Goal: Transaction & Acquisition: Purchase product/service

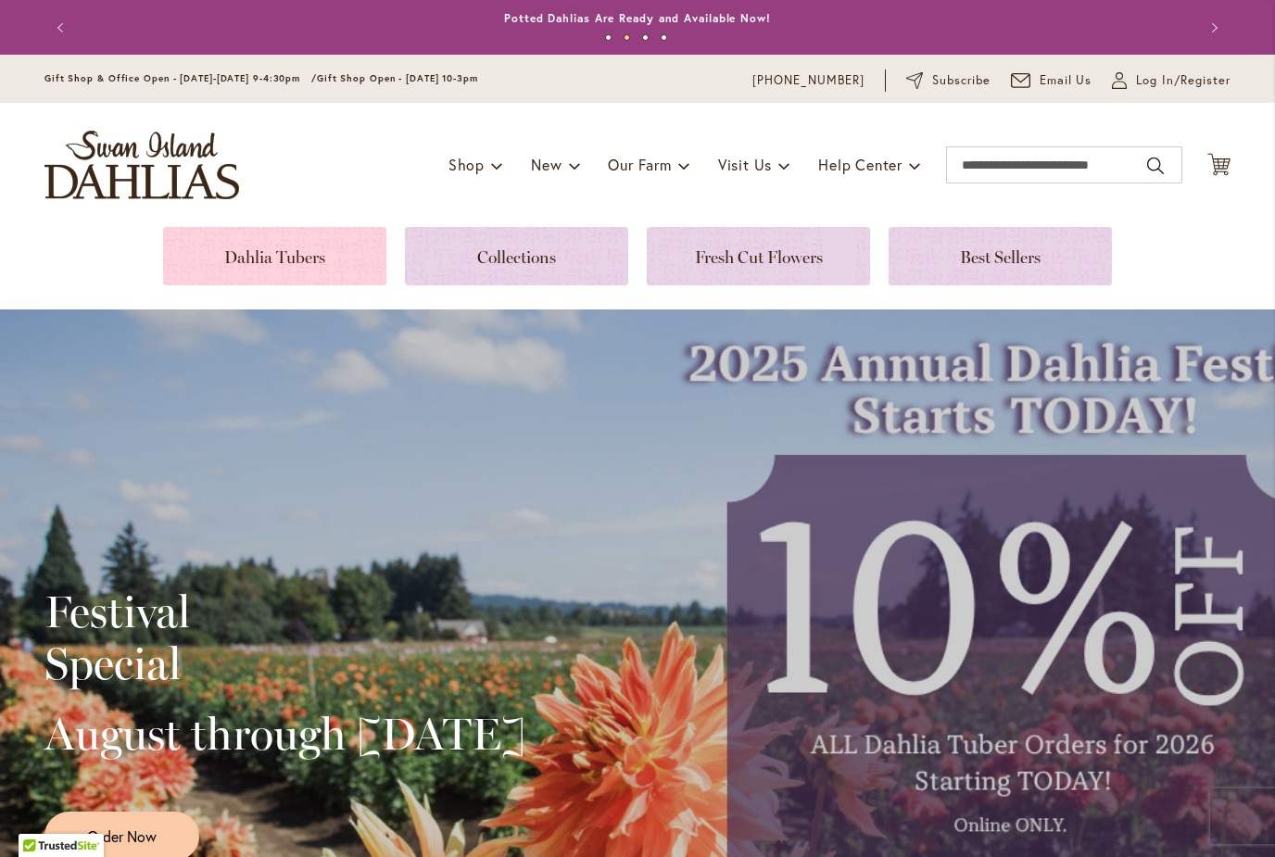
click at [242, 258] on link at bounding box center [274, 256] width 223 height 58
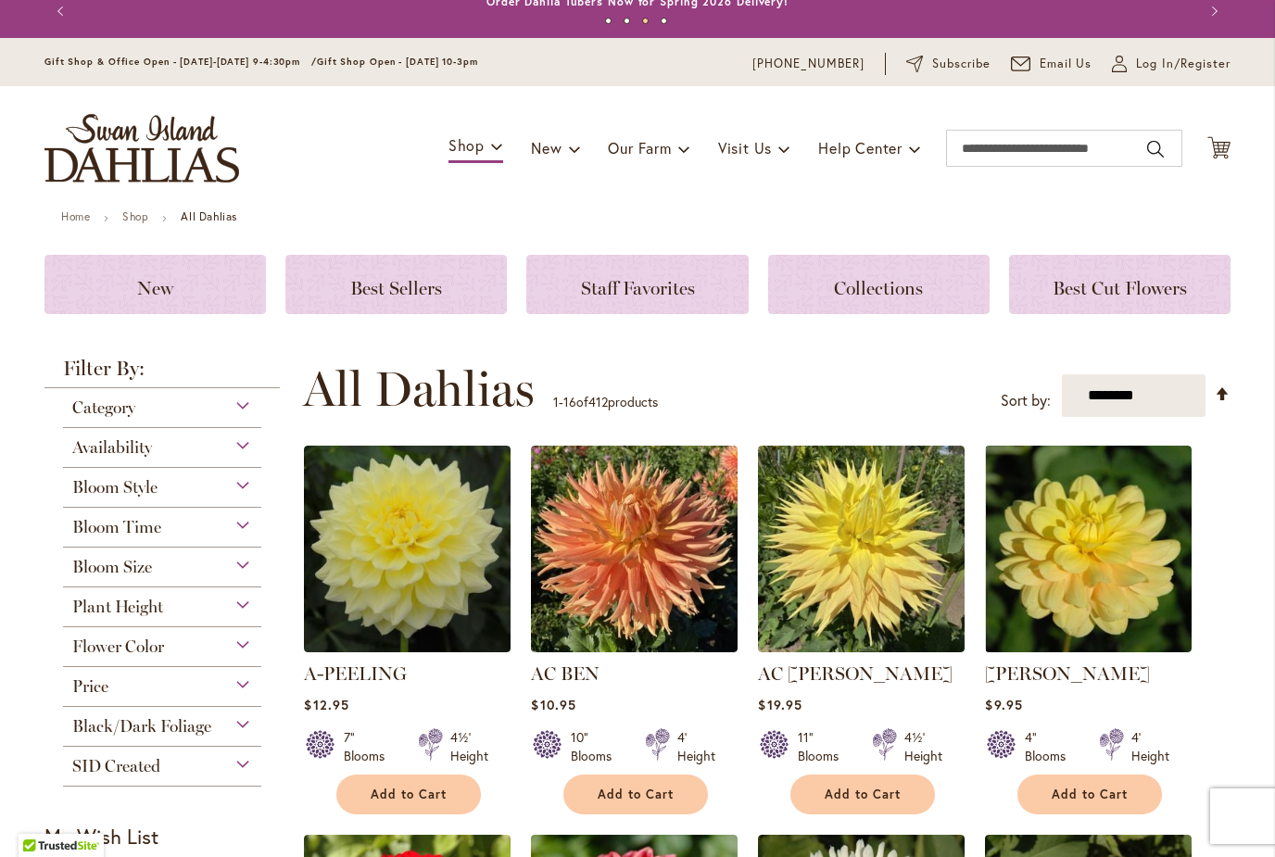
scroll to position [22, 0]
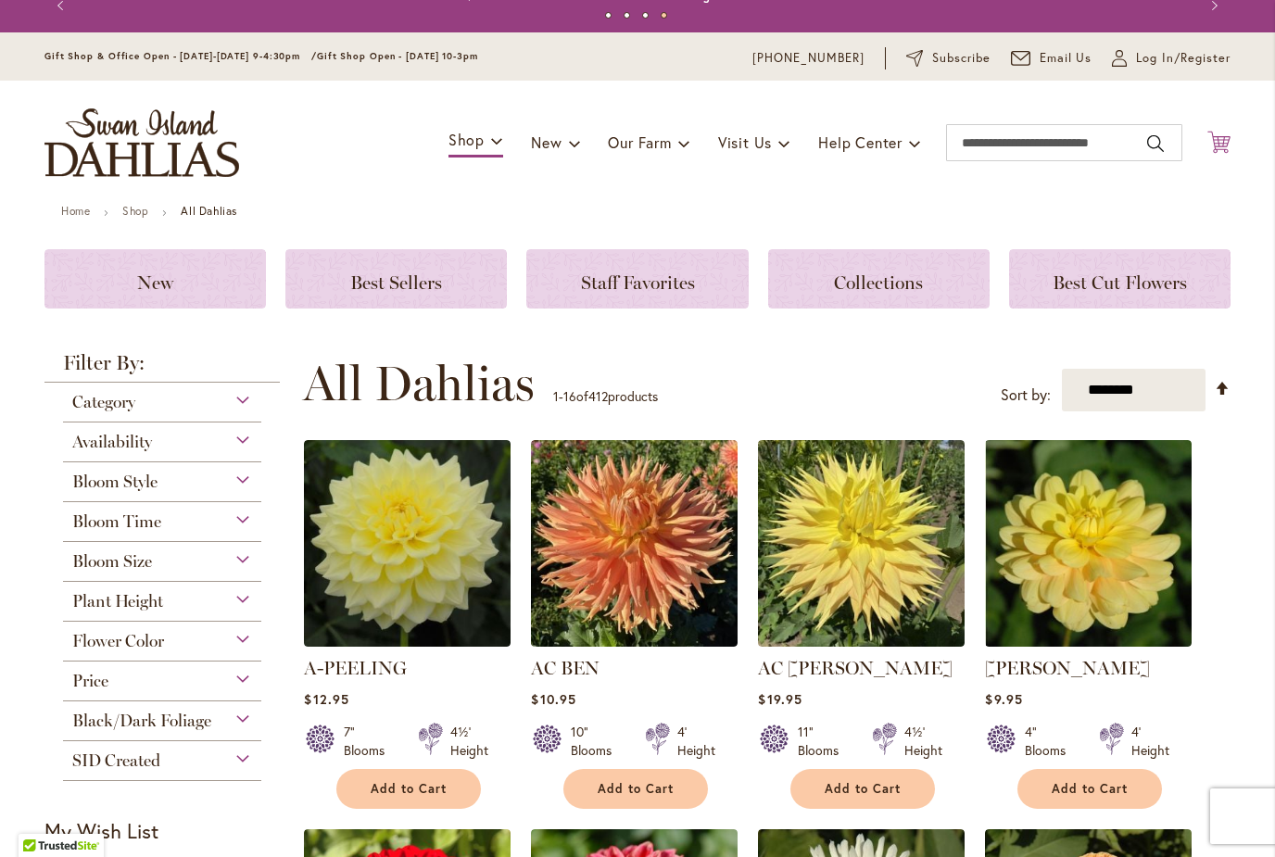
click at [1216, 138] on icon "Cart .cls-1 { fill: #231f20; }" at bounding box center [1218, 142] width 23 height 23
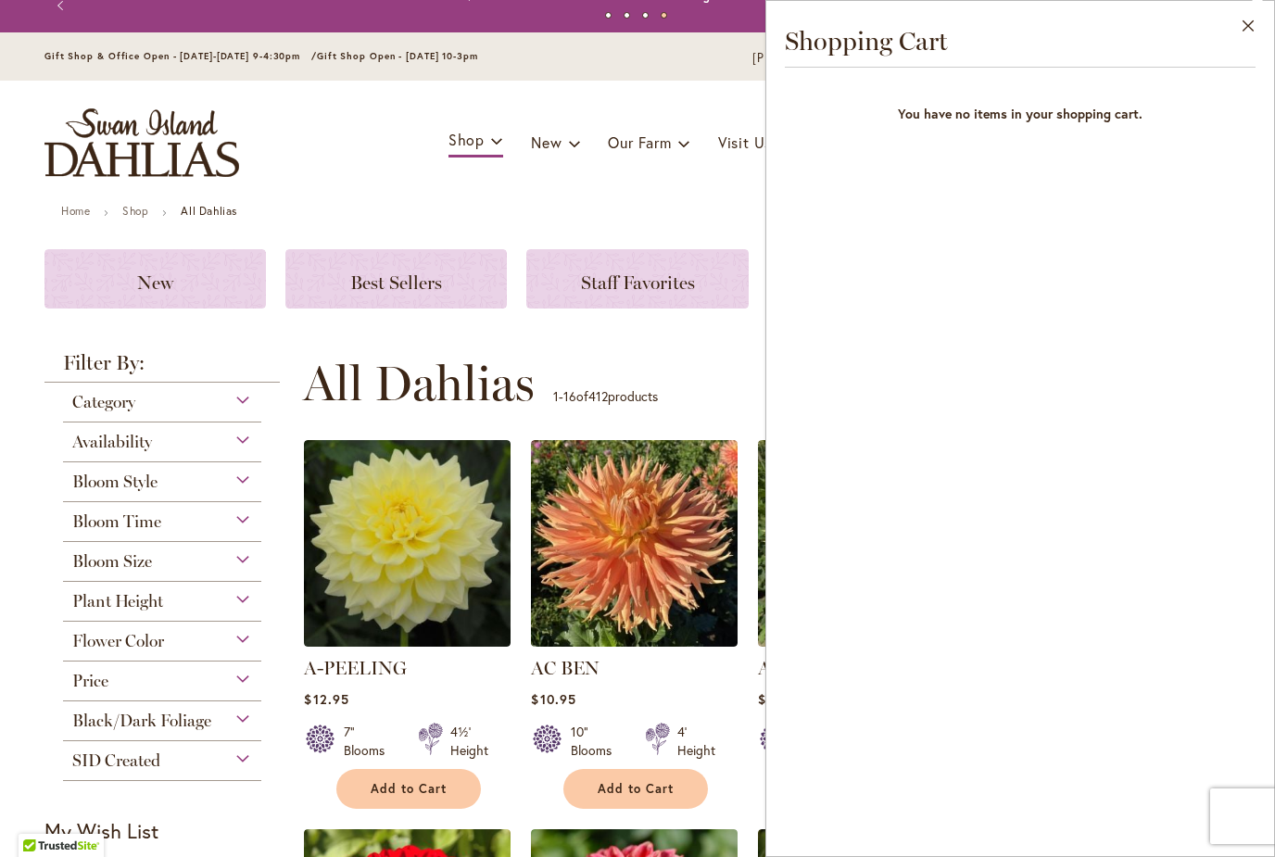
click at [155, 489] on span "Bloom Style" at bounding box center [114, 481] width 85 height 20
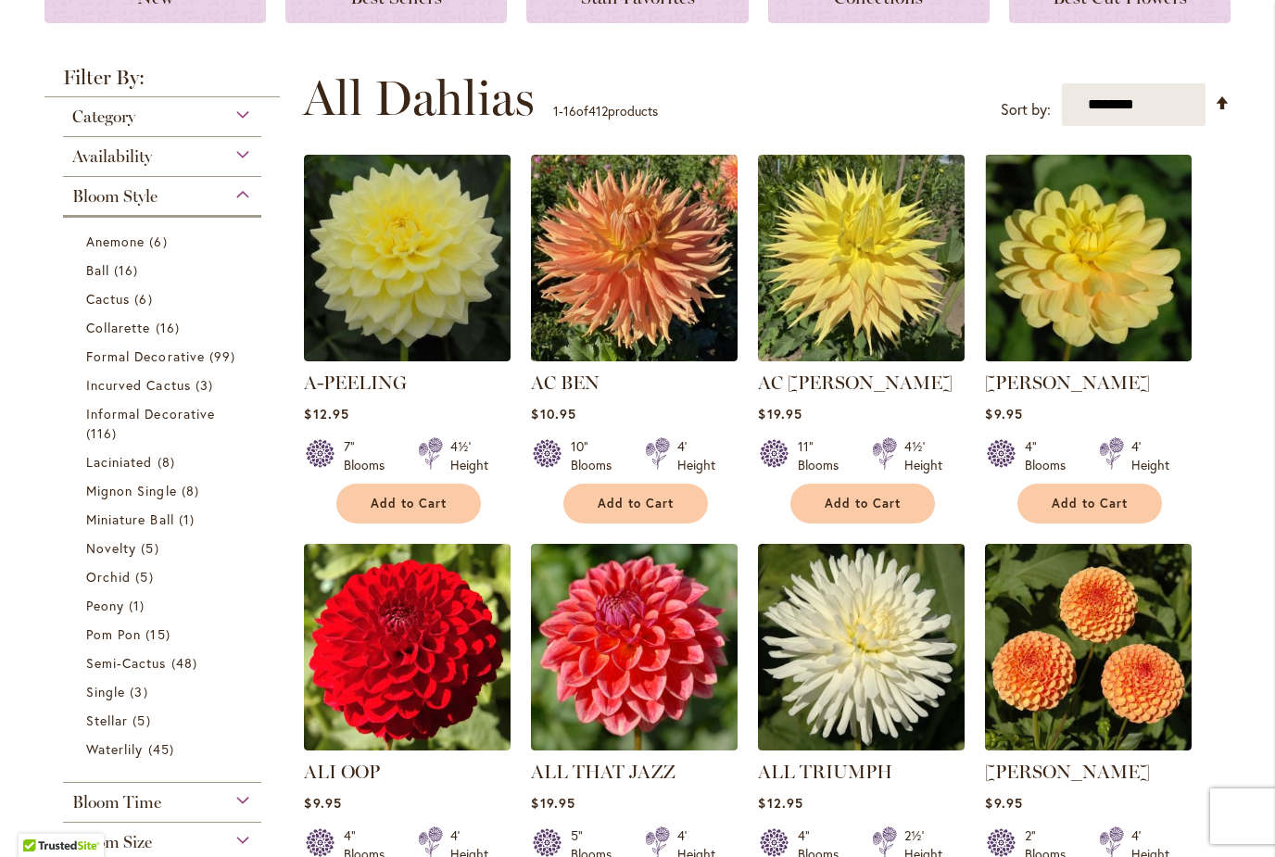
scroll to position [309, 0]
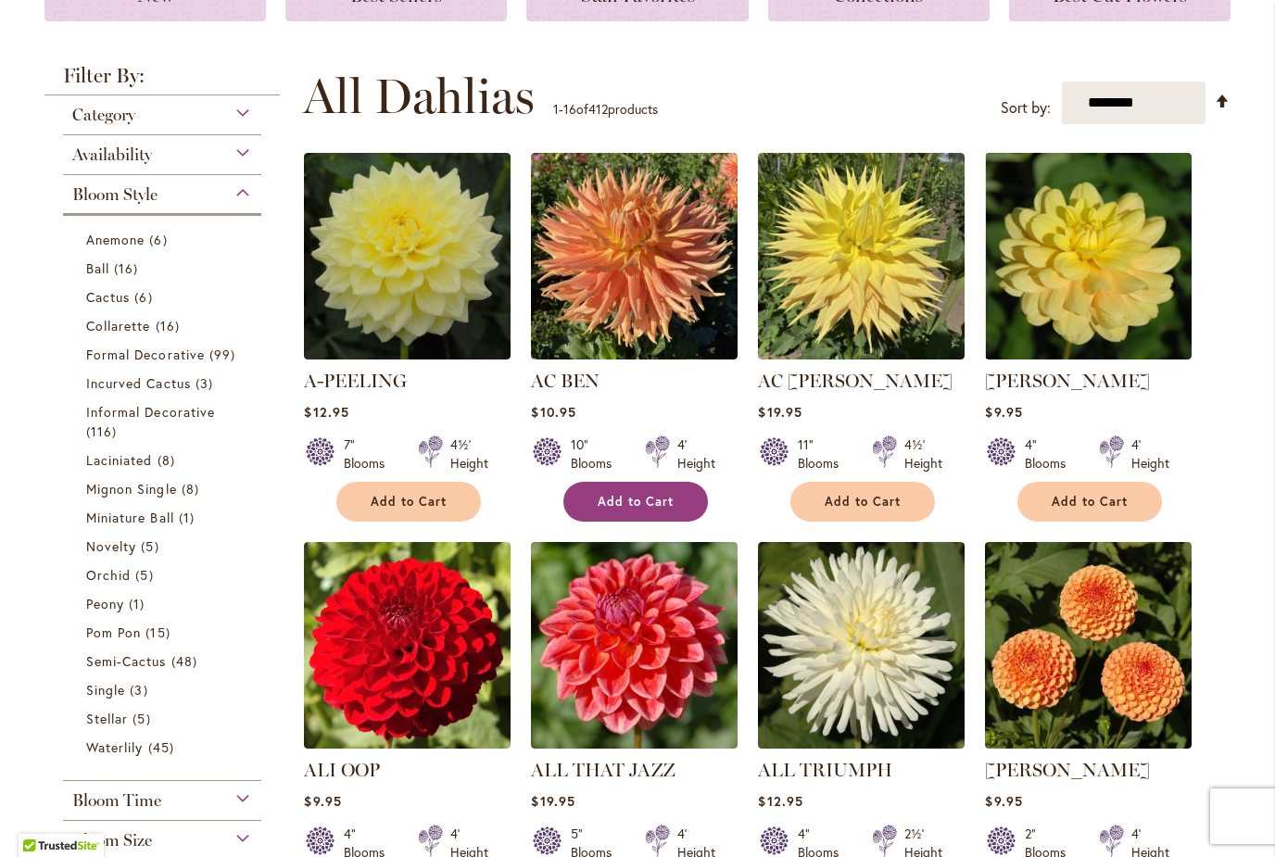
click at [633, 494] on span "Add to Cart" at bounding box center [635, 502] width 76 height 16
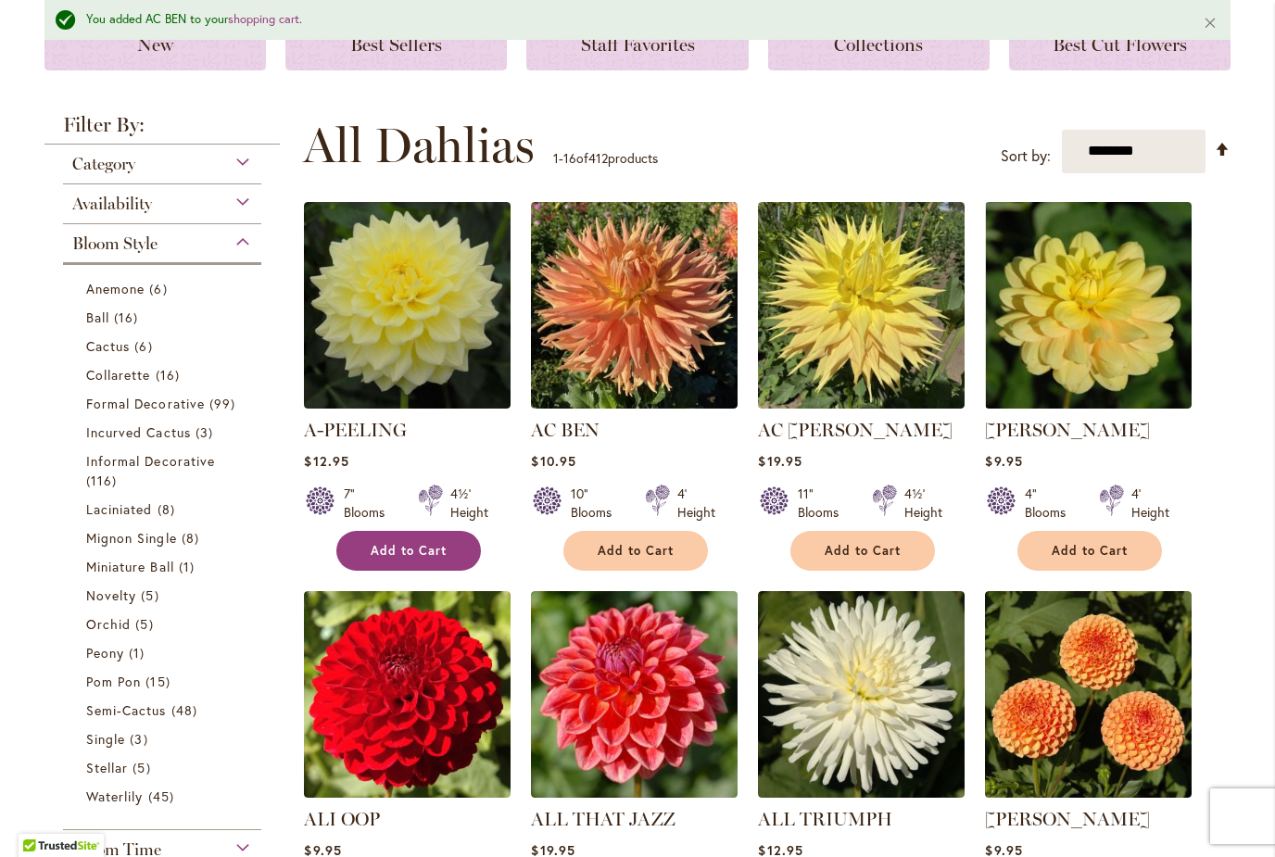
click at [374, 543] on span "Add to Cart" at bounding box center [409, 551] width 76 height 16
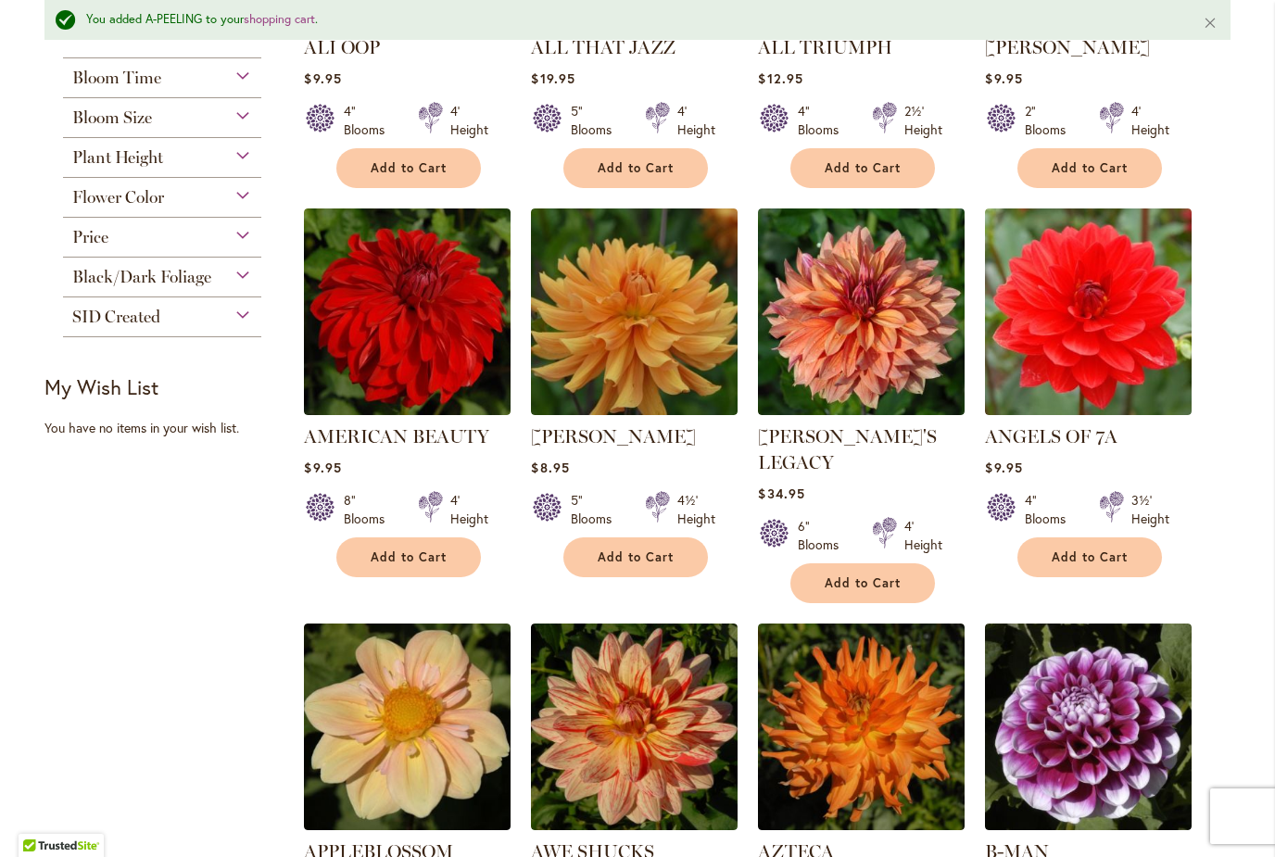
scroll to position [1083, 0]
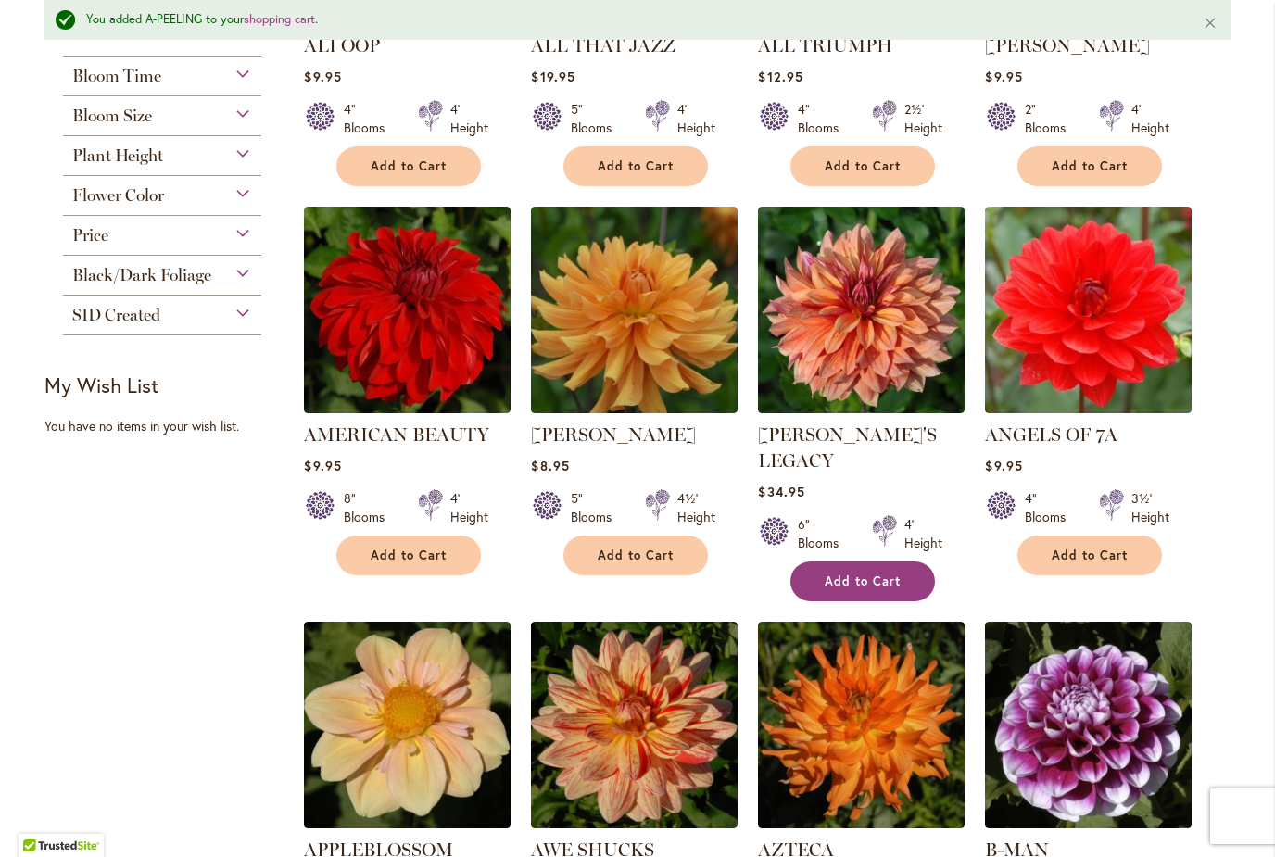
click at [876, 573] on span "Add to Cart" at bounding box center [862, 581] width 76 height 16
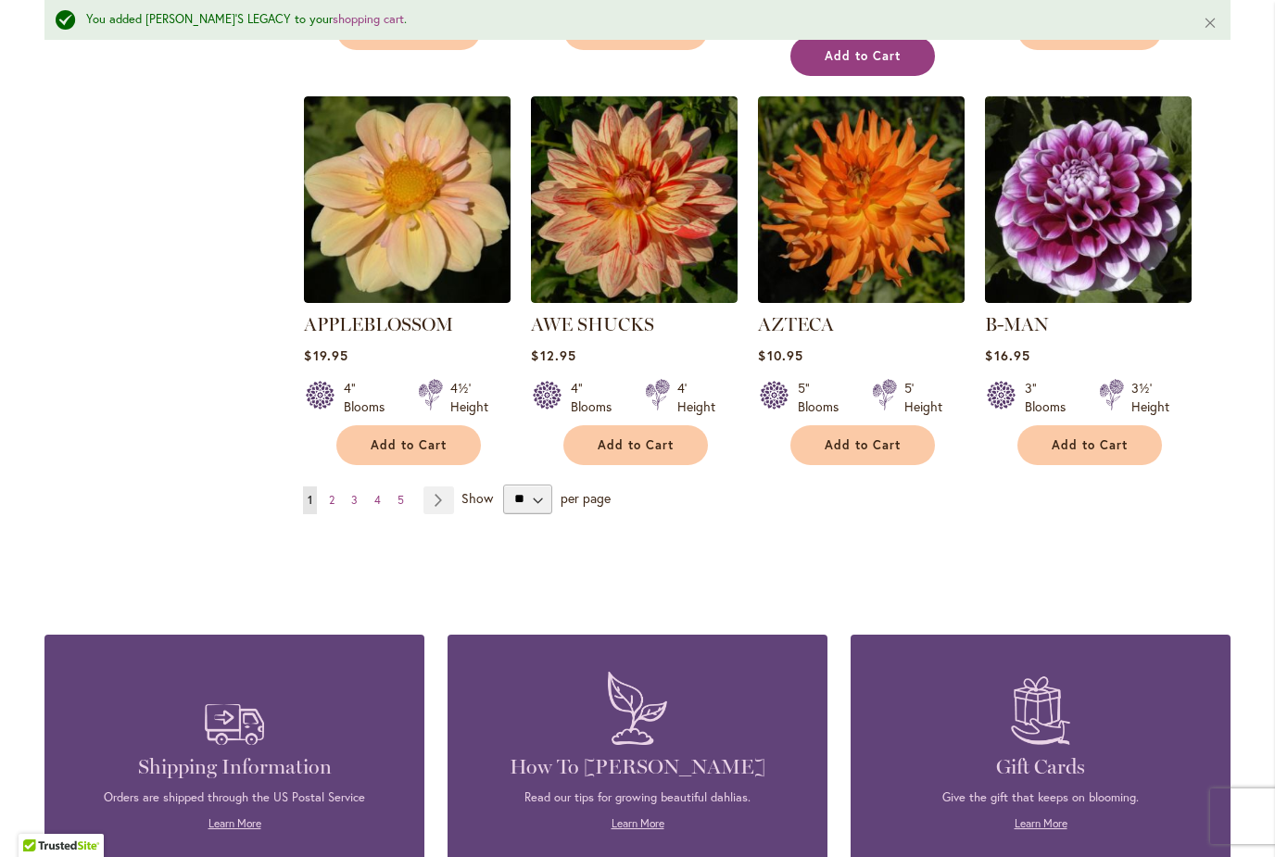
scroll to position [1606, 0]
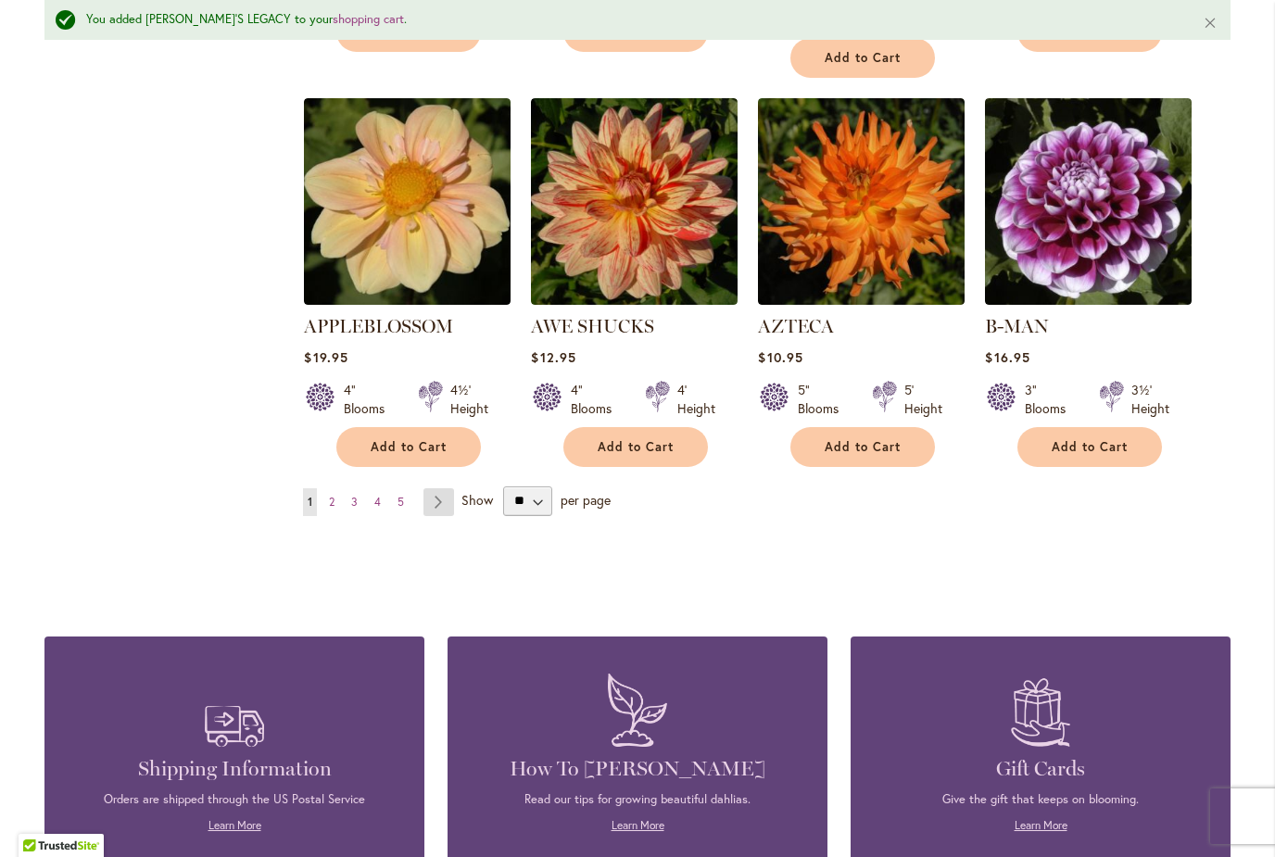
click at [433, 488] on link "Page Next" at bounding box center [438, 502] width 31 height 28
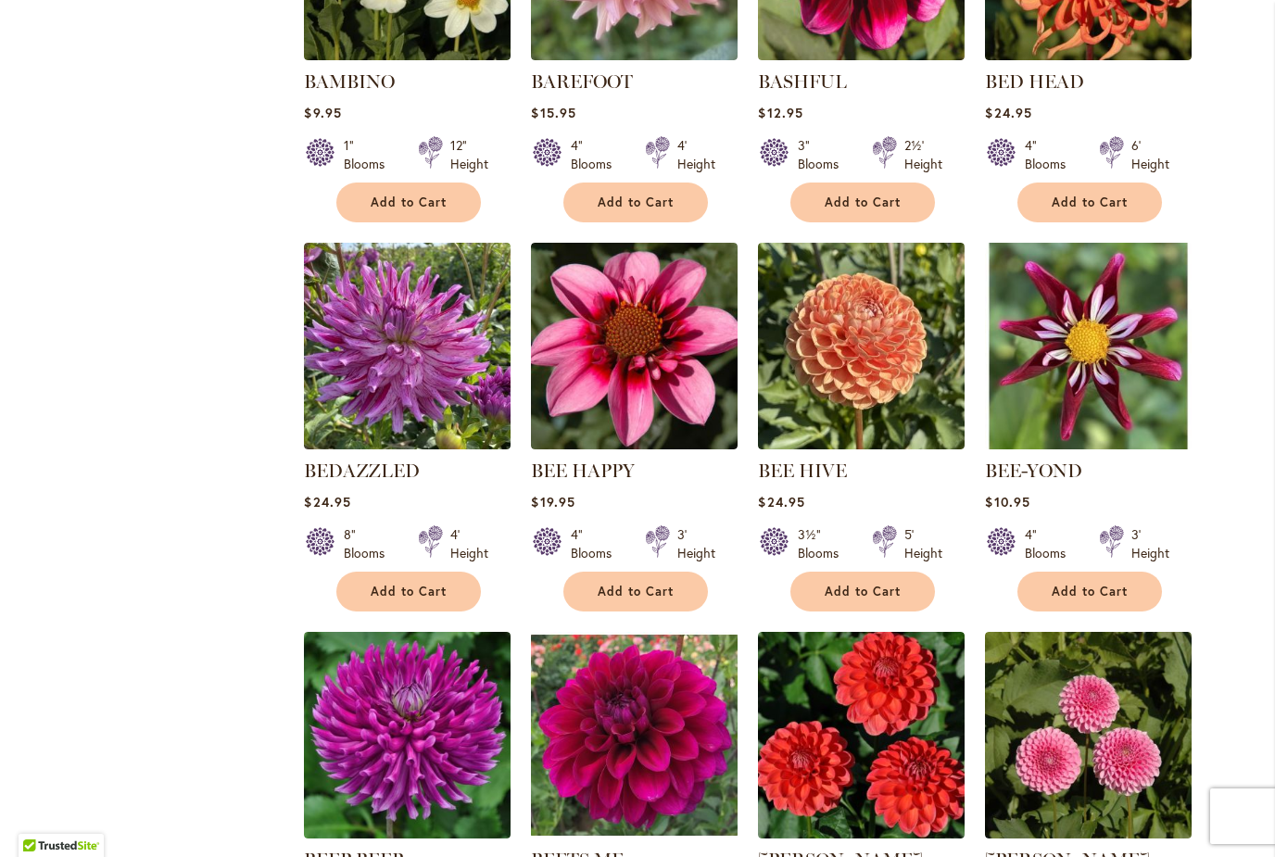
scroll to position [999, 0]
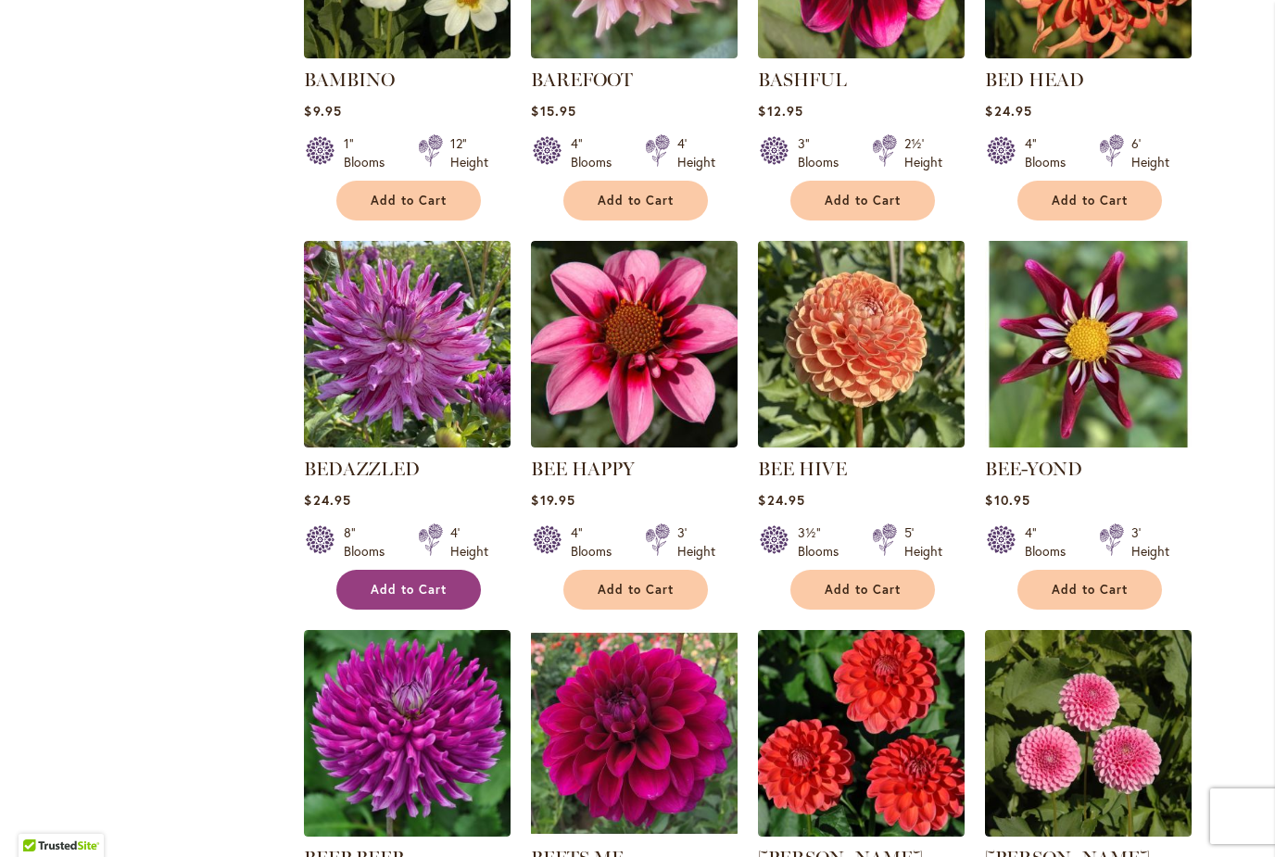
click at [376, 595] on span "Add to Cart" at bounding box center [409, 590] width 76 height 16
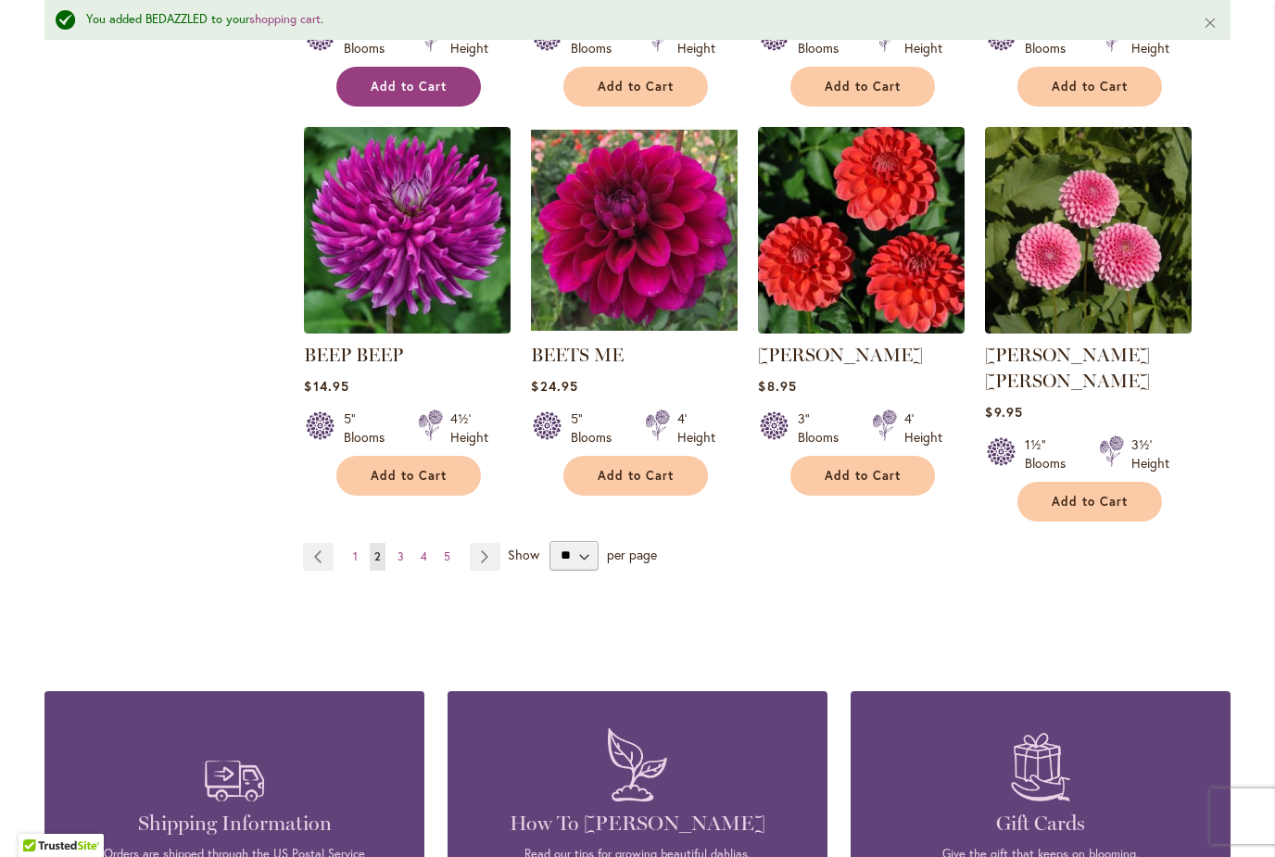
scroll to position [1552, 0]
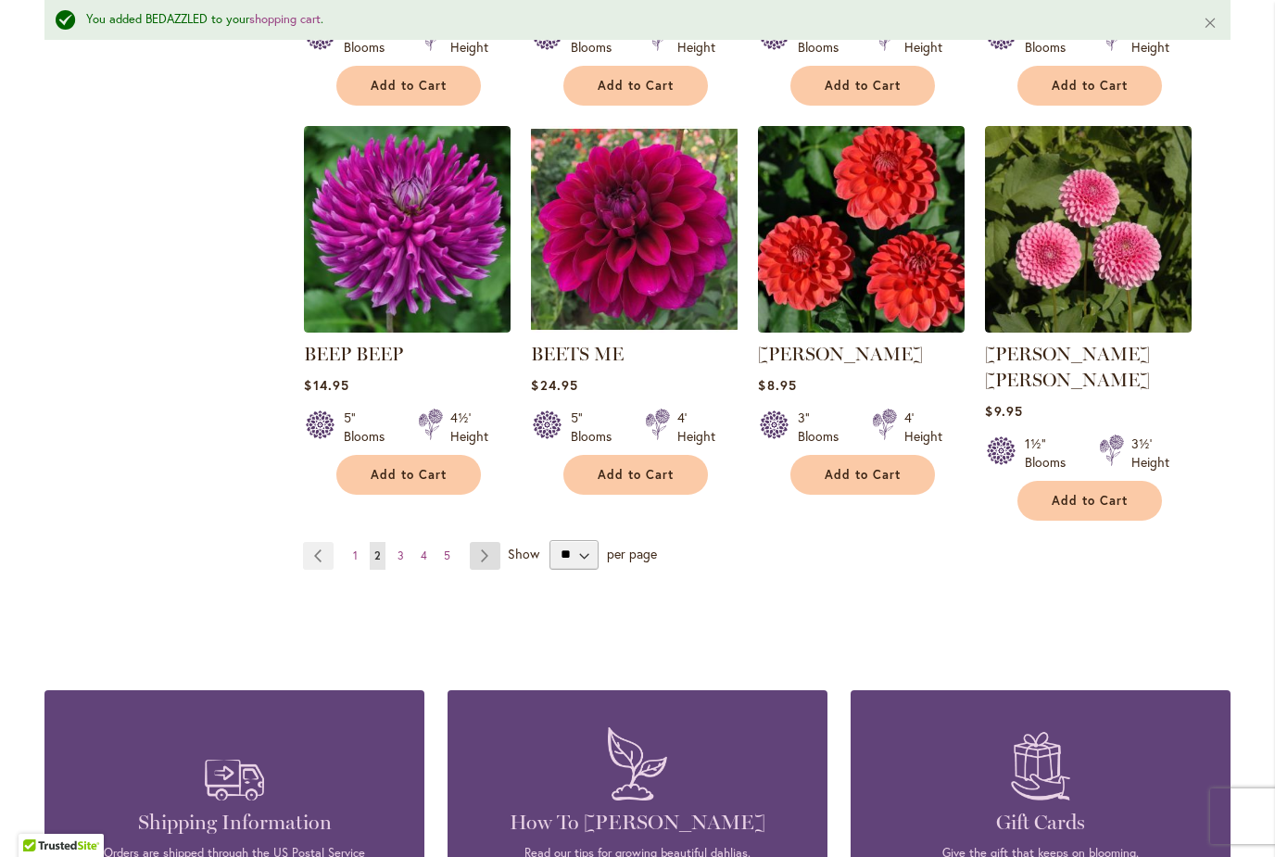
click at [488, 542] on link "Page Next" at bounding box center [485, 556] width 31 height 28
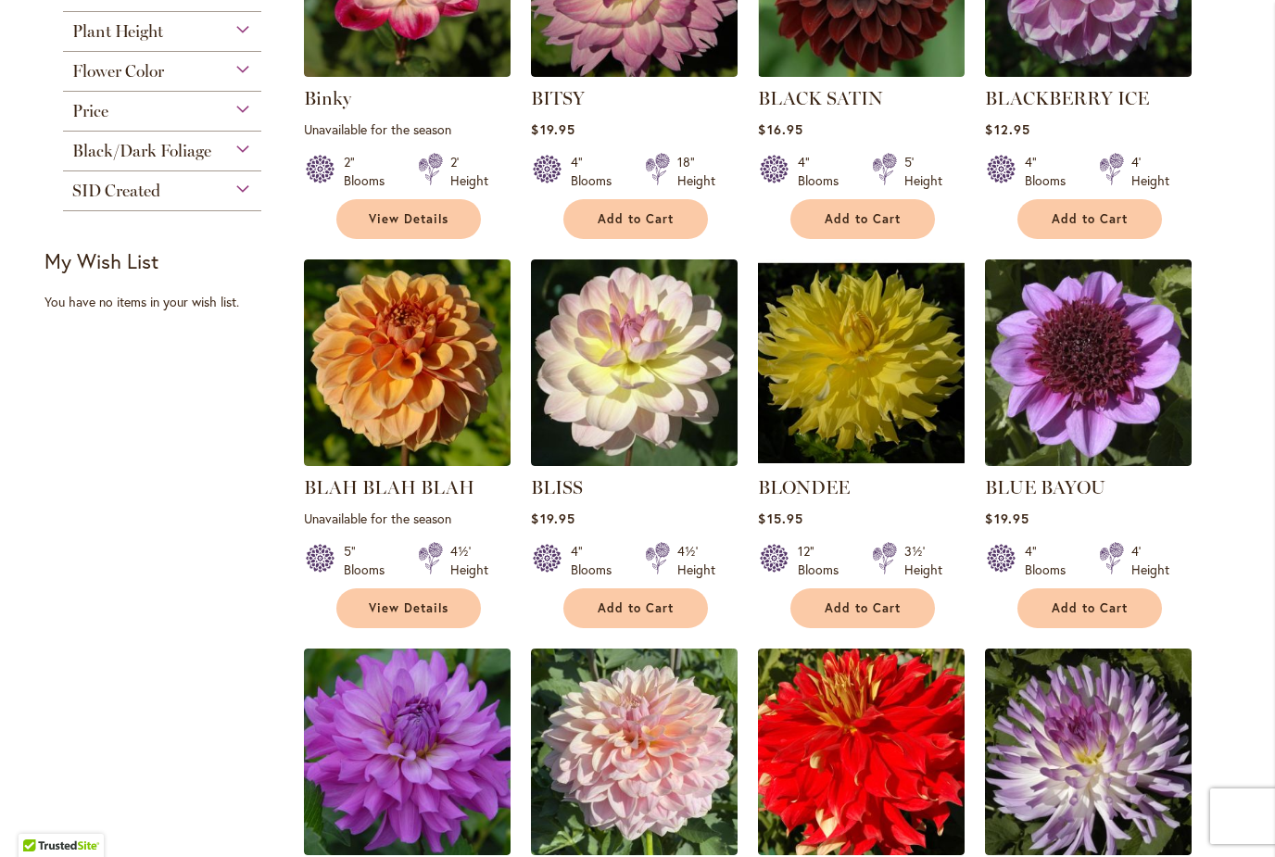
scroll to position [597, 0]
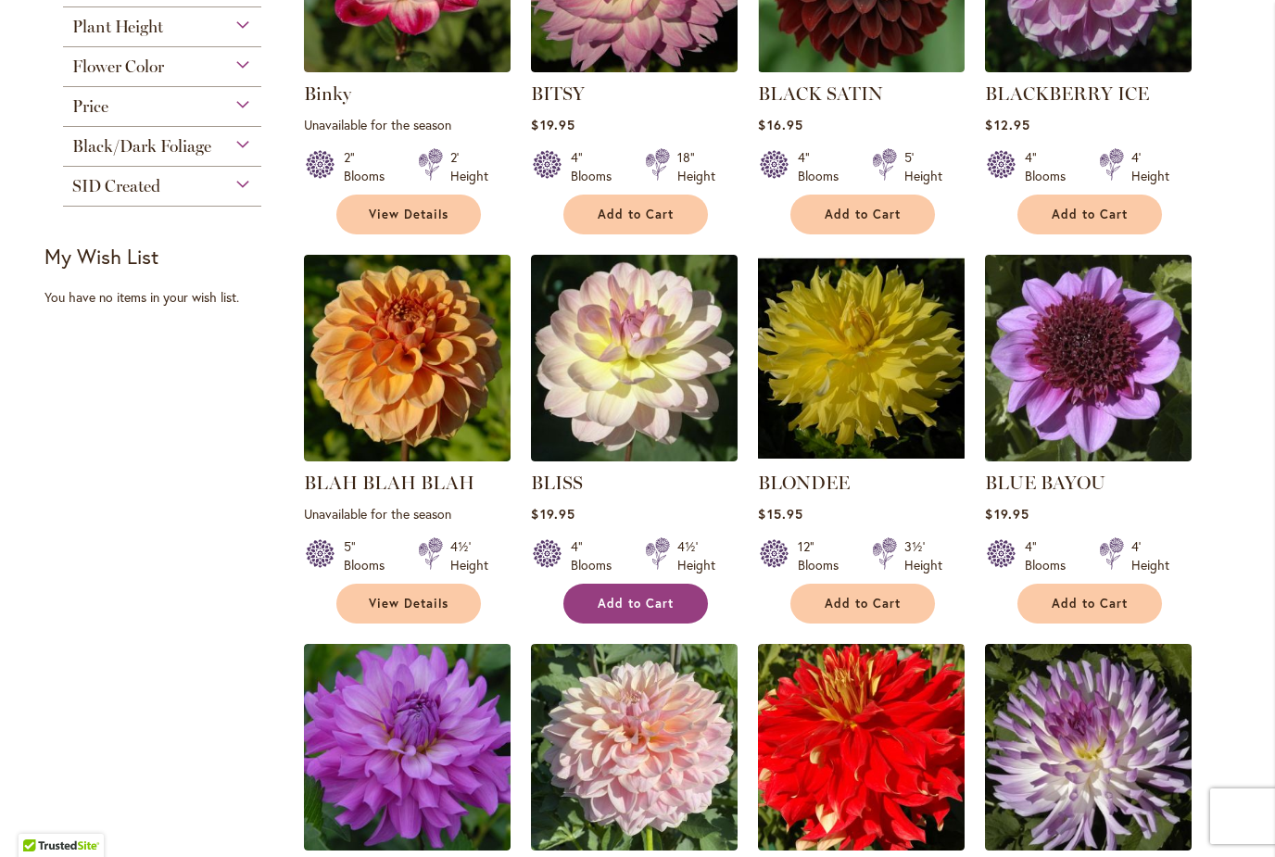
click at [625, 618] on button "Add to Cart" at bounding box center [635, 604] width 144 height 40
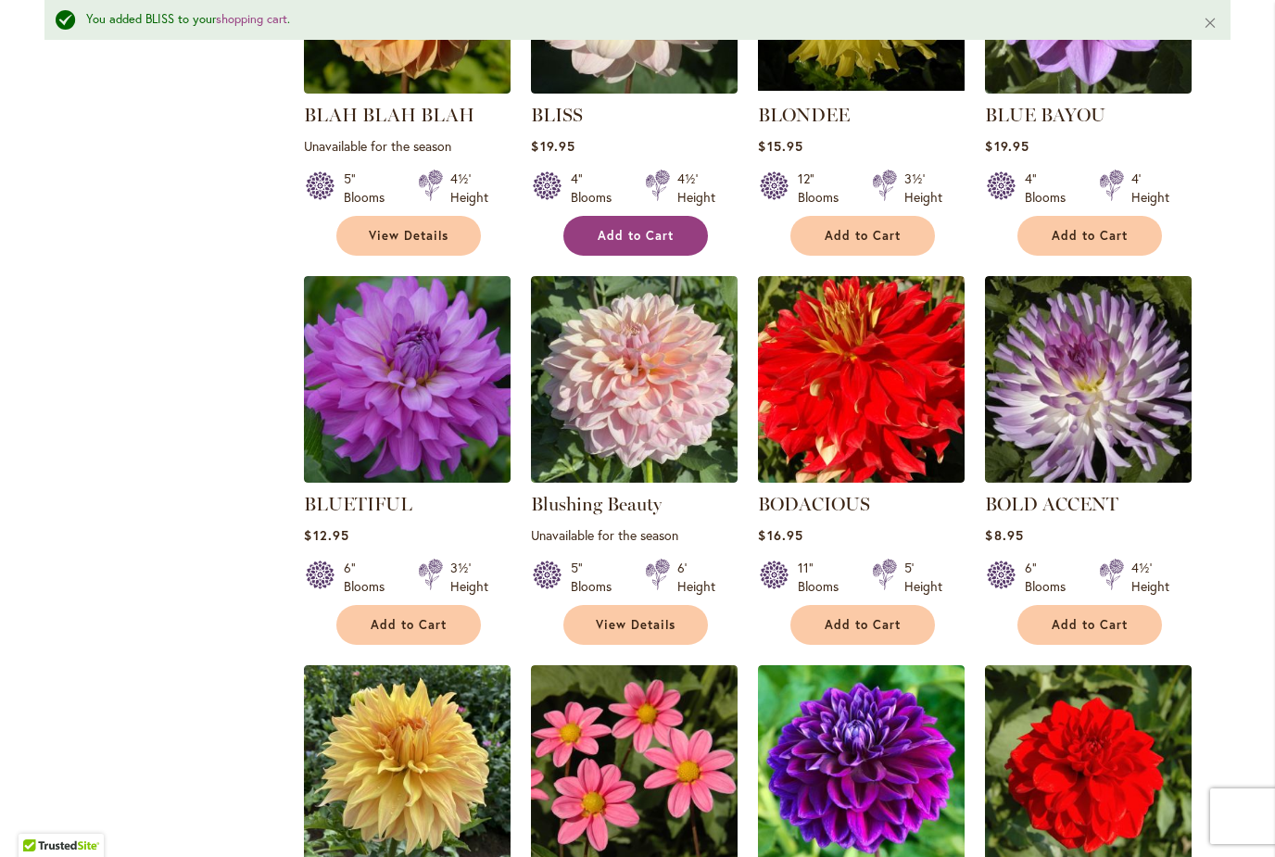
scroll to position [1016, 0]
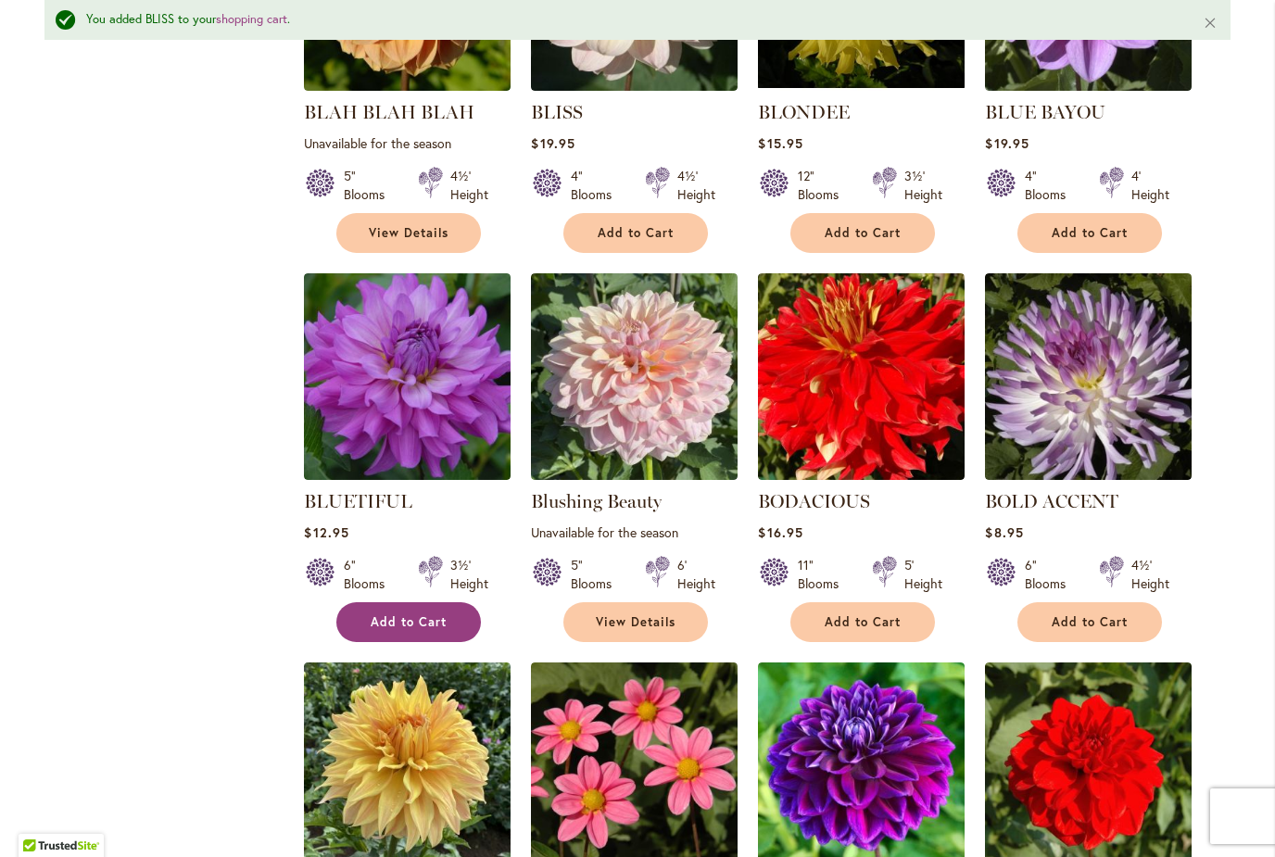
click at [375, 622] on span "Add to Cart" at bounding box center [409, 622] width 76 height 16
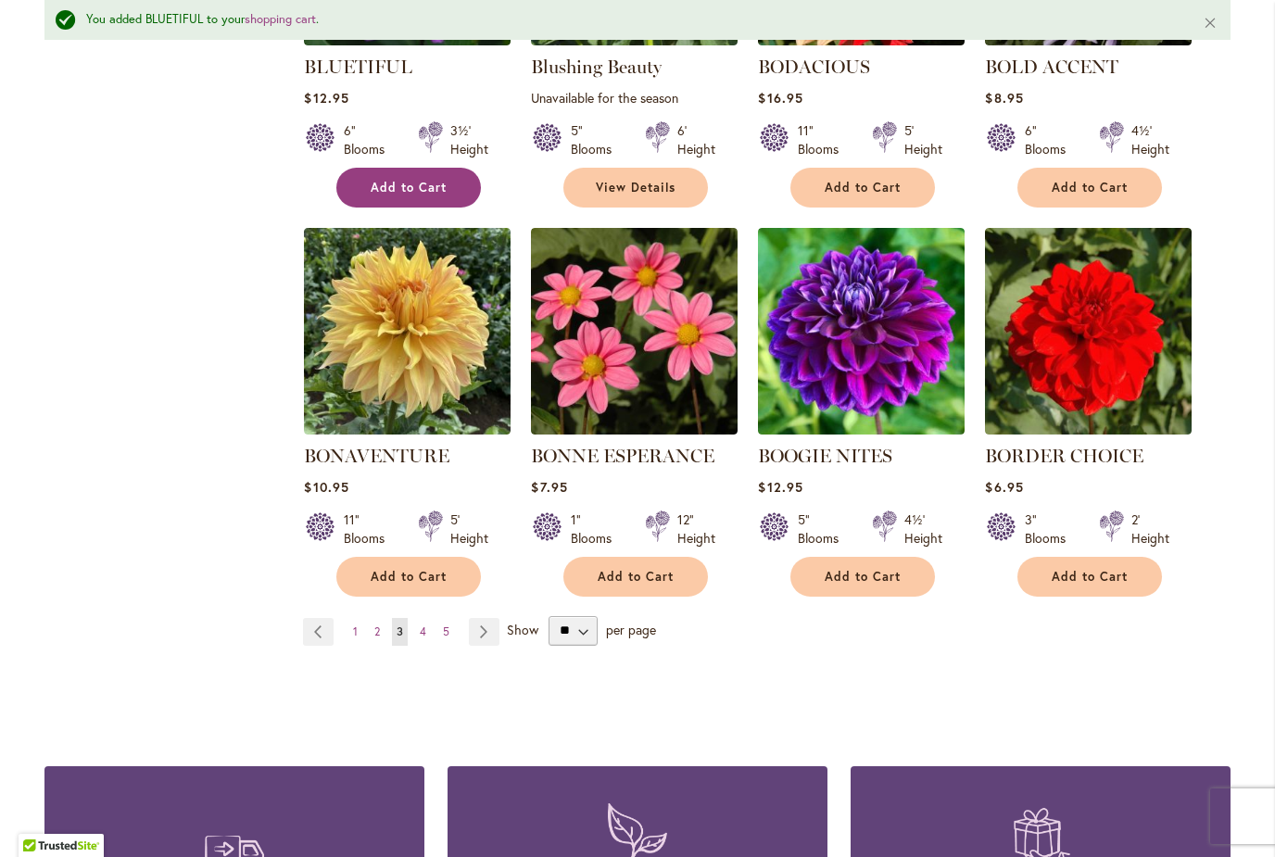
scroll to position [1451, 0]
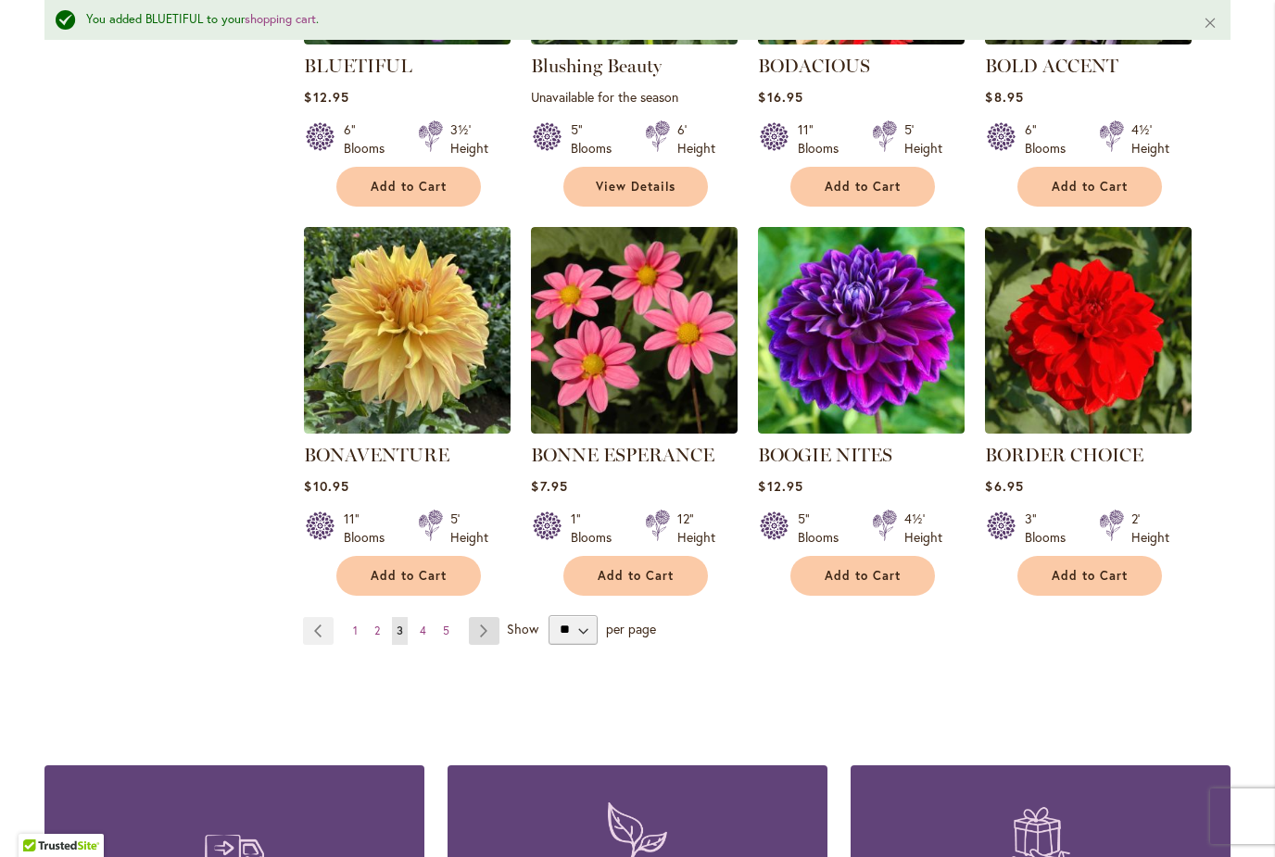
click at [484, 626] on link "Page Next" at bounding box center [484, 631] width 31 height 28
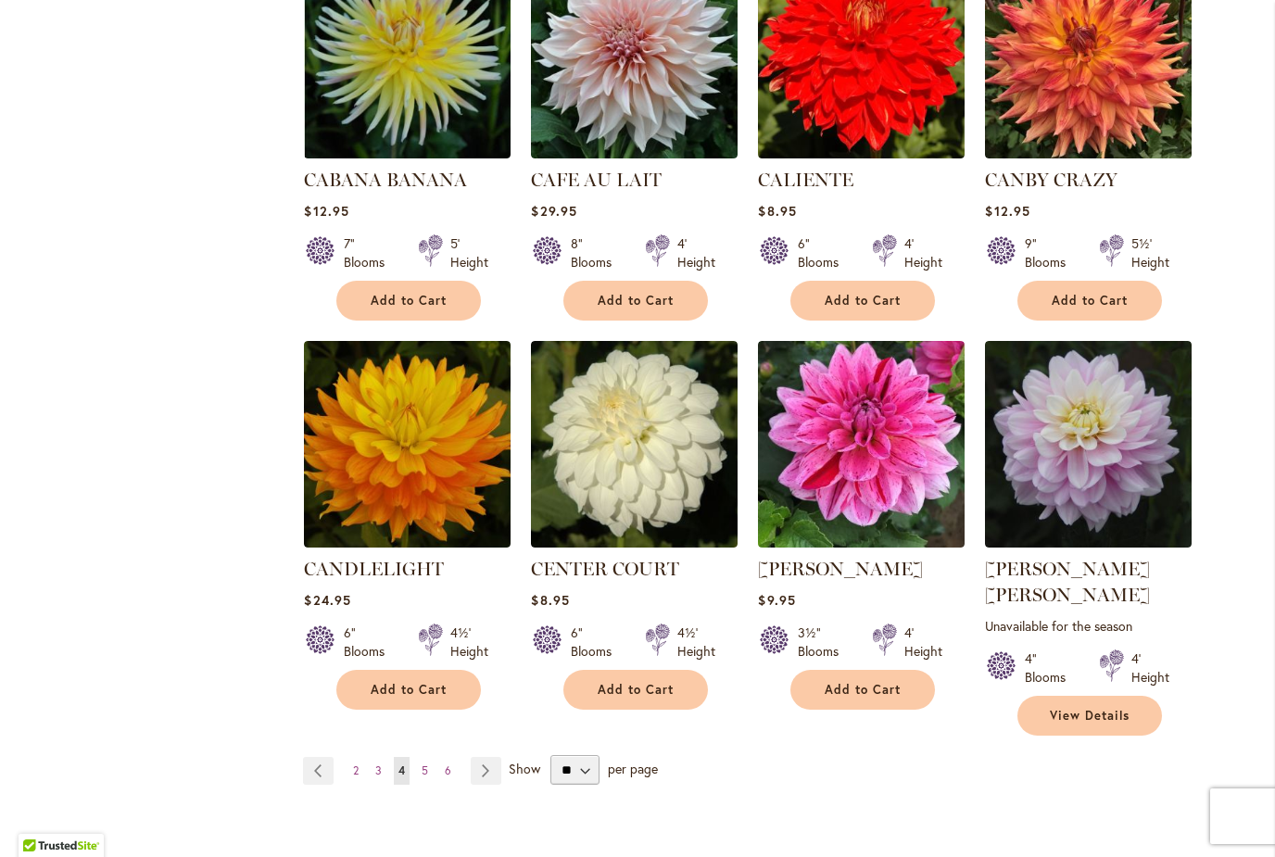
scroll to position [1315, 0]
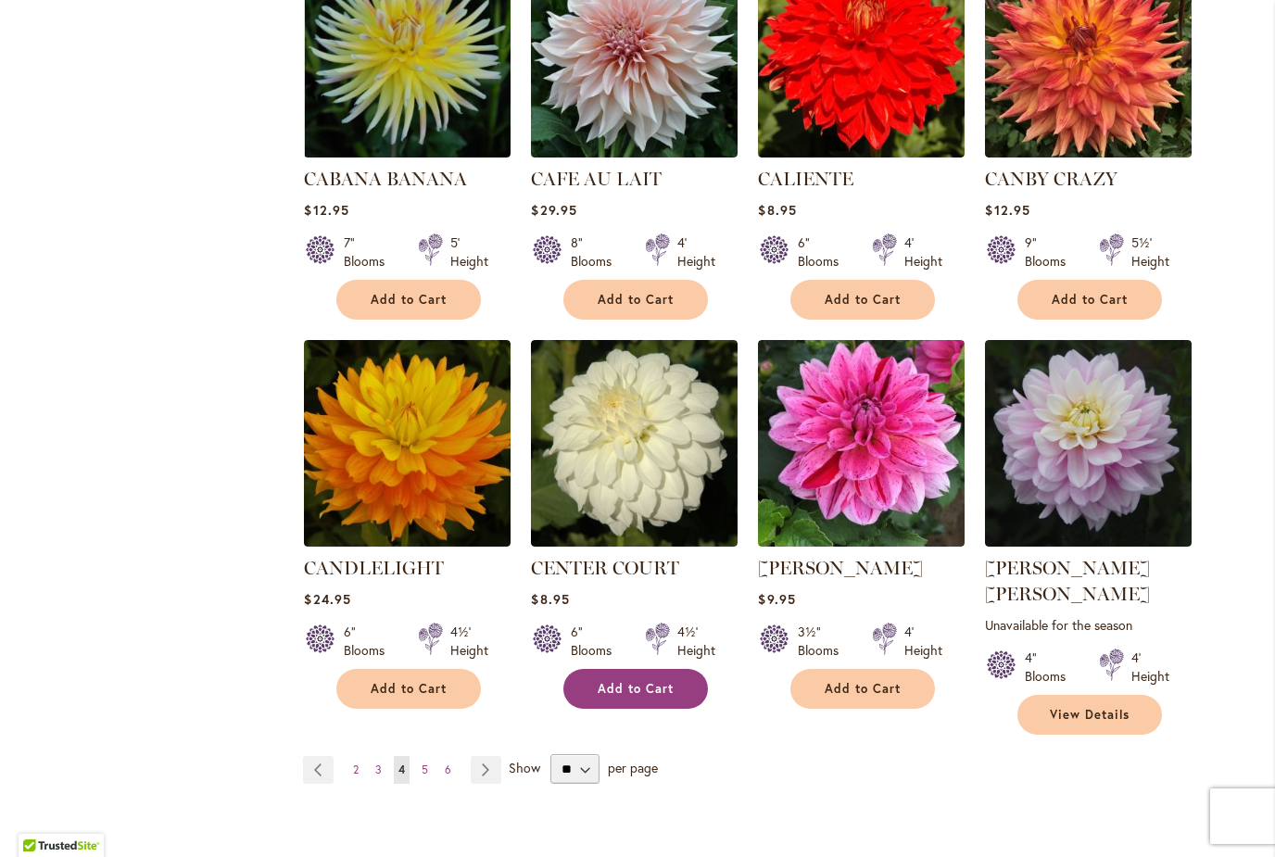
click at [629, 693] on span "Add to Cart" at bounding box center [635, 689] width 76 height 16
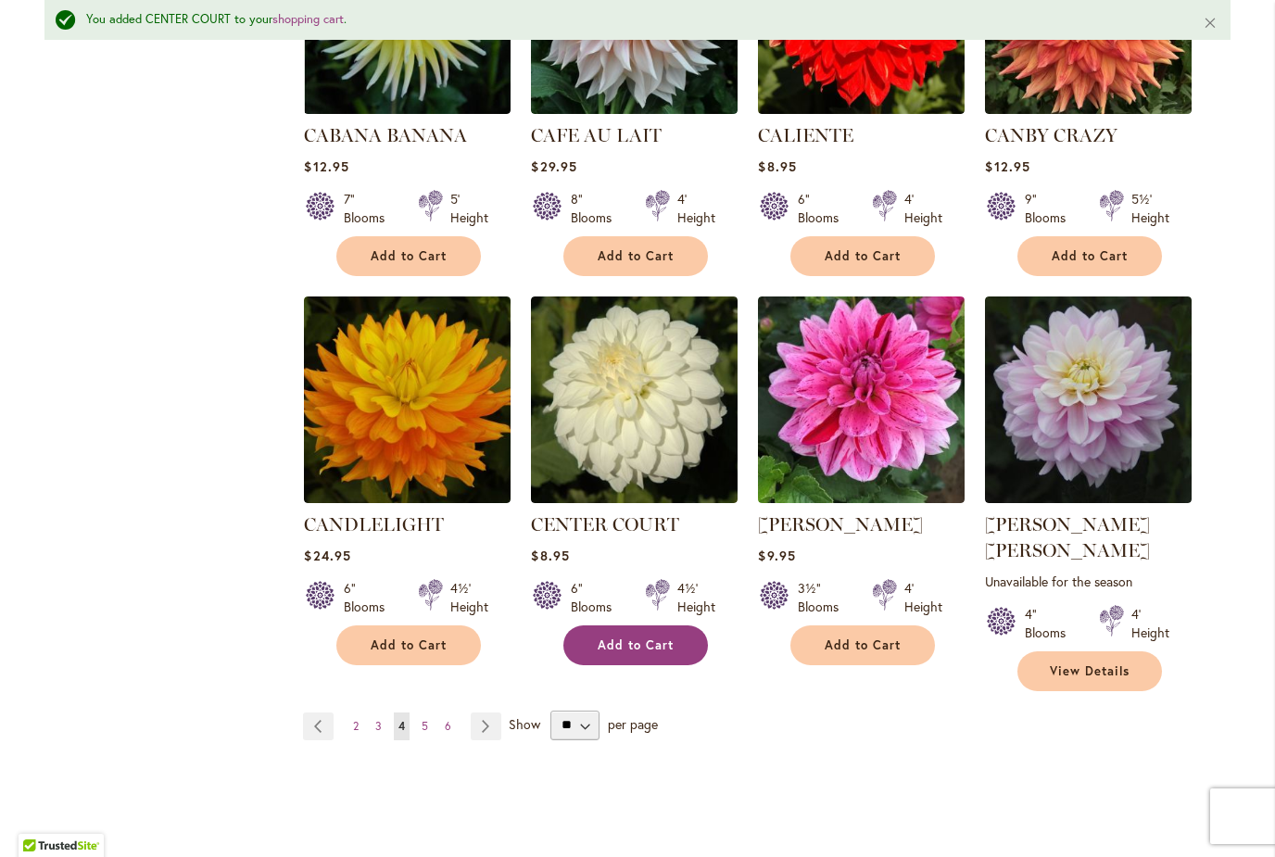
scroll to position [1413, 0]
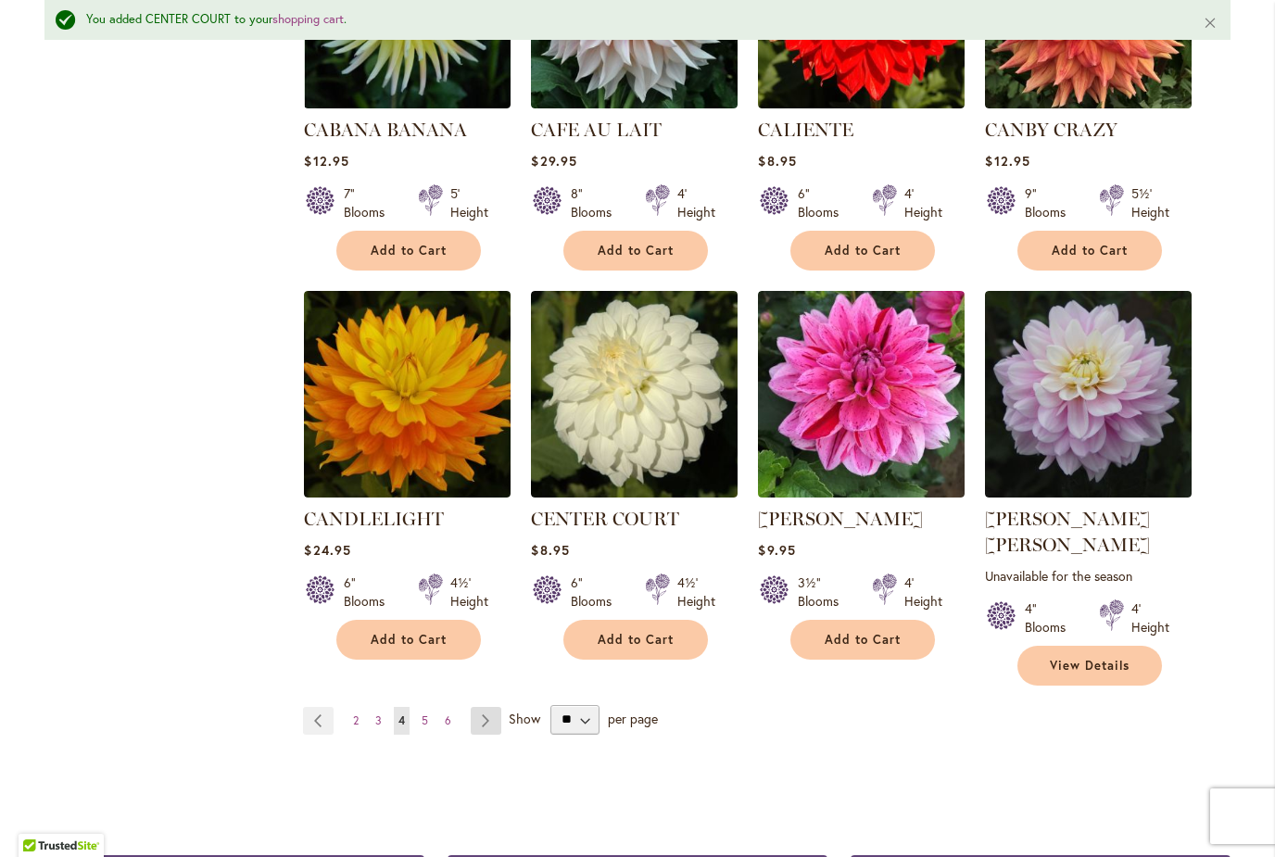
click at [496, 707] on link "Page Next" at bounding box center [486, 721] width 31 height 28
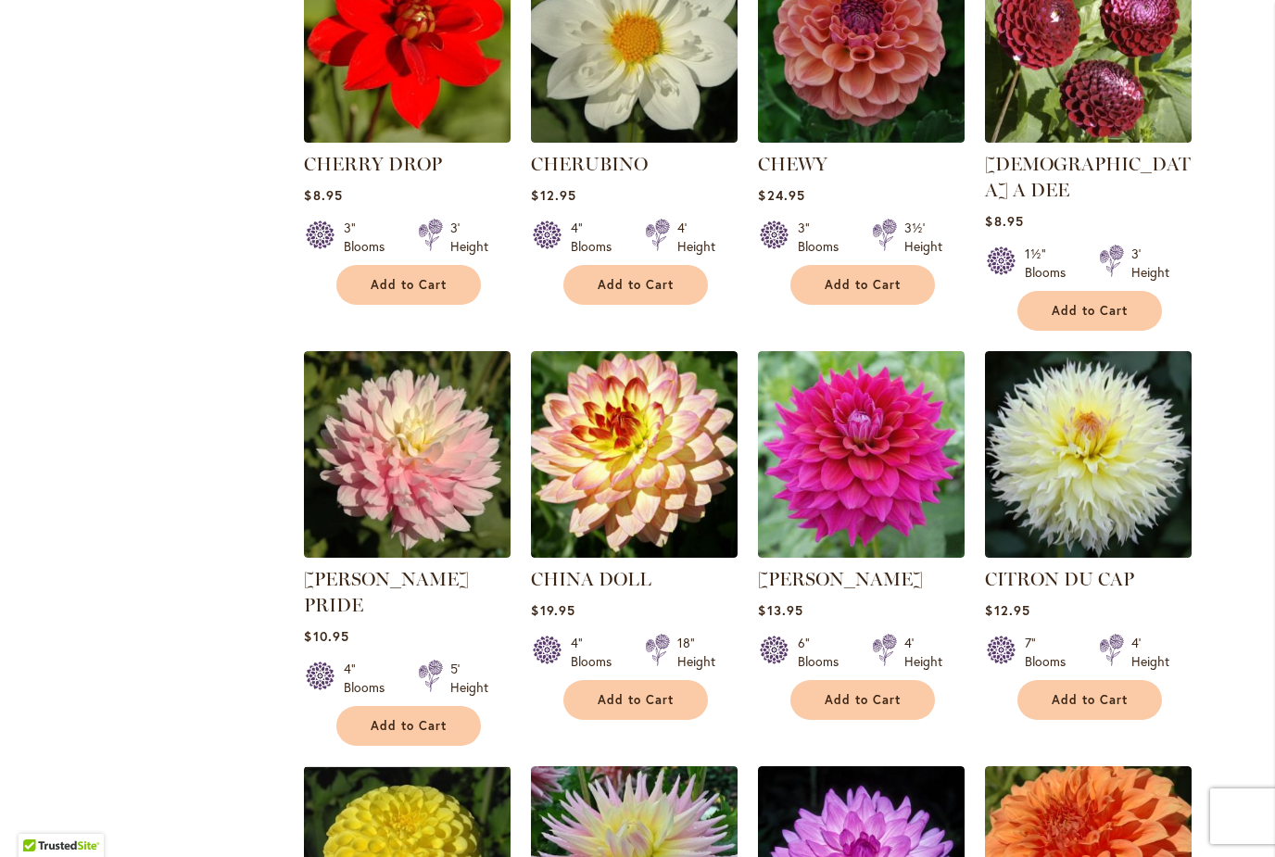
scroll to position [923, 0]
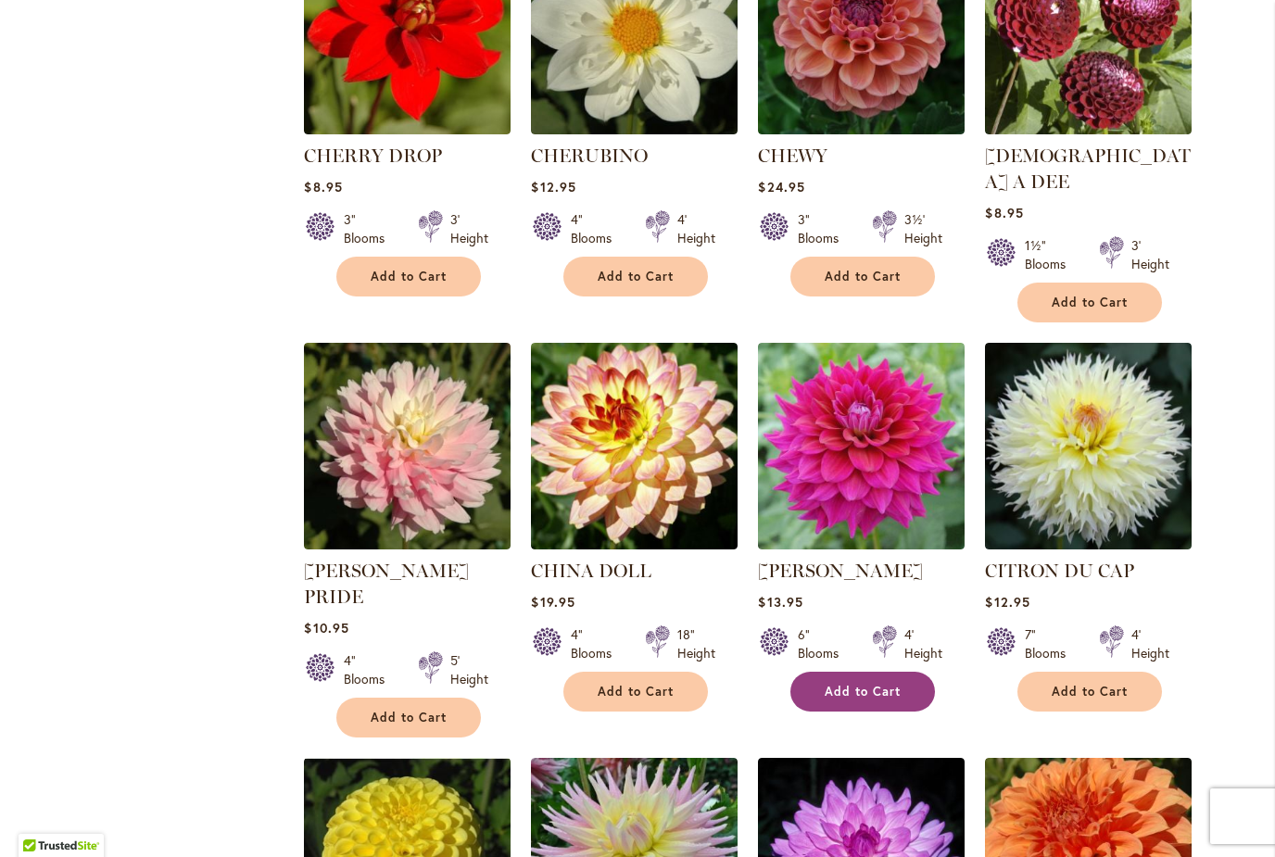
click at [878, 684] on span "Add to Cart" at bounding box center [862, 692] width 76 height 16
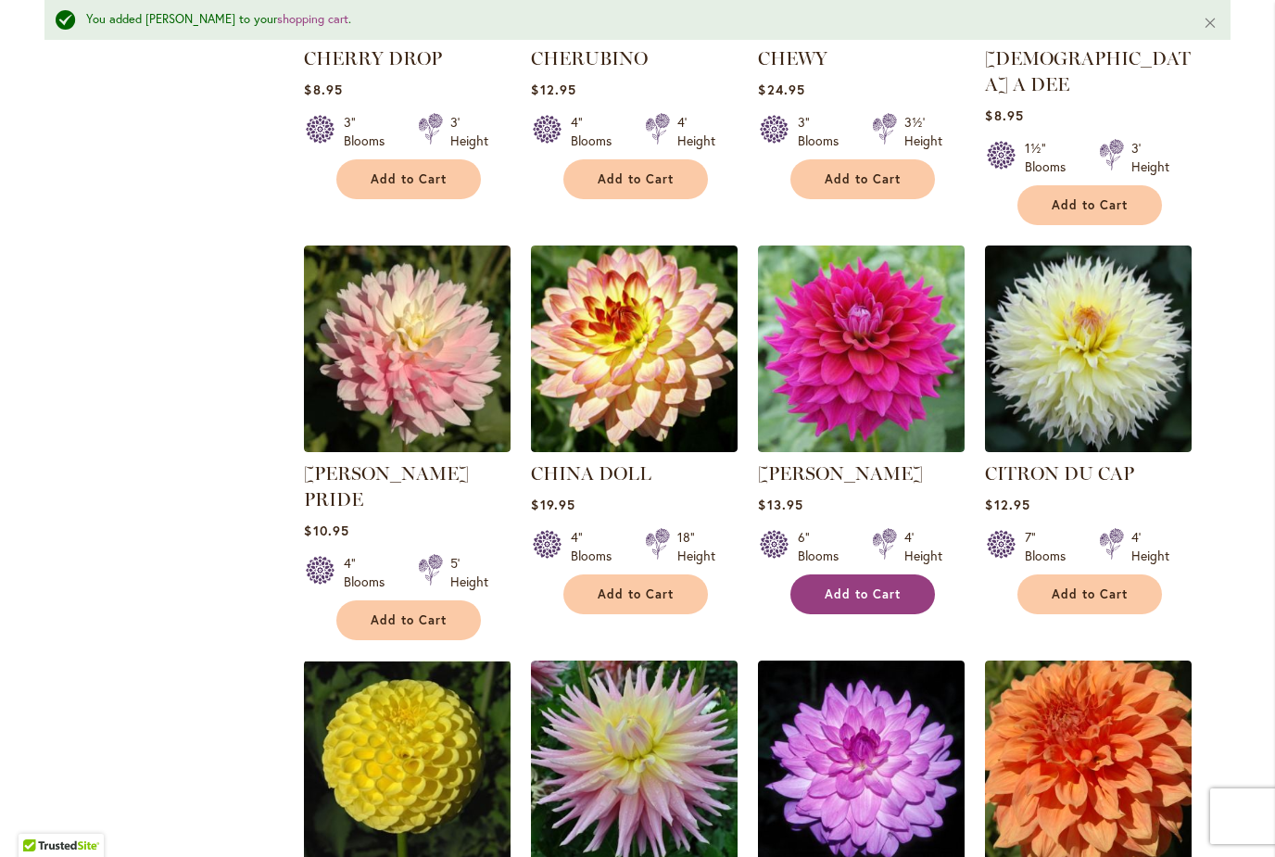
scroll to position [1071, 0]
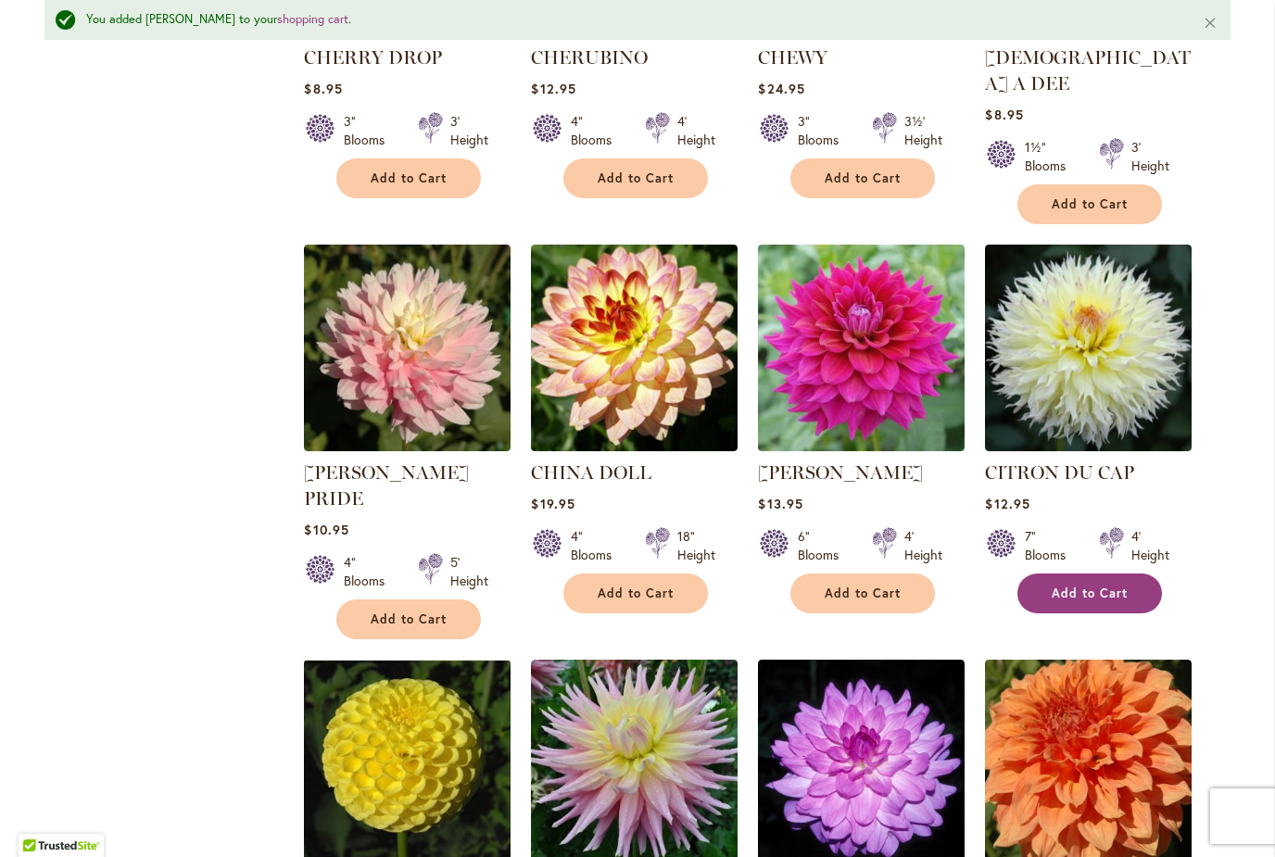
click at [1095, 585] on span "Add to Cart" at bounding box center [1089, 593] width 76 height 16
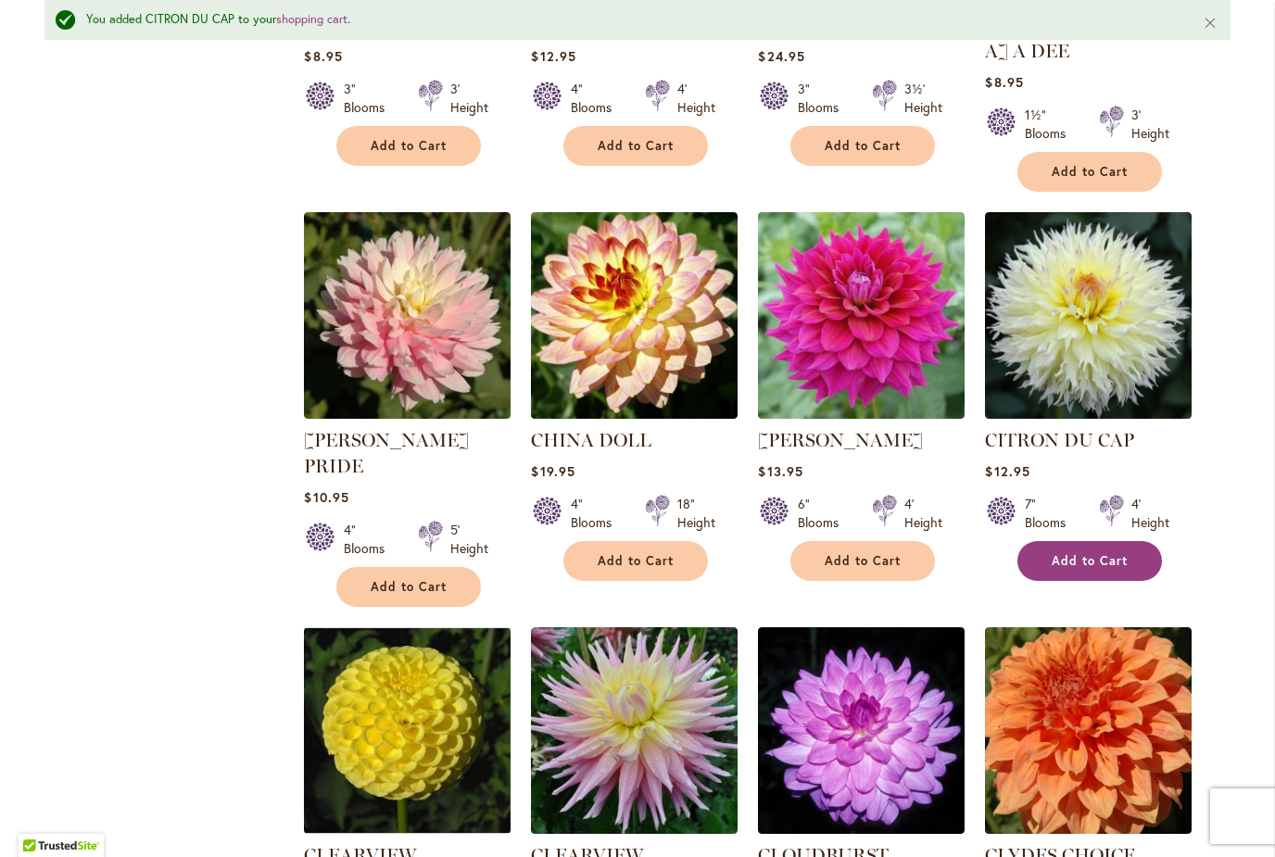
scroll to position [1106, 0]
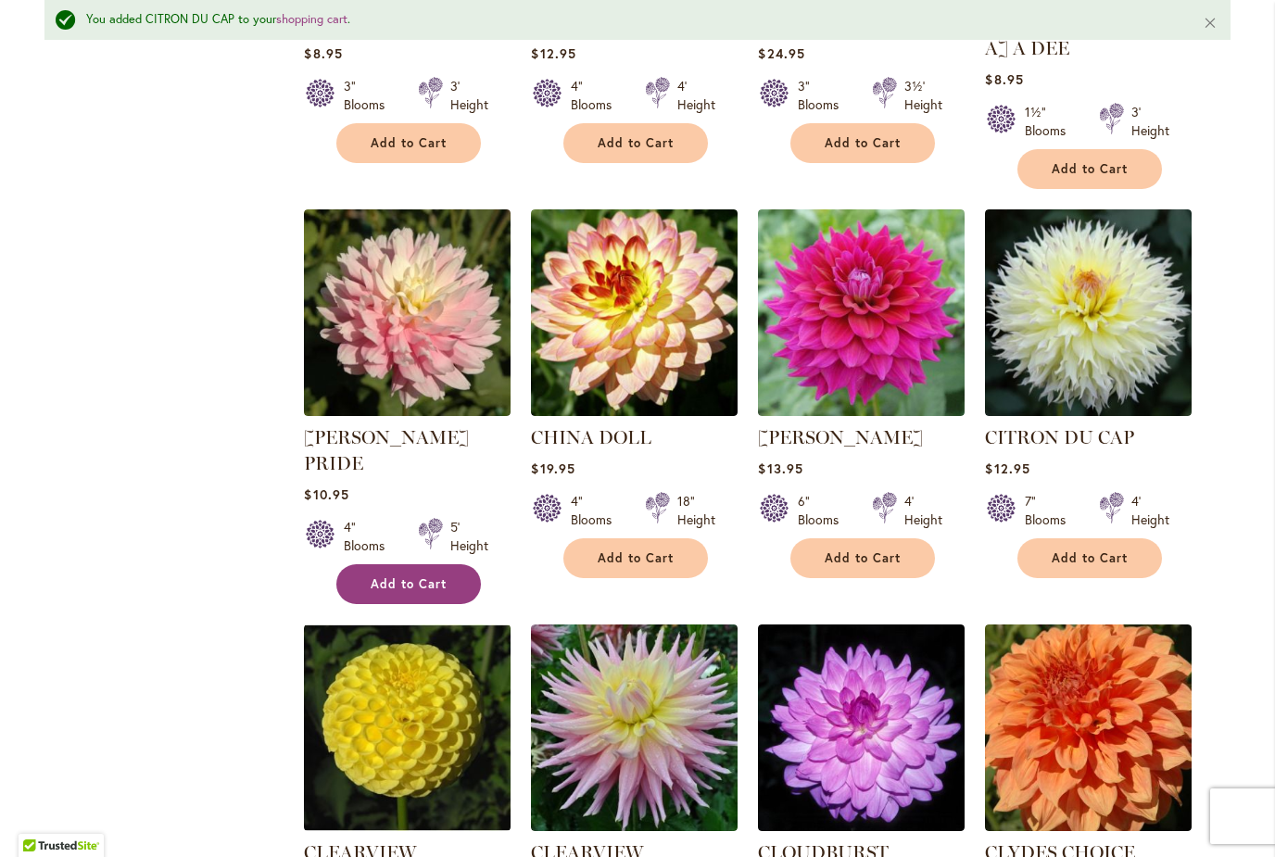
click at [383, 576] on span "Add to Cart" at bounding box center [409, 584] width 76 height 16
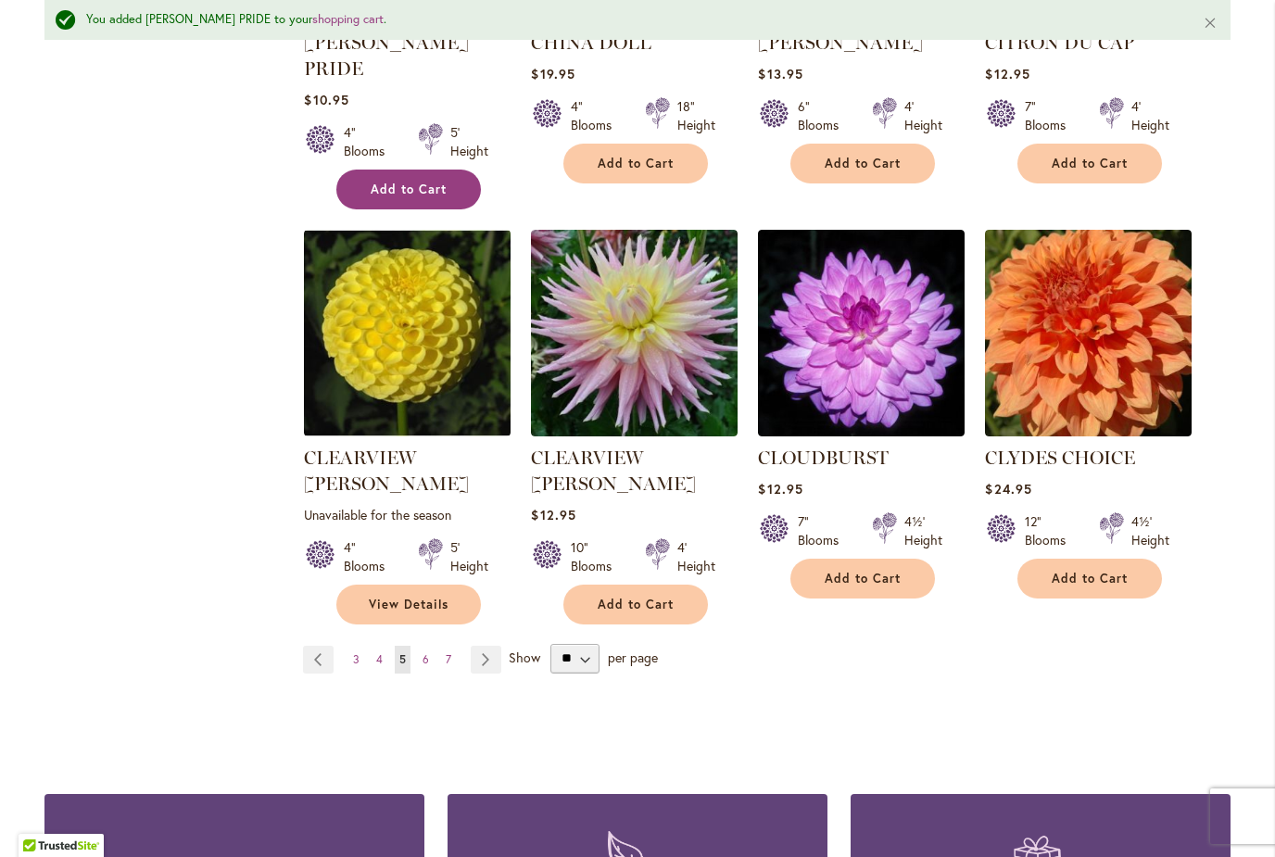
scroll to position [1501, 0]
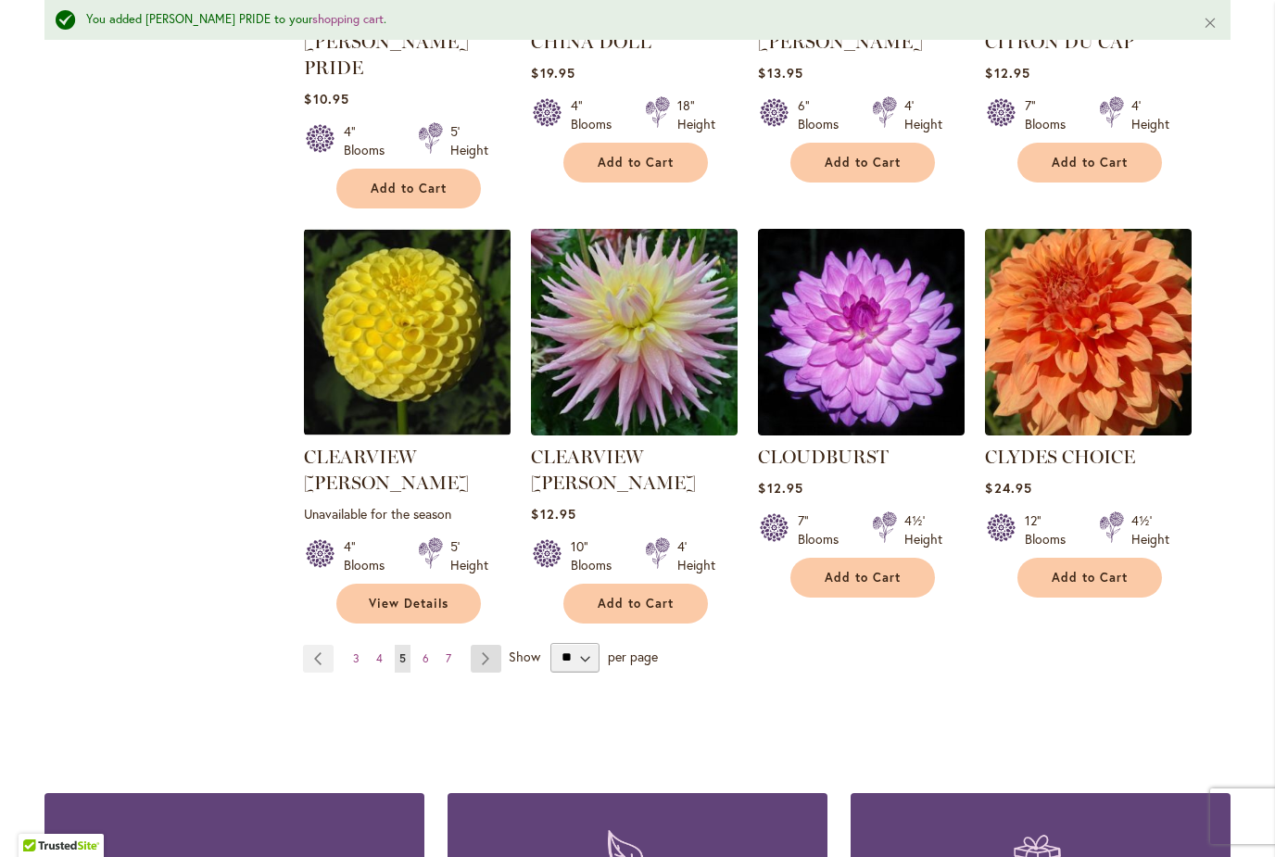
click at [493, 645] on link "Page Next" at bounding box center [486, 659] width 31 height 28
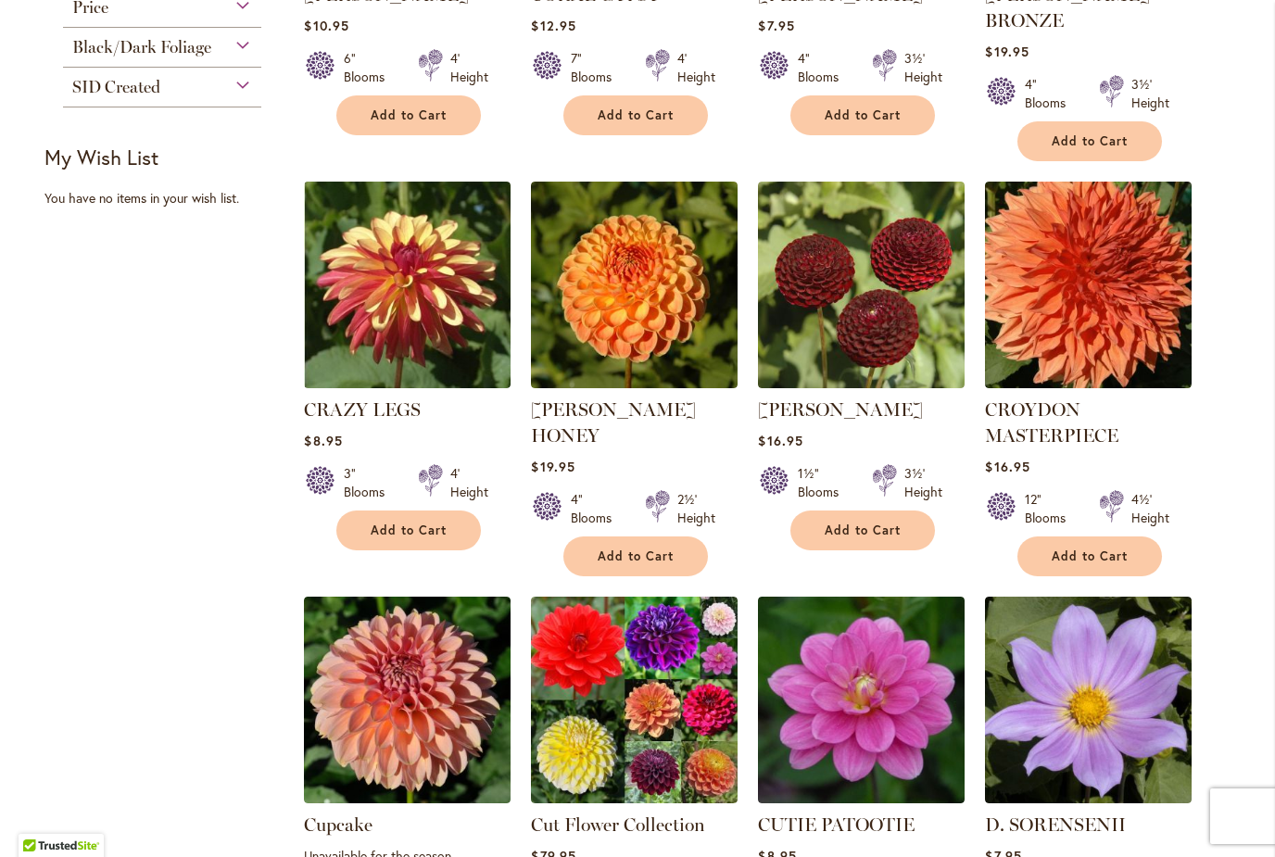
scroll to position [697, 0]
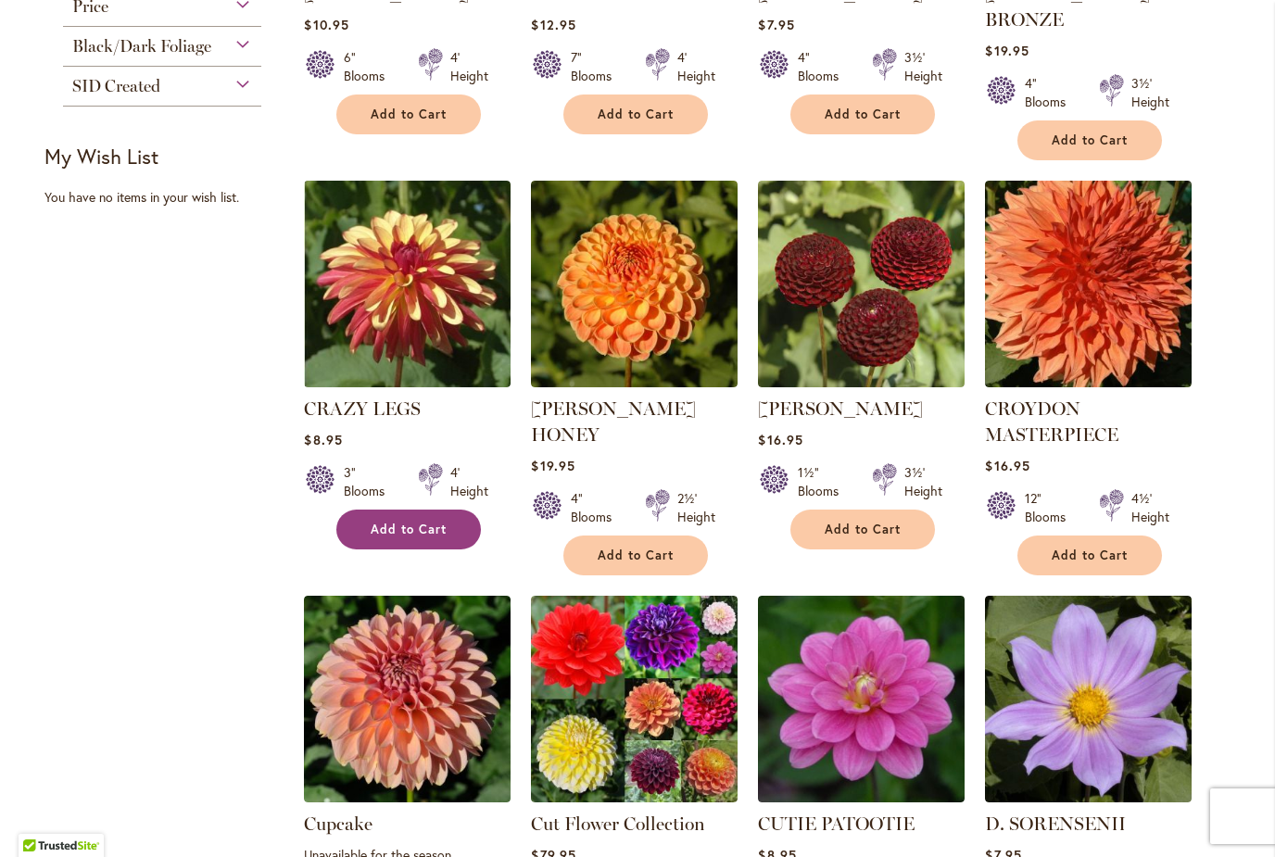
click at [427, 521] on span "Add to Cart" at bounding box center [409, 529] width 76 height 16
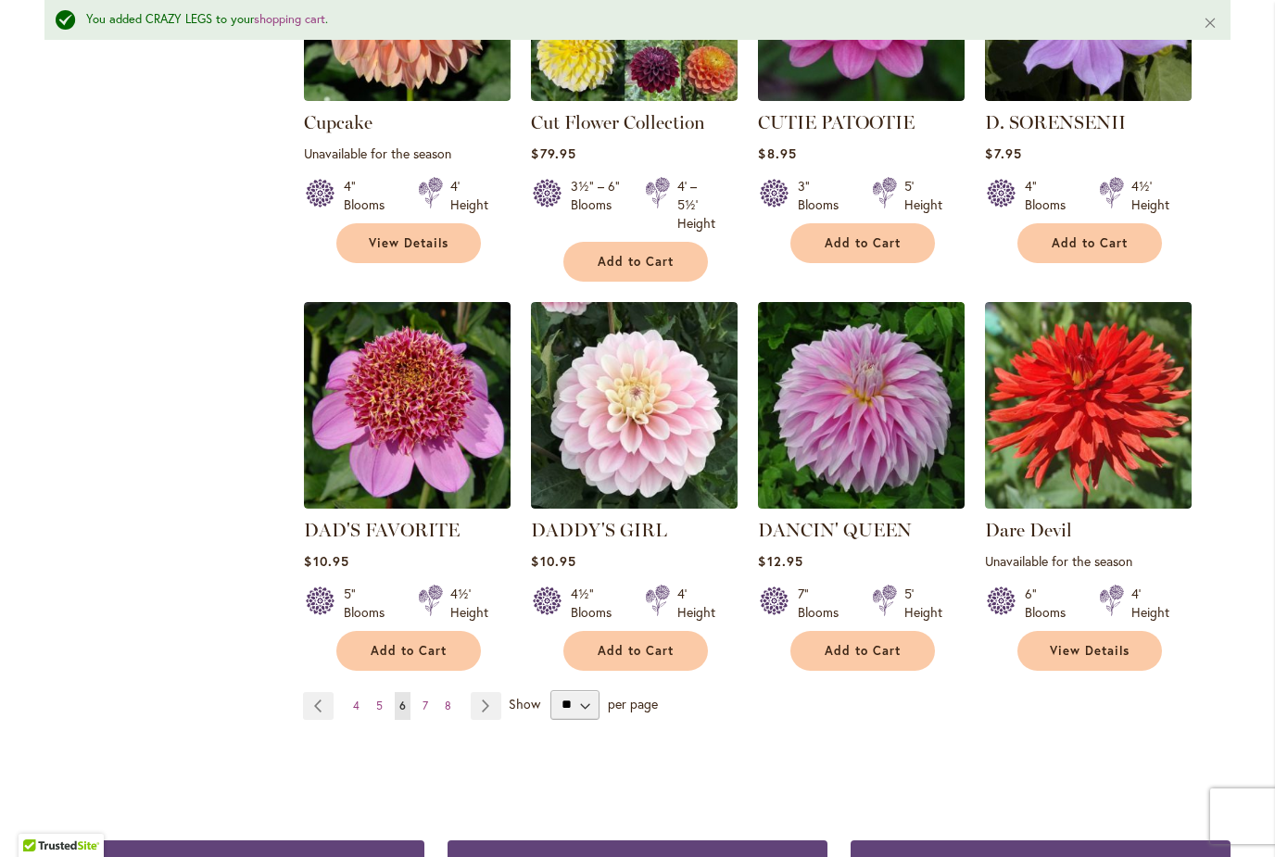
scroll to position [1448, 0]
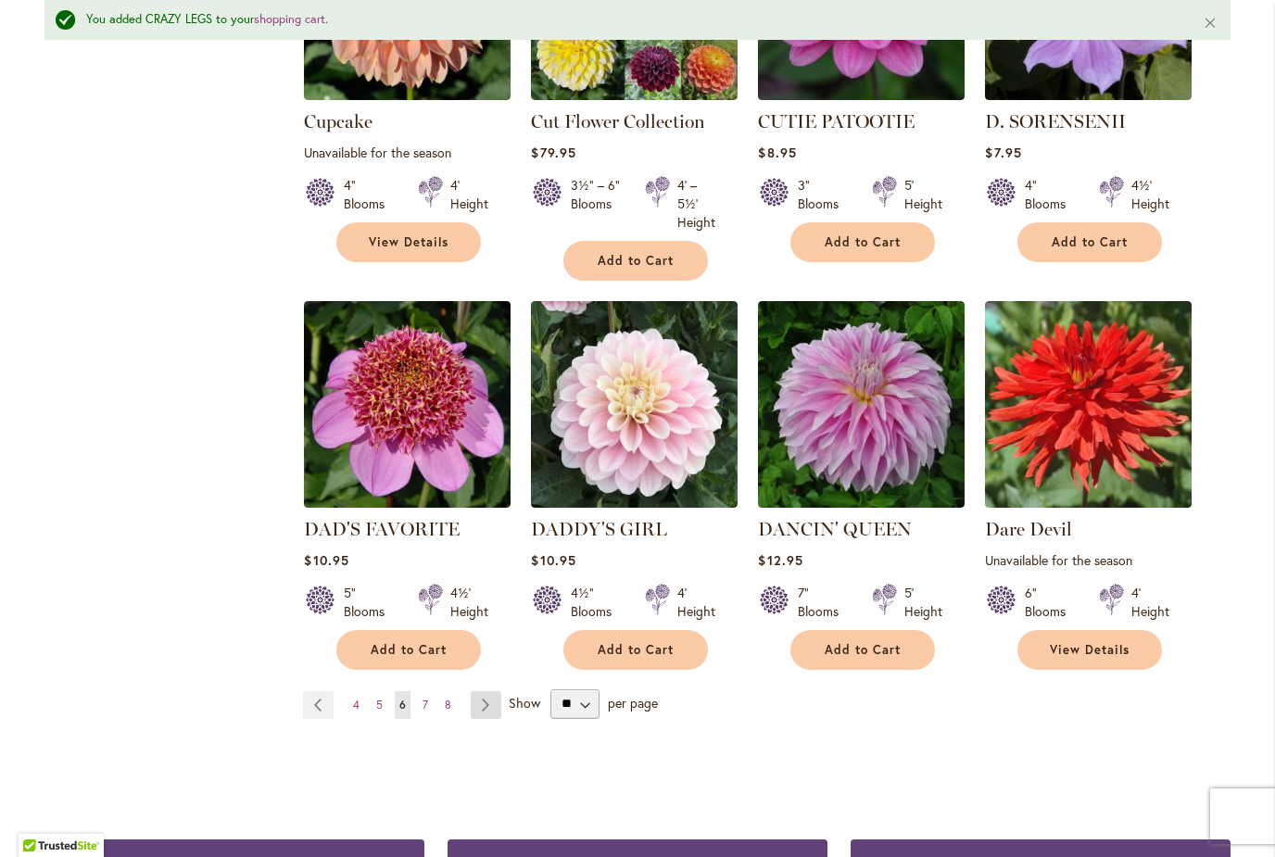
click at [485, 691] on link "Page Next" at bounding box center [486, 705] width 31 height 28
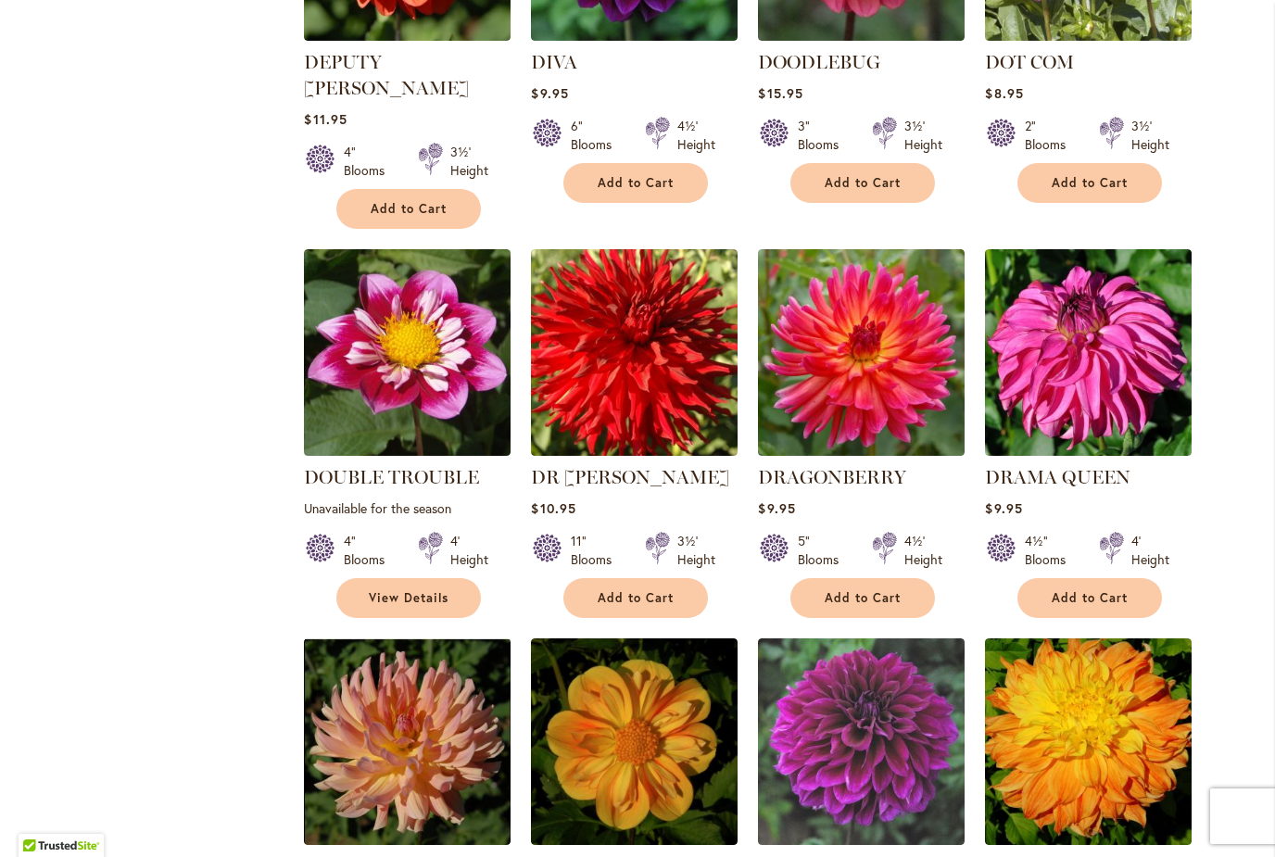
scroll to position [1045, 0]
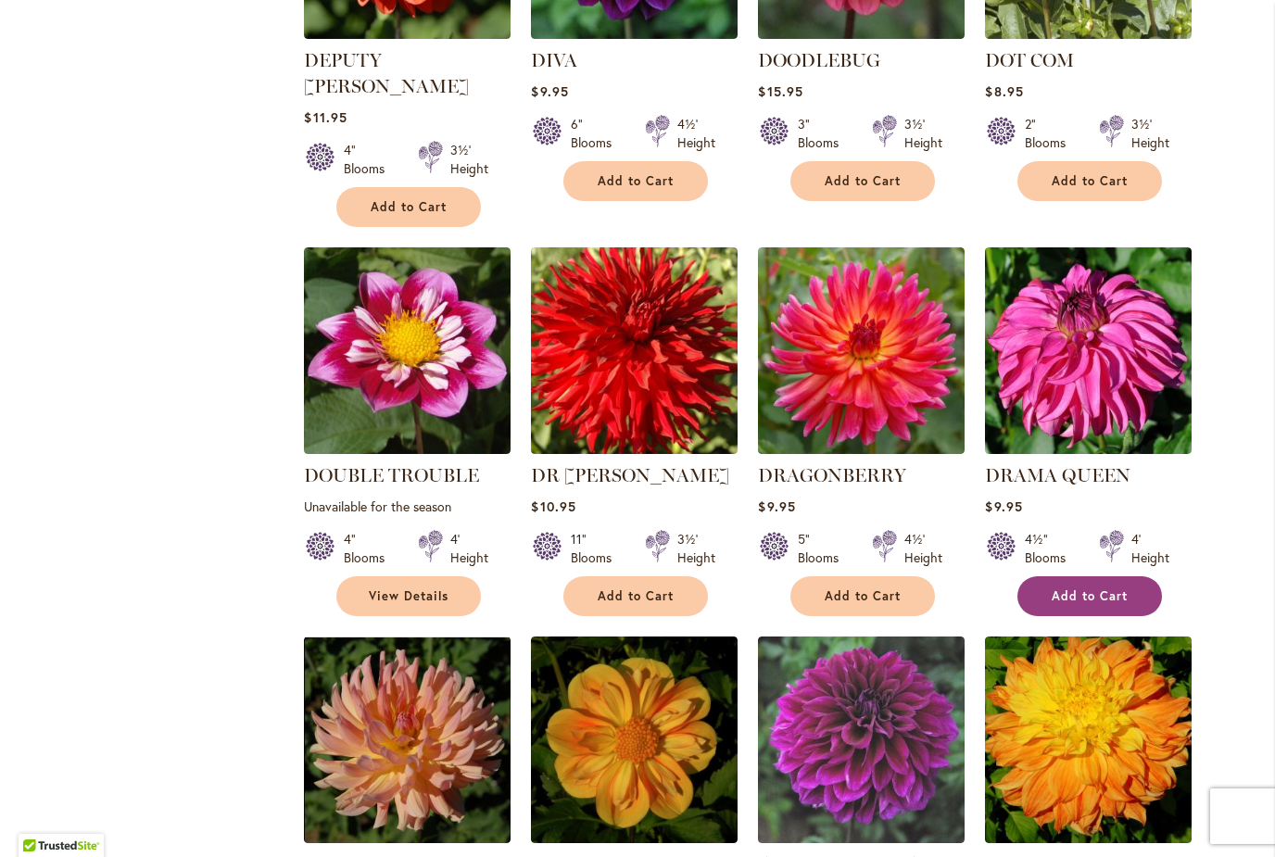
click at [1123, 588] on span "Add to Cart" at bounding box center [1089, 596] width 76 height 16
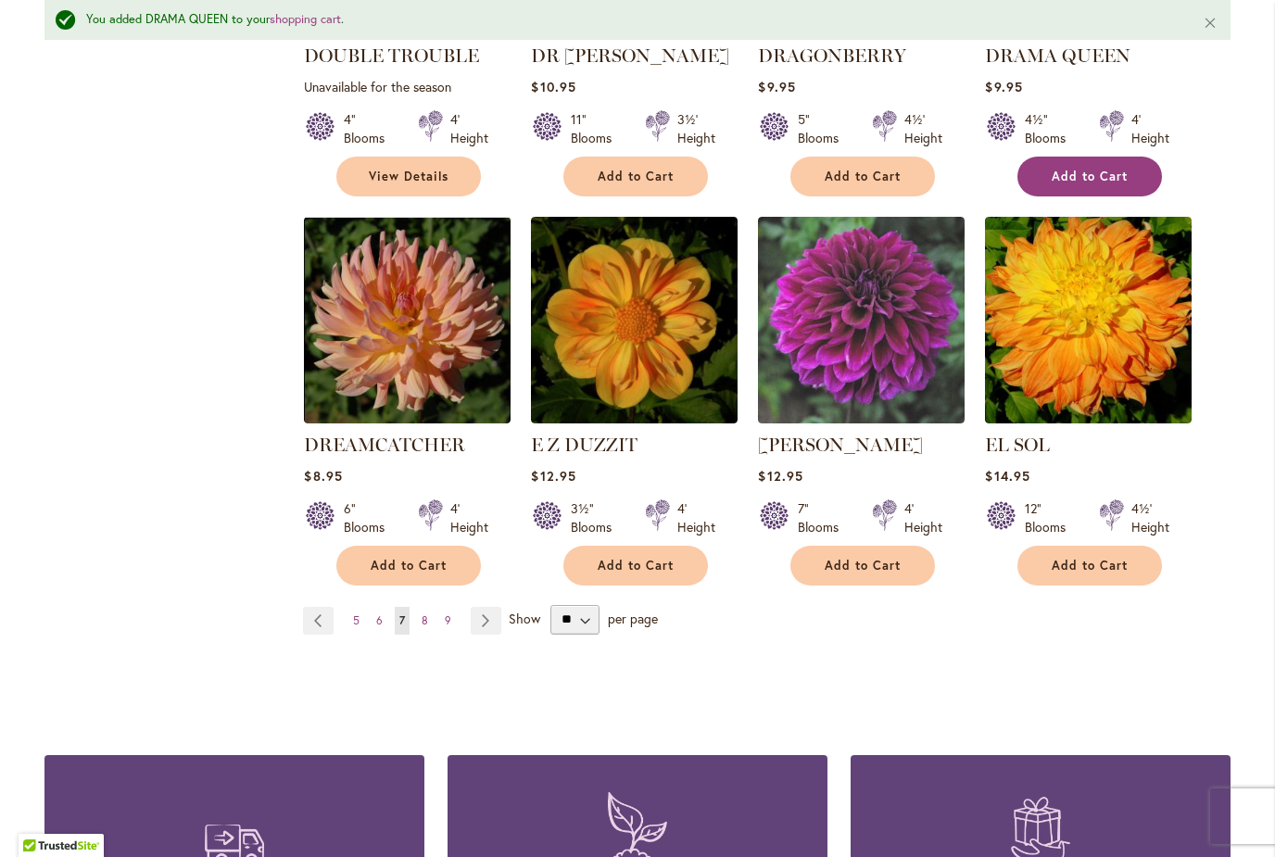
scroll to position [1514, 0]
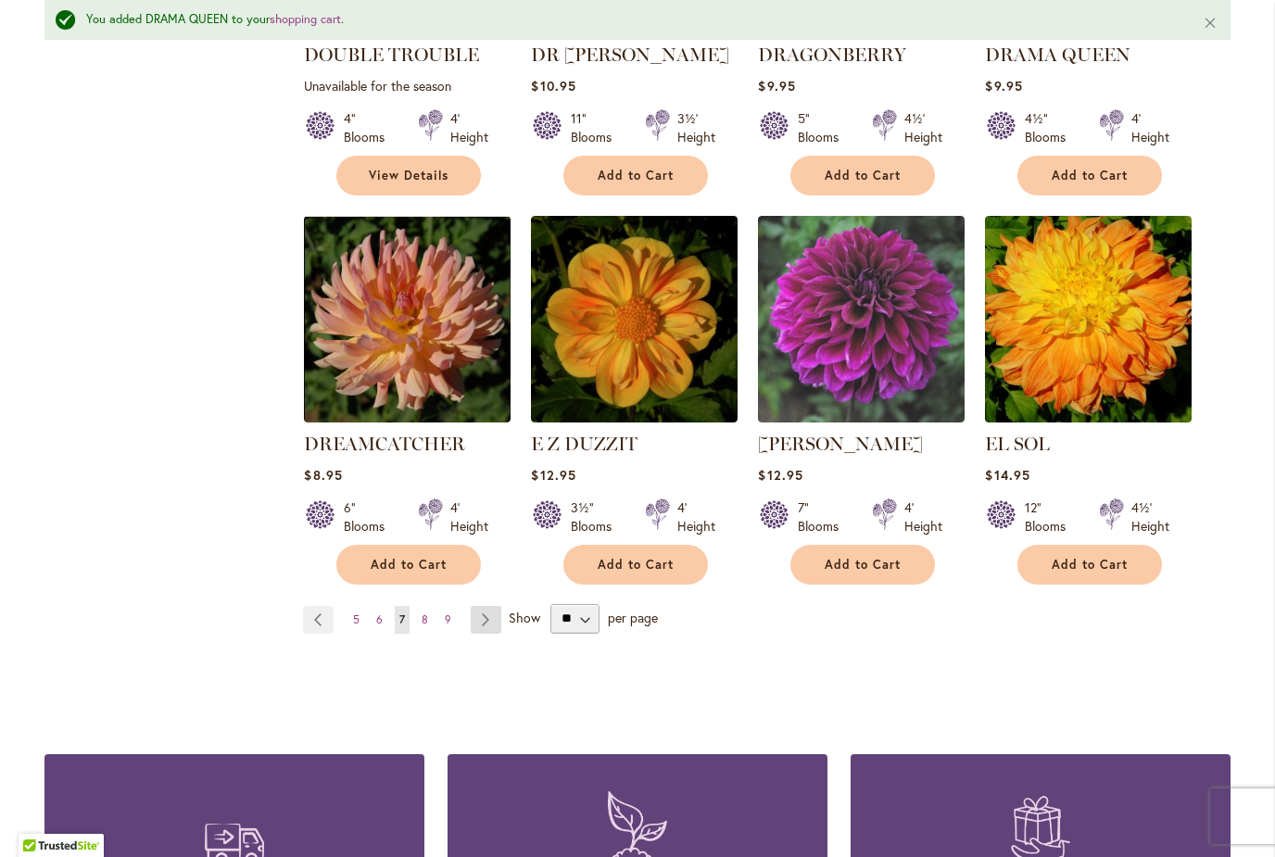
click at [494, 606] on link "Page Next" at bounding box center [486, 620] width 31 height 28
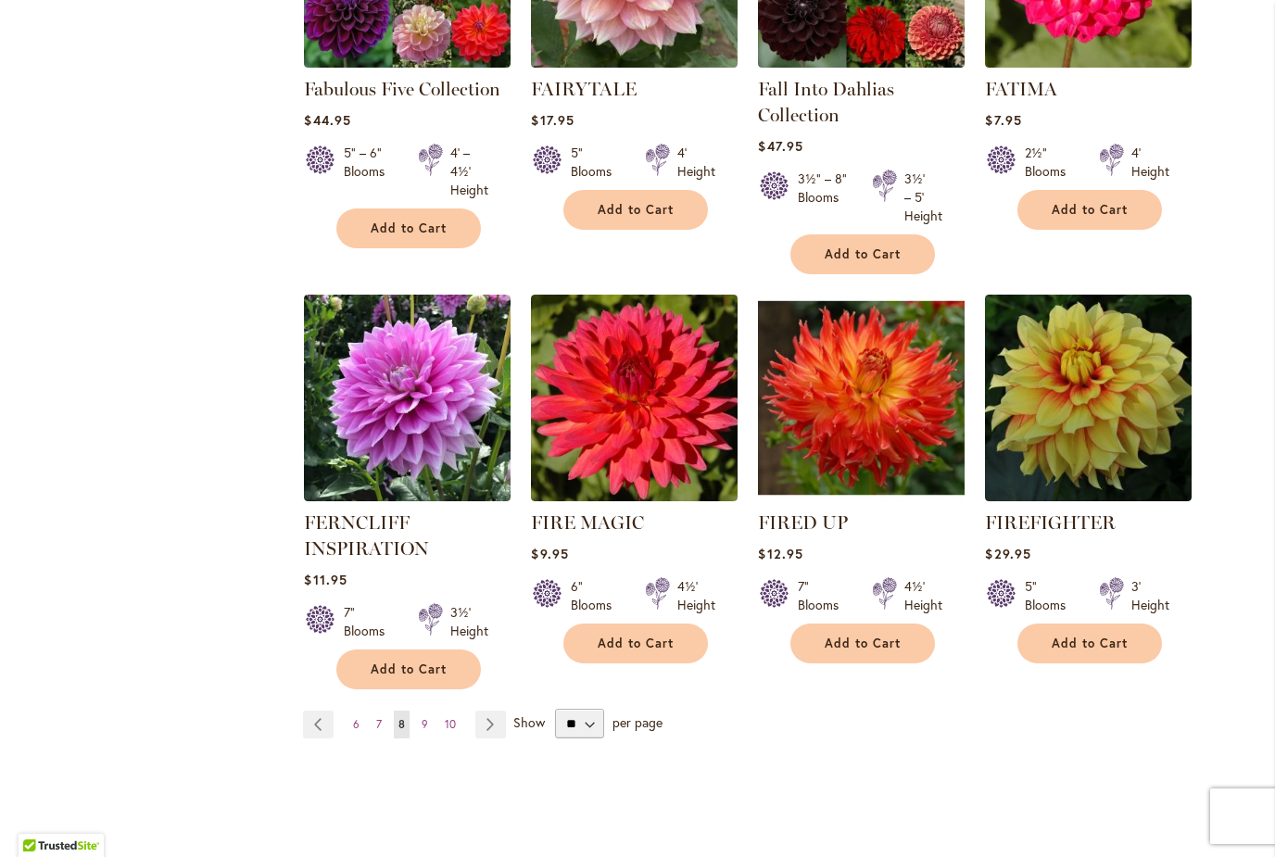
scroll to position [1381, 0]
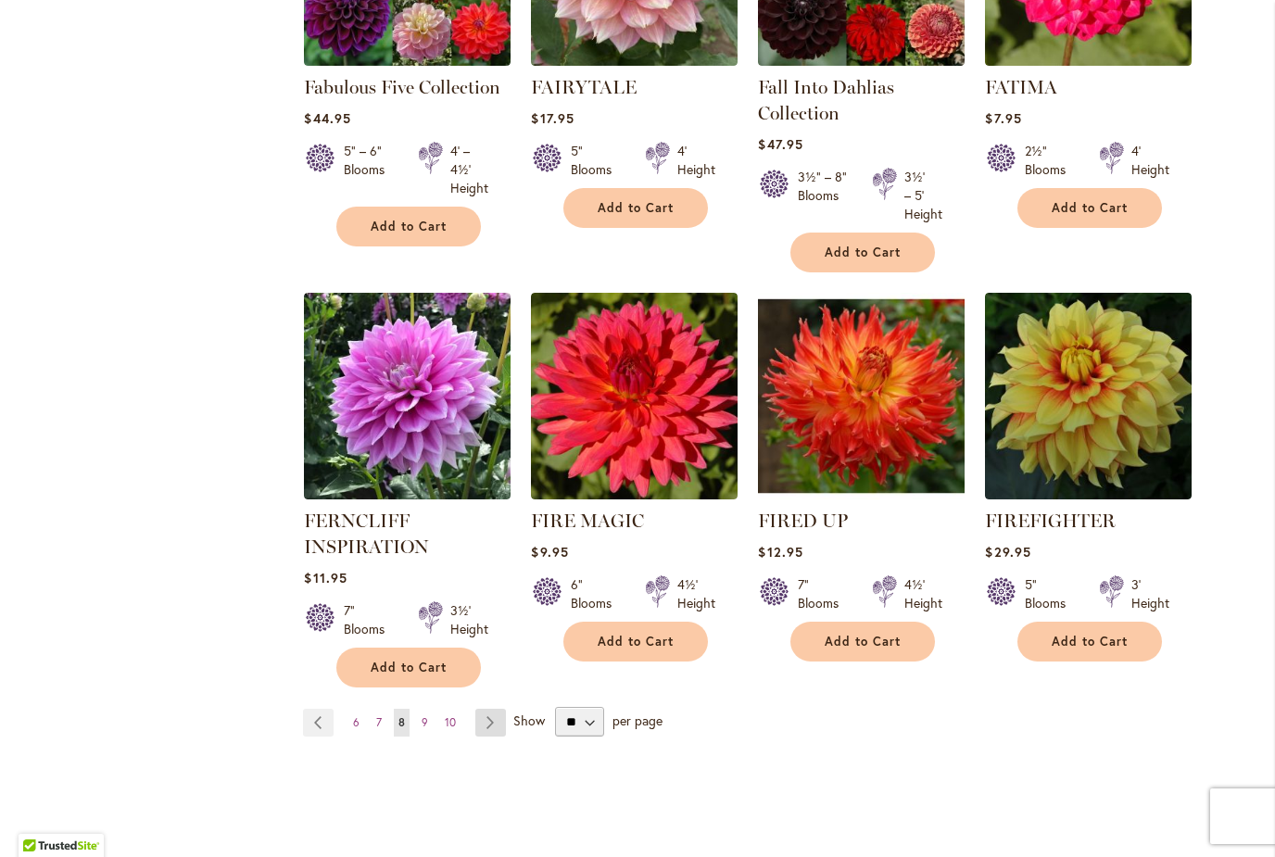
click at [491, 721] on link "Page Next" at bounding box center [490, 723] width 31 height 28
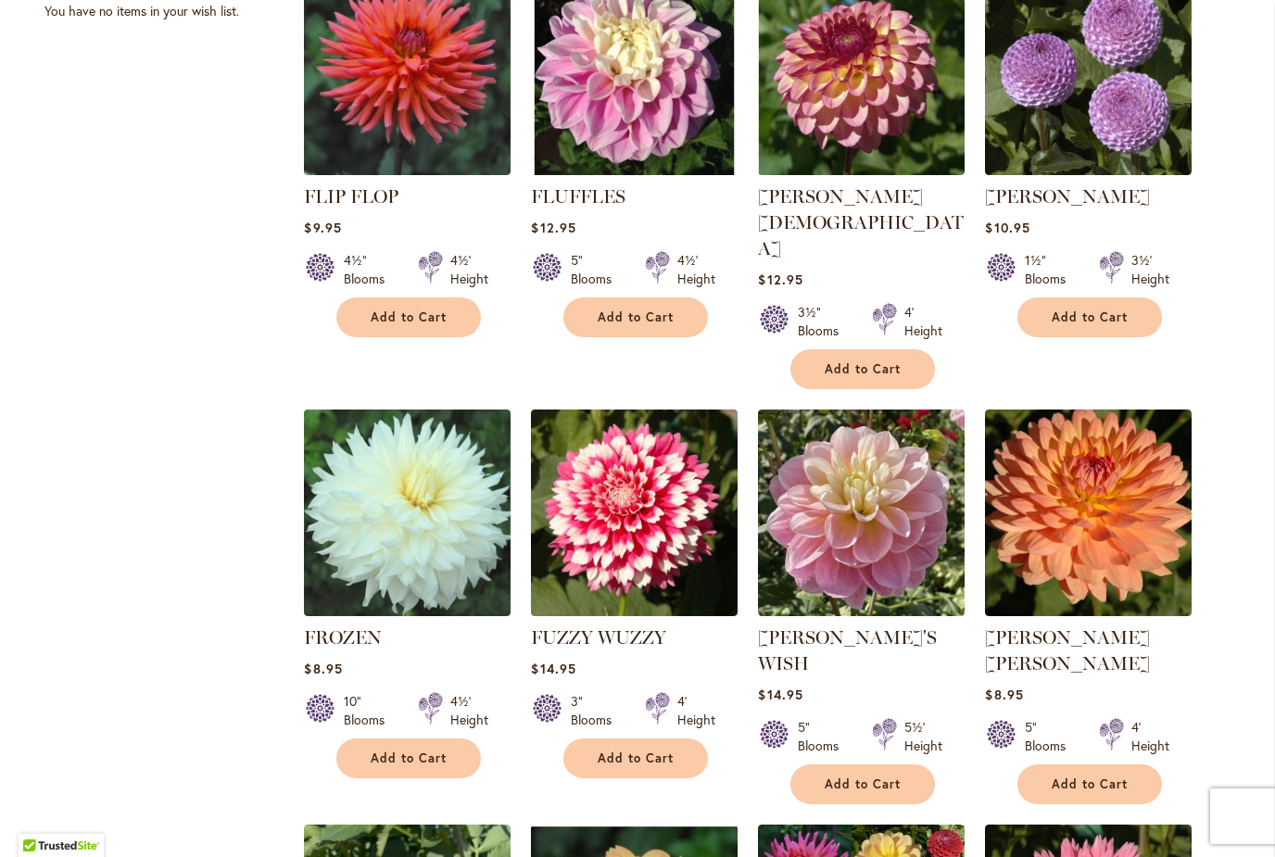
scroll to position [889, 0]
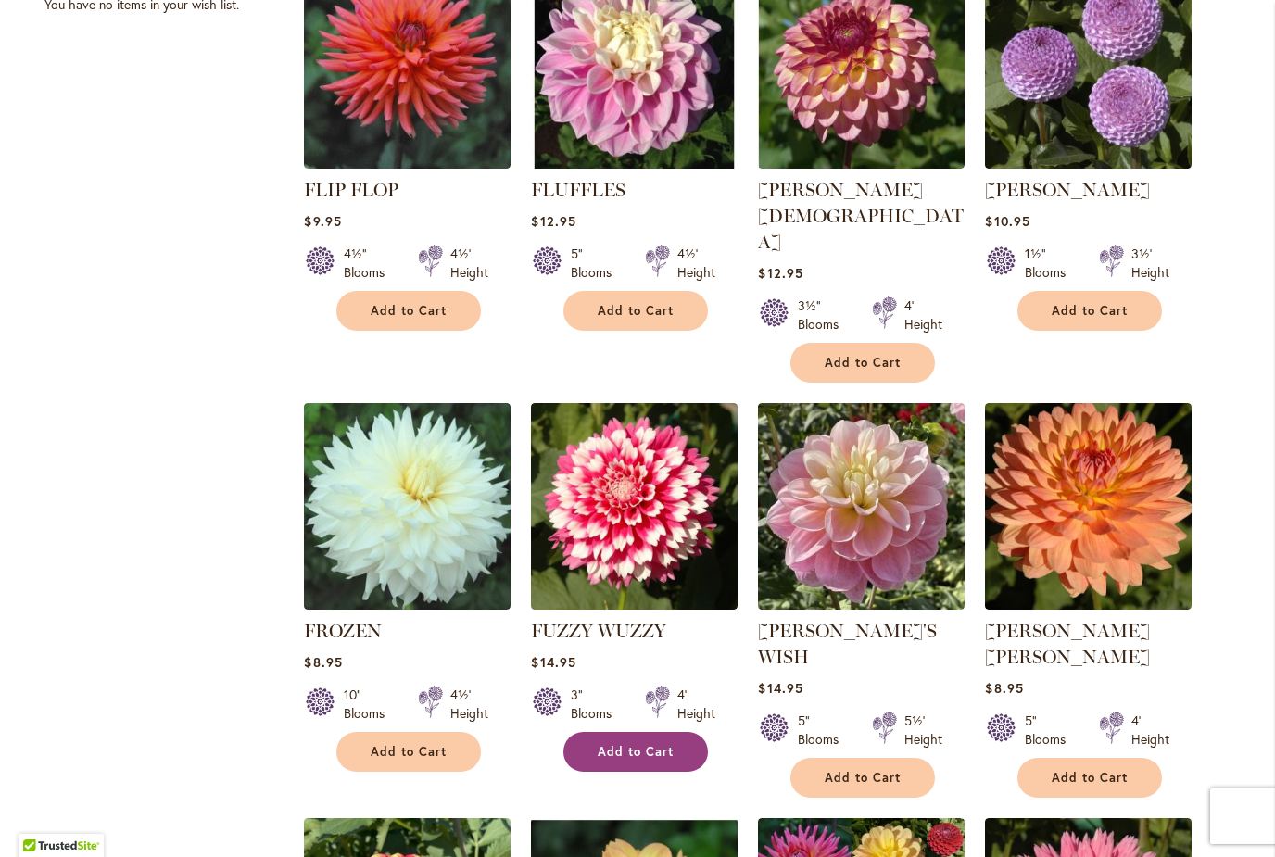
click at [663, 744] on span "Add to Cart" at bounding box center [635, 752] width 76 height 16
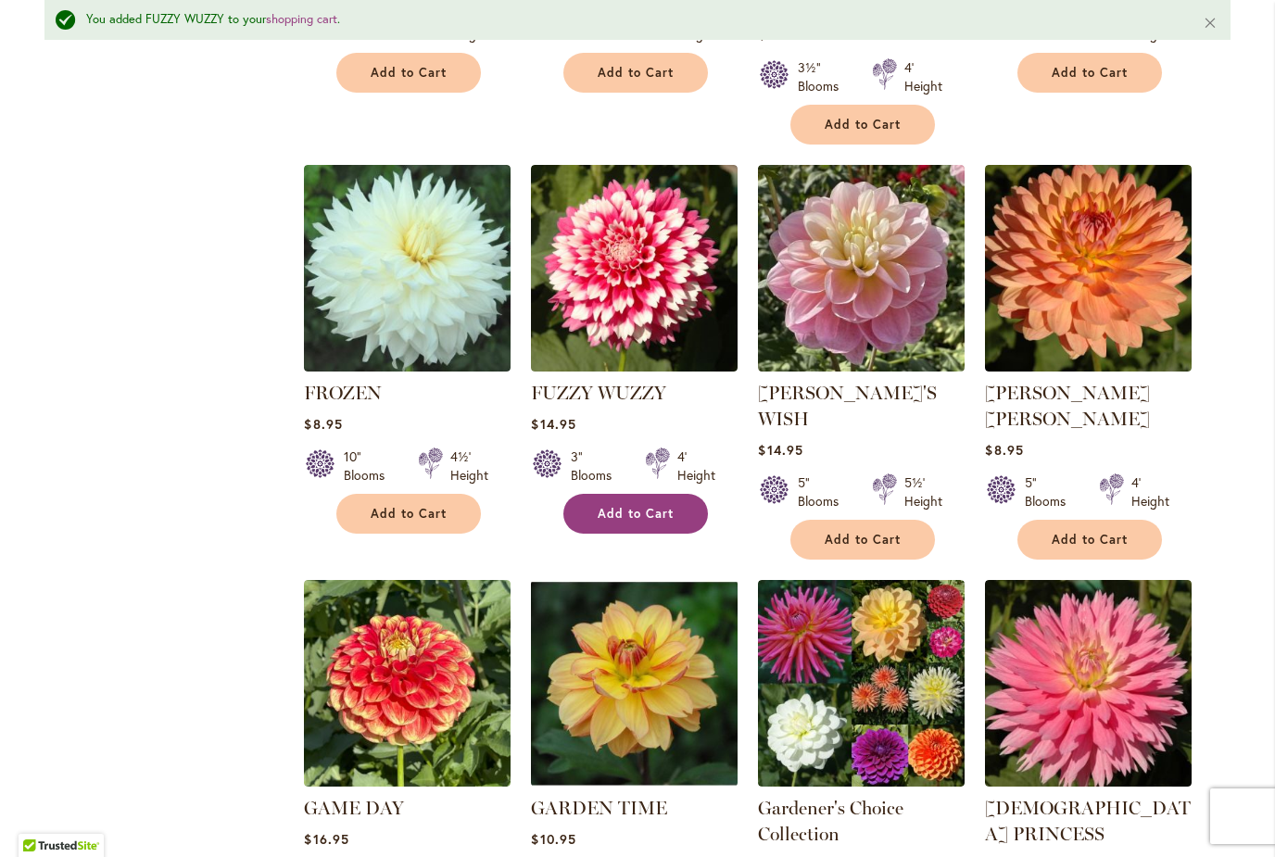
scroll to position [1177, 0]
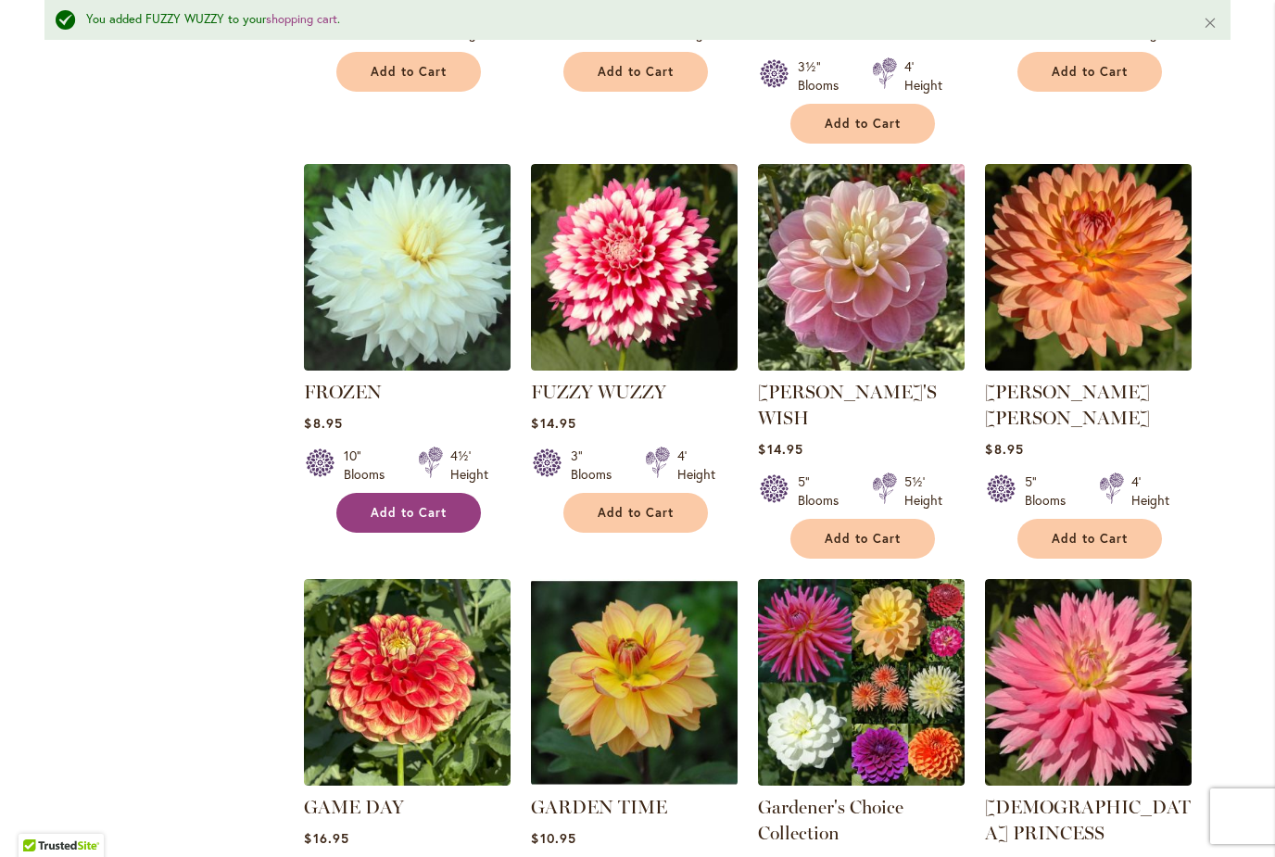
click at [374, 505] on span "Add to Cart" at bounding box center [409, 513] width 76 height 16
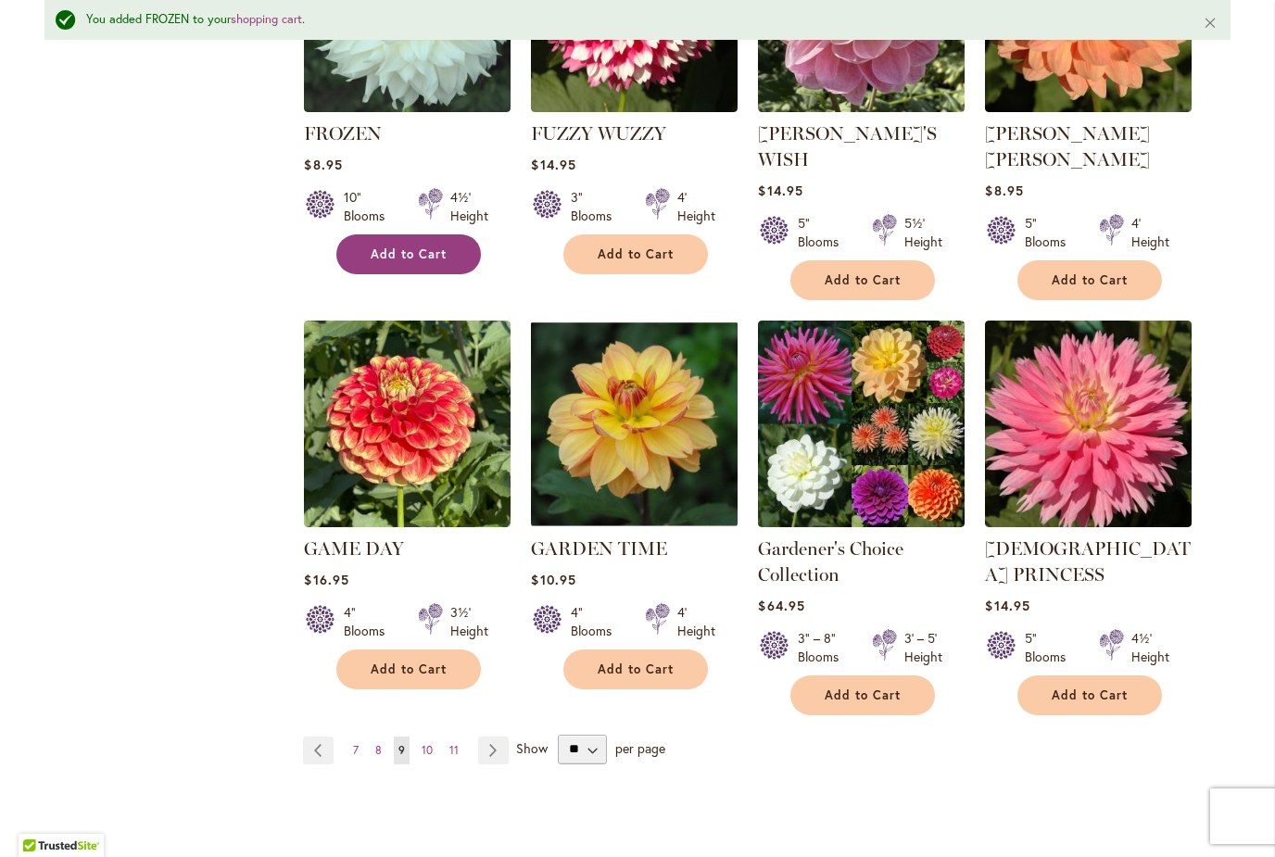
scroll to position [1437, 0]
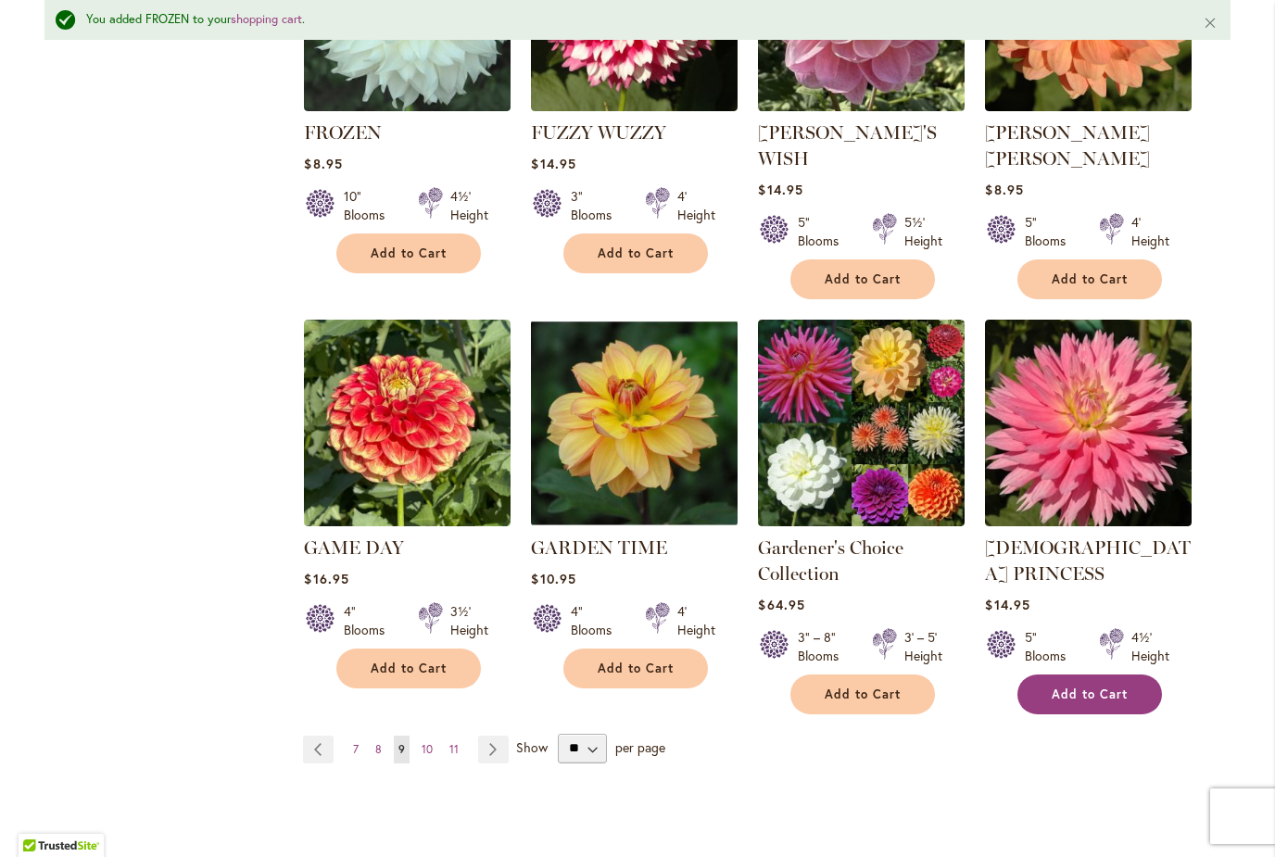
click at [1112, 686] on span "Add to Cart" at bounding box center [1089, 694] width 76 height 16
click at [489, 735] on link "Page Next" at bounding box center [493, 749] width 31 height 28
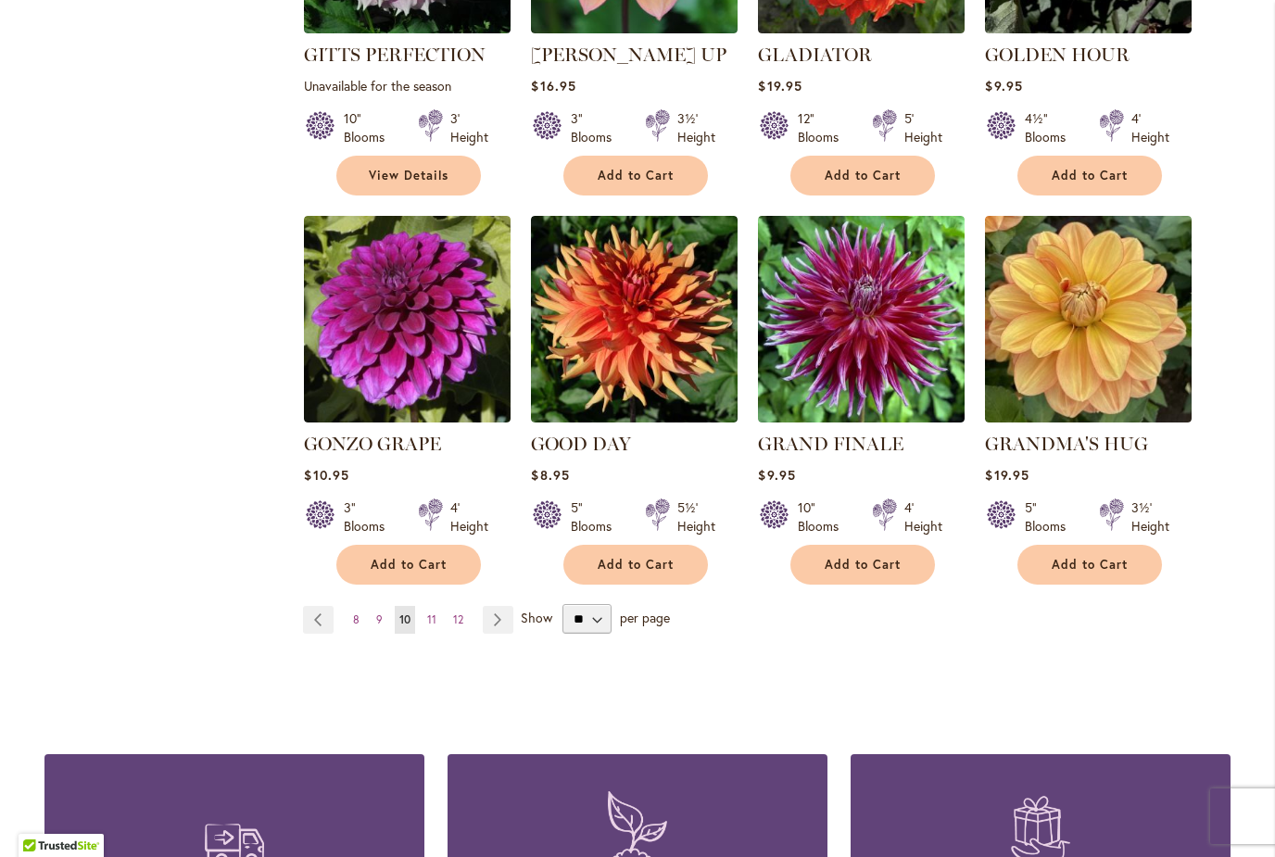
scroll to position [1441, 0]
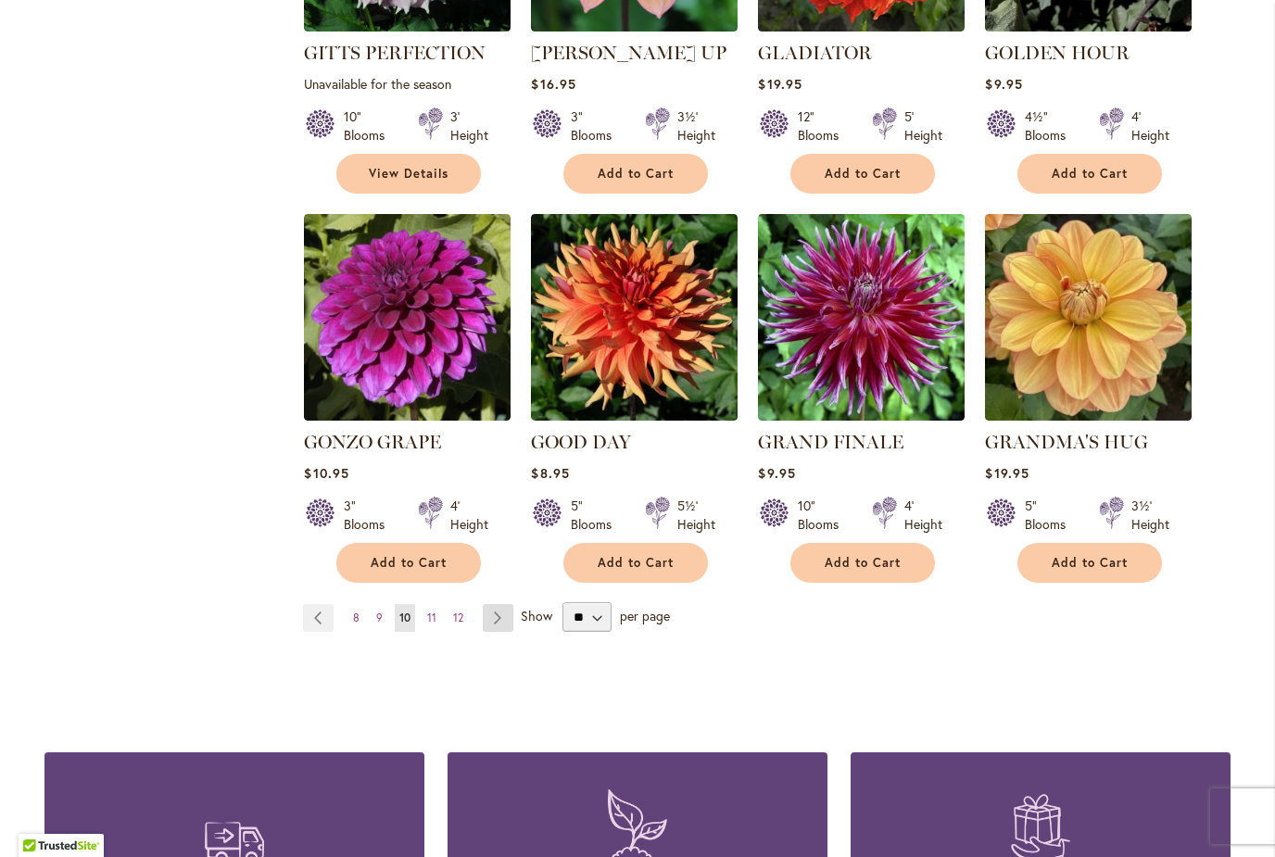
click at [497, 604] on link "Page Next" at bounding box center [498, 618] width 31 height 28
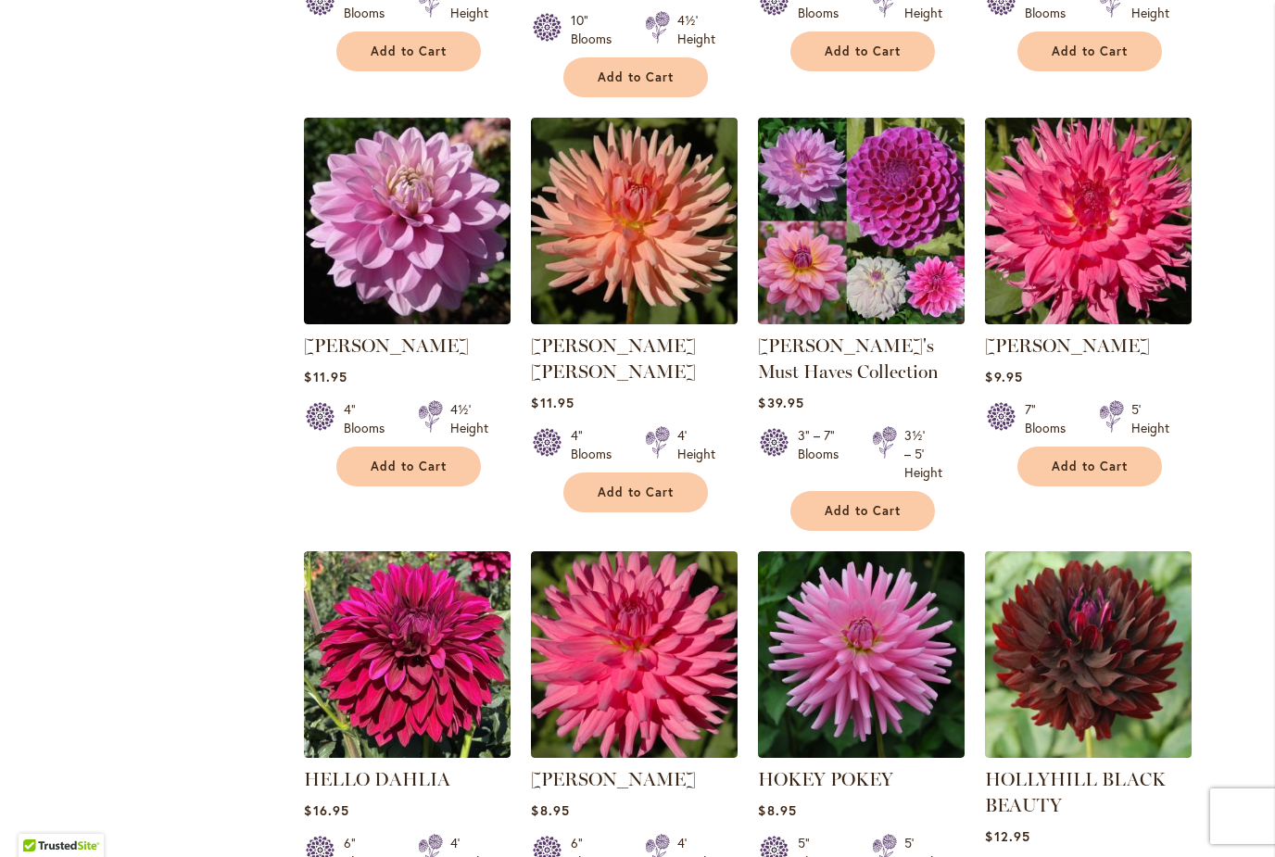
scroll to position [1157, 0]
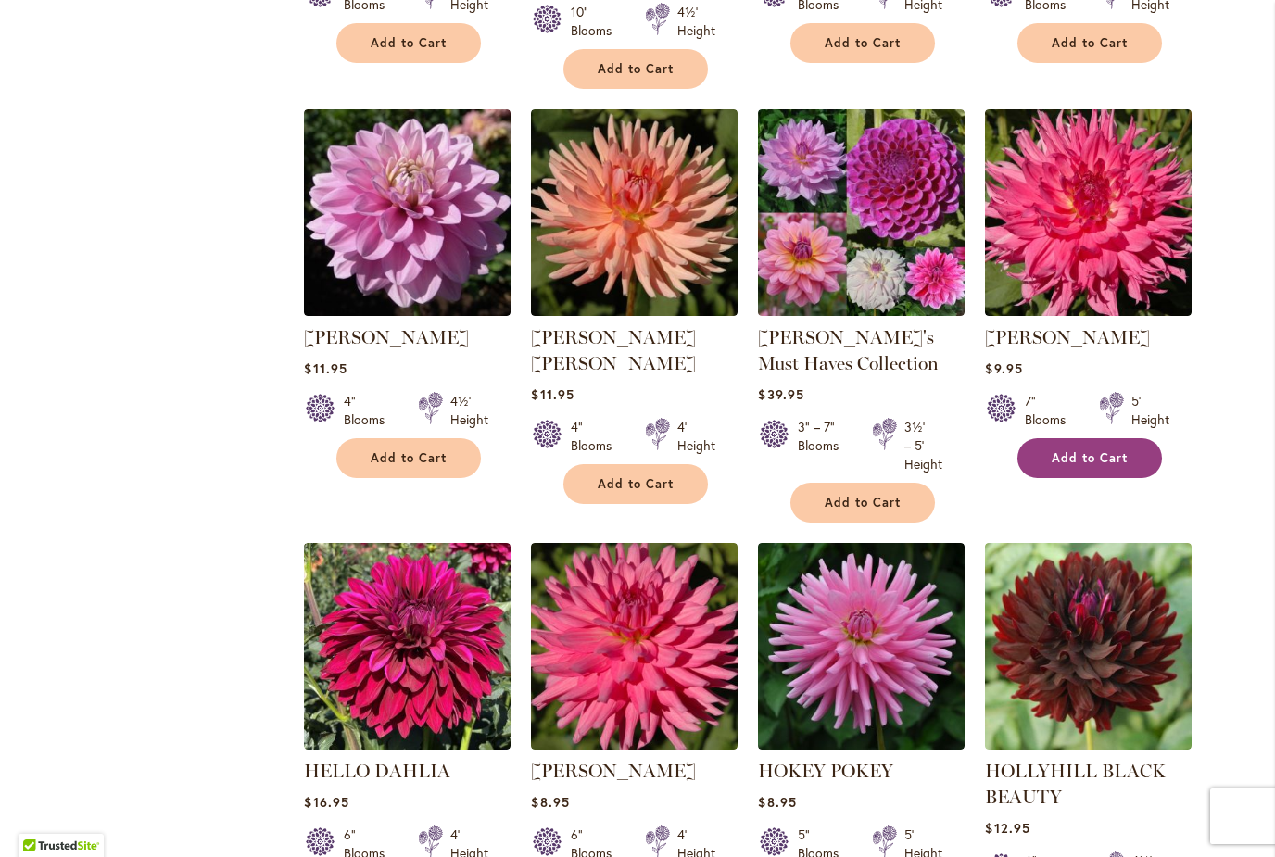
click at [1110, 457] on span "Add to Cart" at bounding box center [1089, 458] width 76 height 16
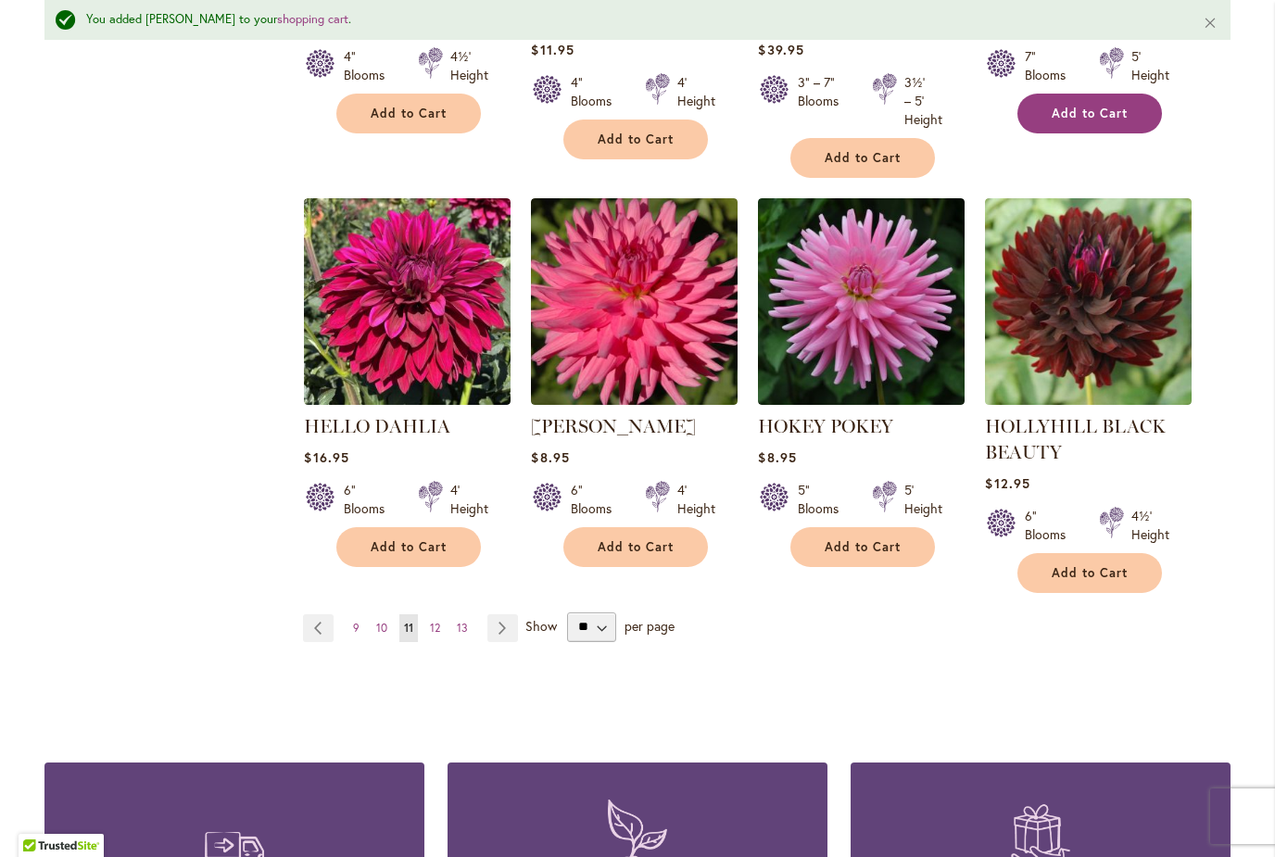
scroll to position [1552, 0]
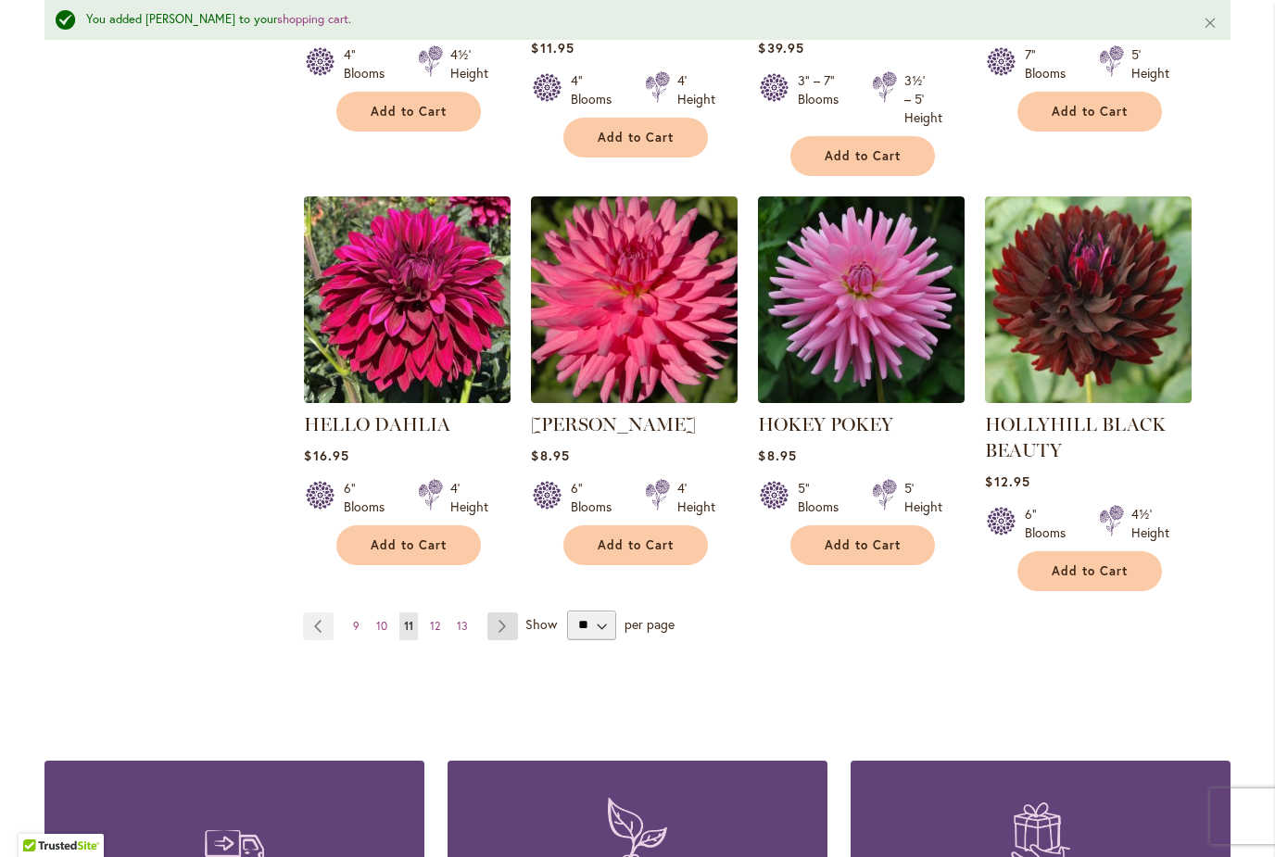
click at [509, 623] on link "Page Next" at bounding box center [502, 626] width 31 height 28
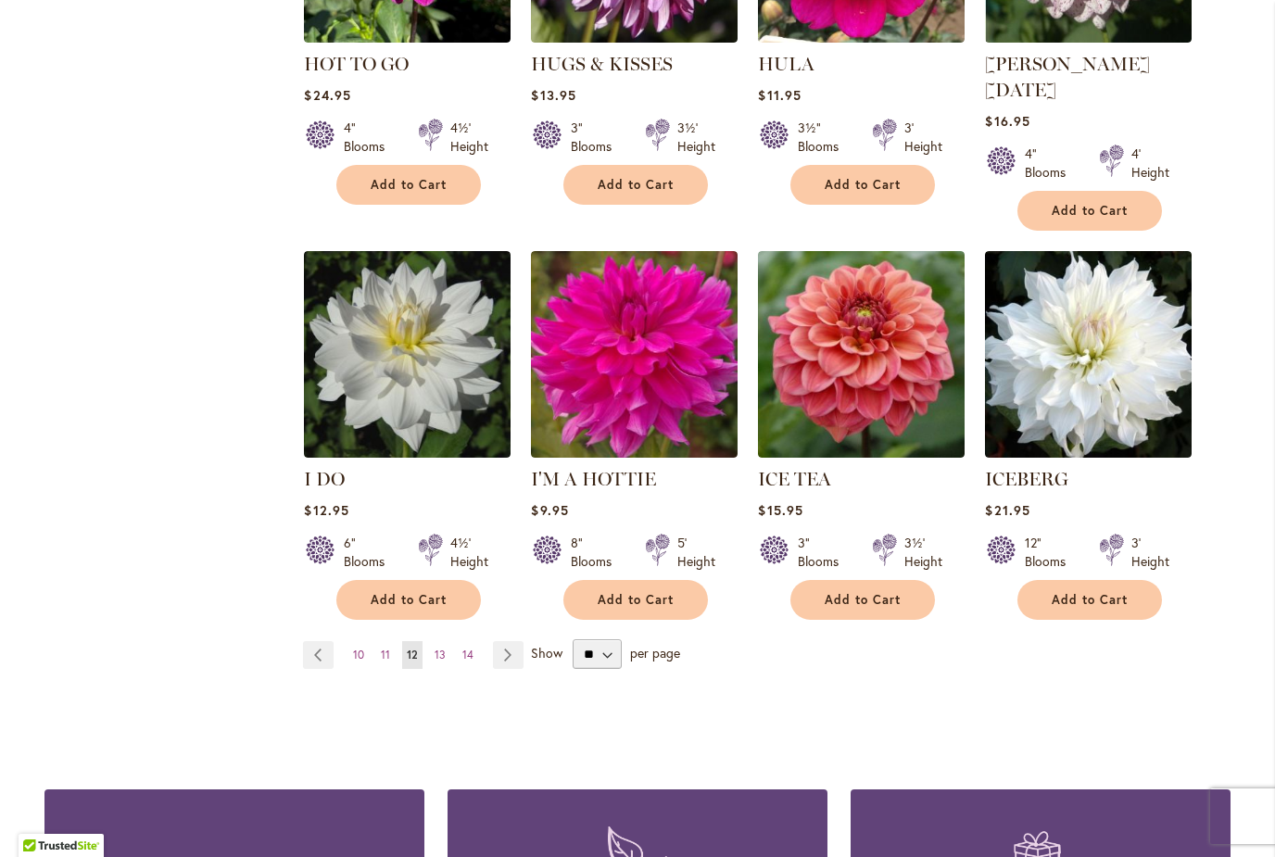
scroll to position [1408, 0]
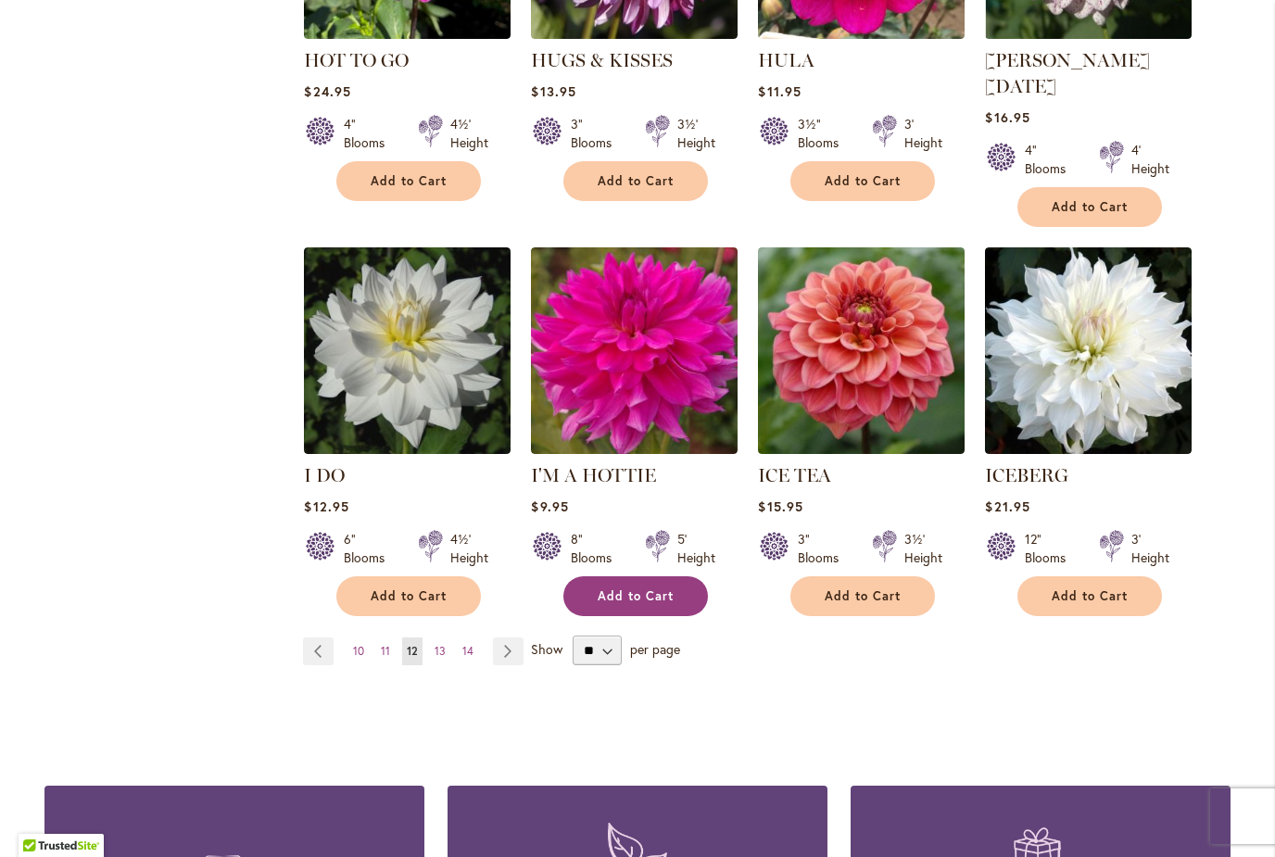
click at [660, 588] on span "Add to Cart" at bounding box center [635, 596] width 76 height 16
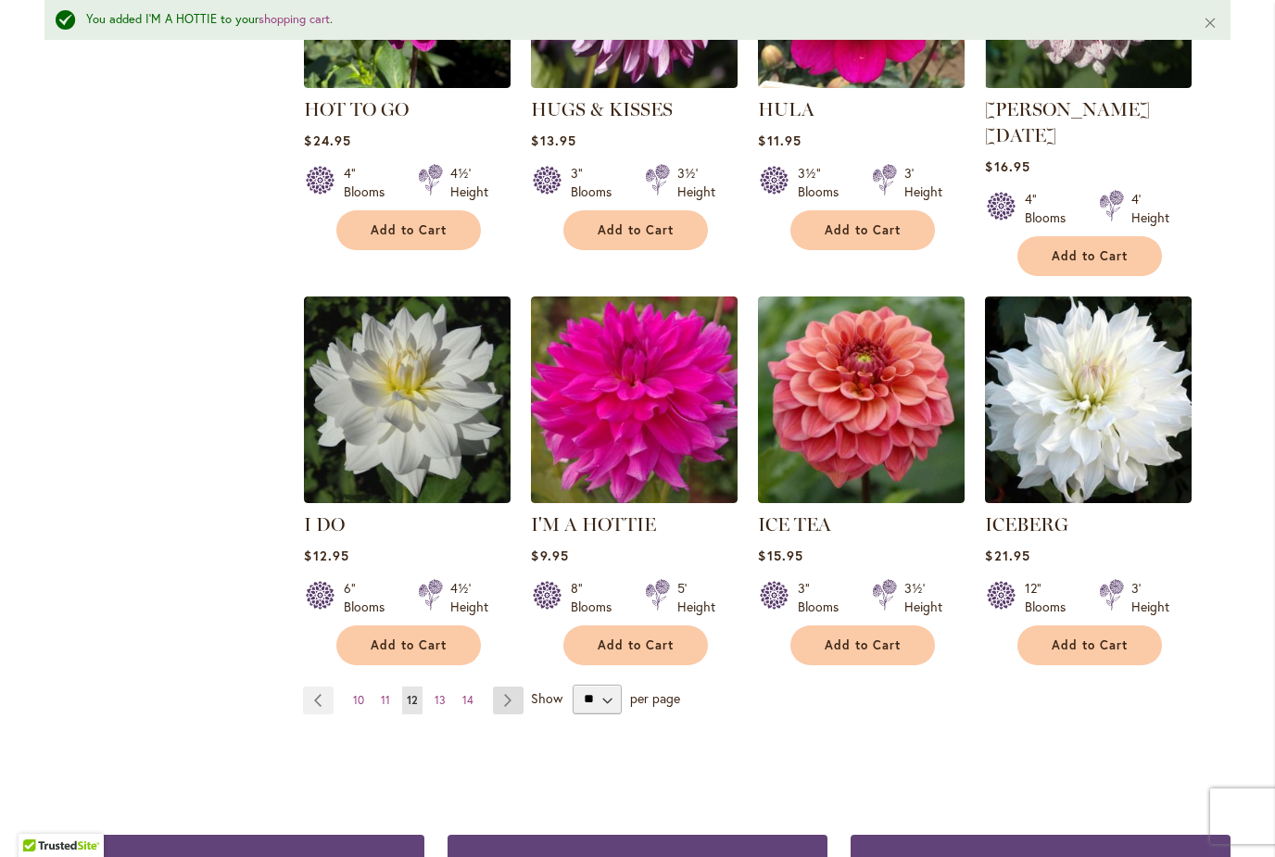
click at [514, 686] on link "Page Next" at bounding box center [508, 700] width 31 height 28
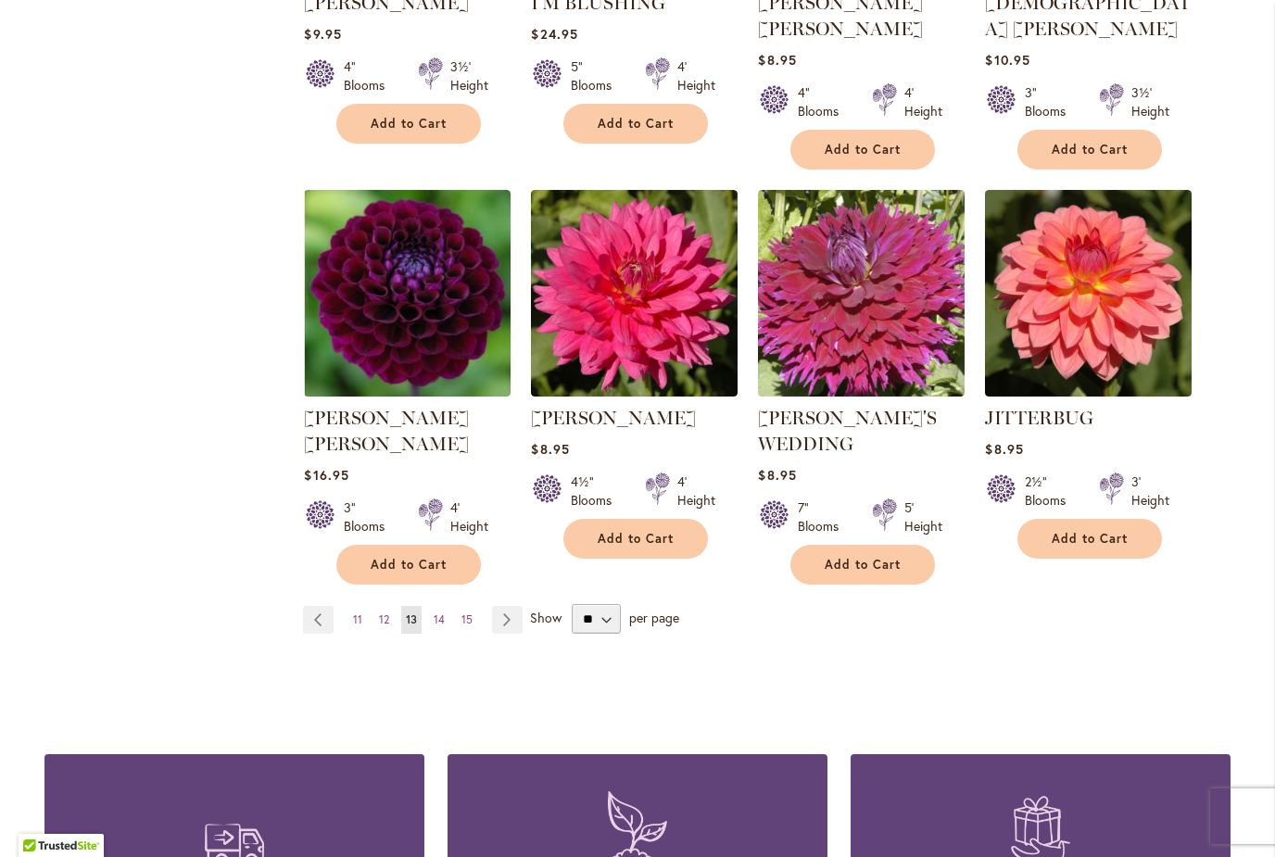
scroll to position [1485, 0]
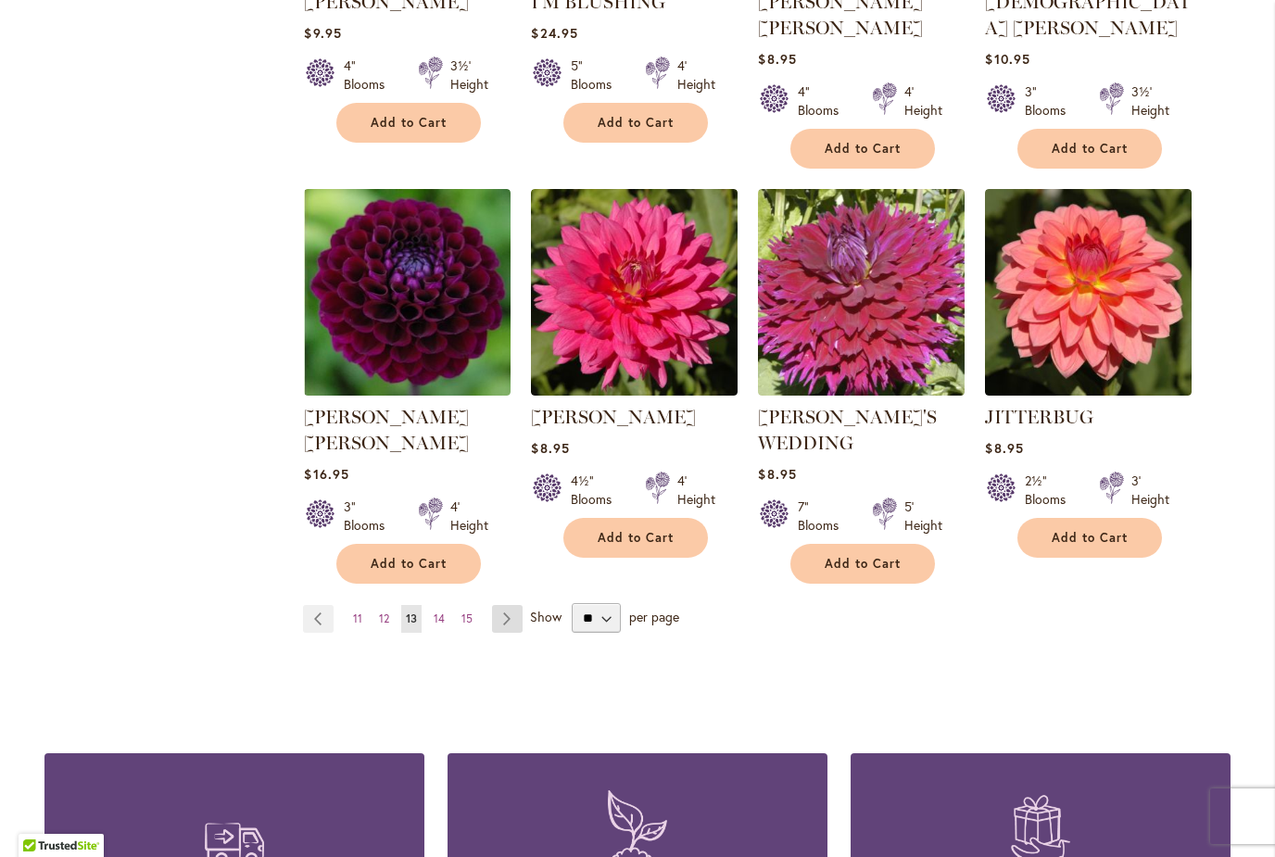
click at [509, 605] on link "Page Next" at bounding box center [507, 619] width 31 height 28
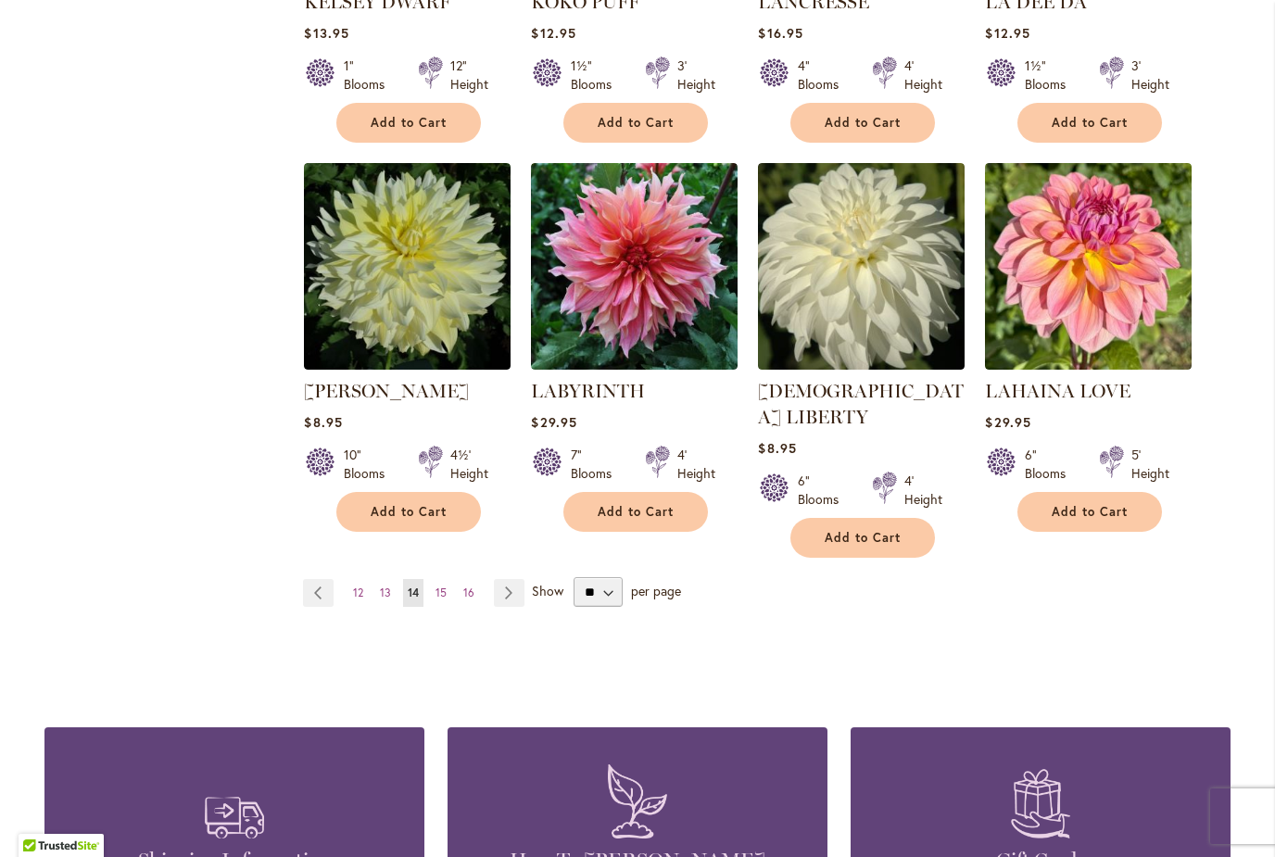
scroll to position [1468, 0]
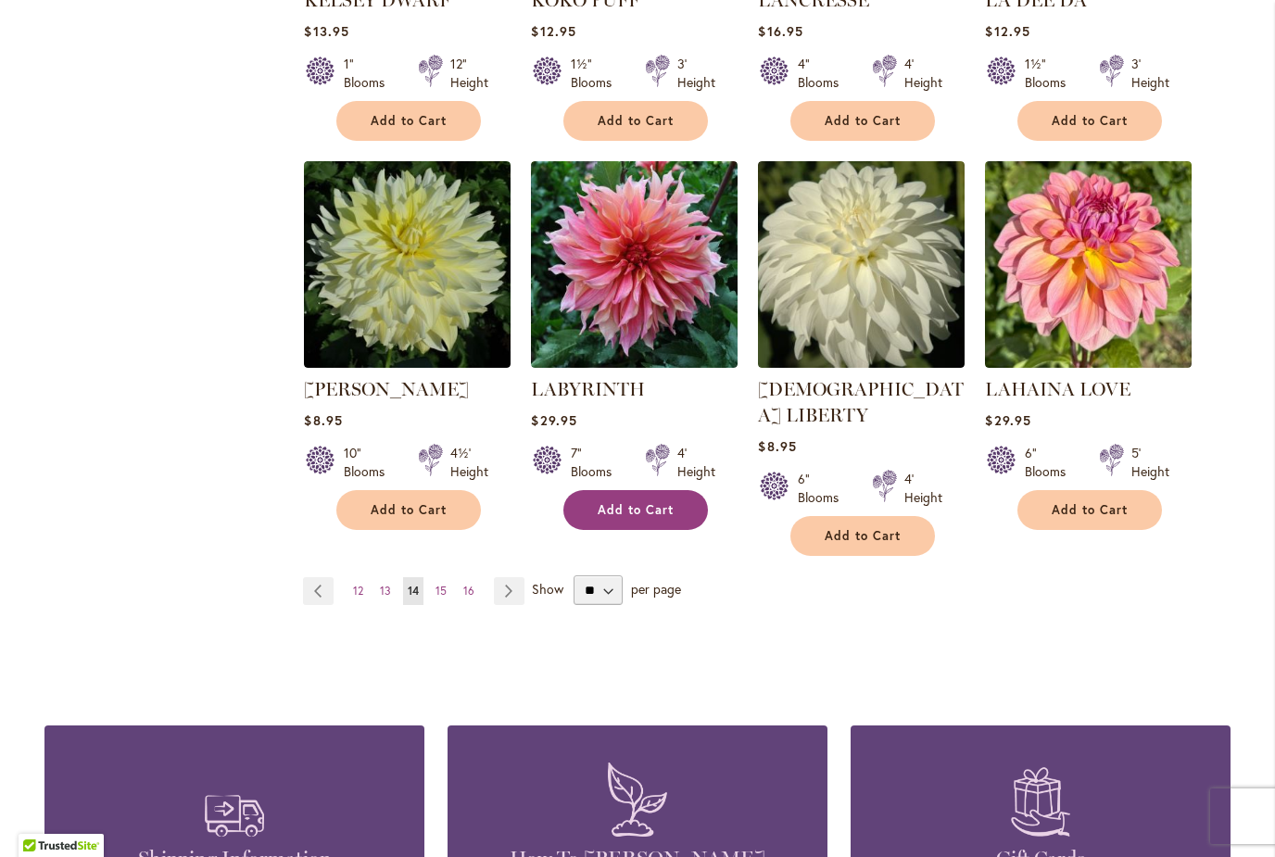
click at [663, 513] on span "Add to Cart" at bounding box center [635, 510] width 76 height 16
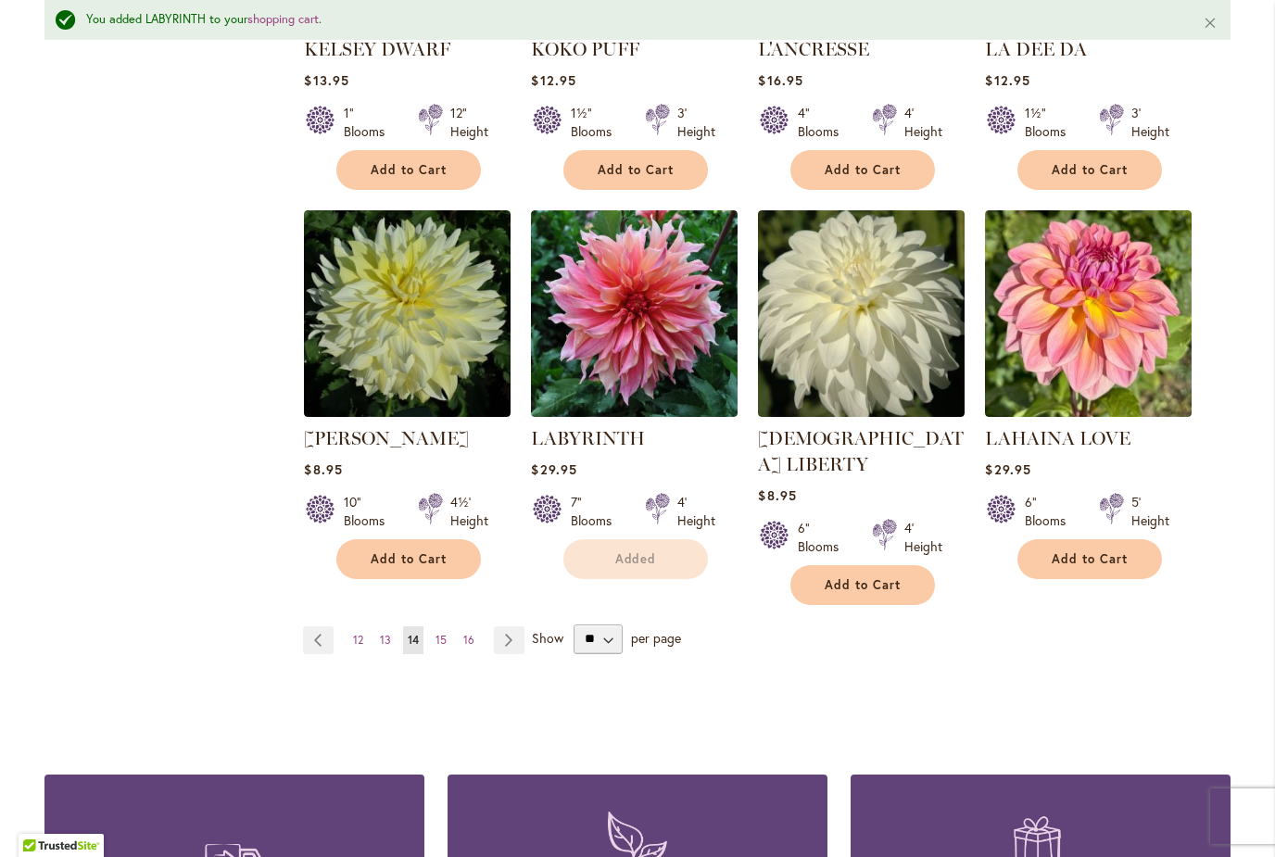
click at [509, 563] on div "Add to Cart" at bounding box center [408, 559] width 205 height 40
click at [511, 626] on link "Page Next" at bounding box center [509, 640] width 31 height 28
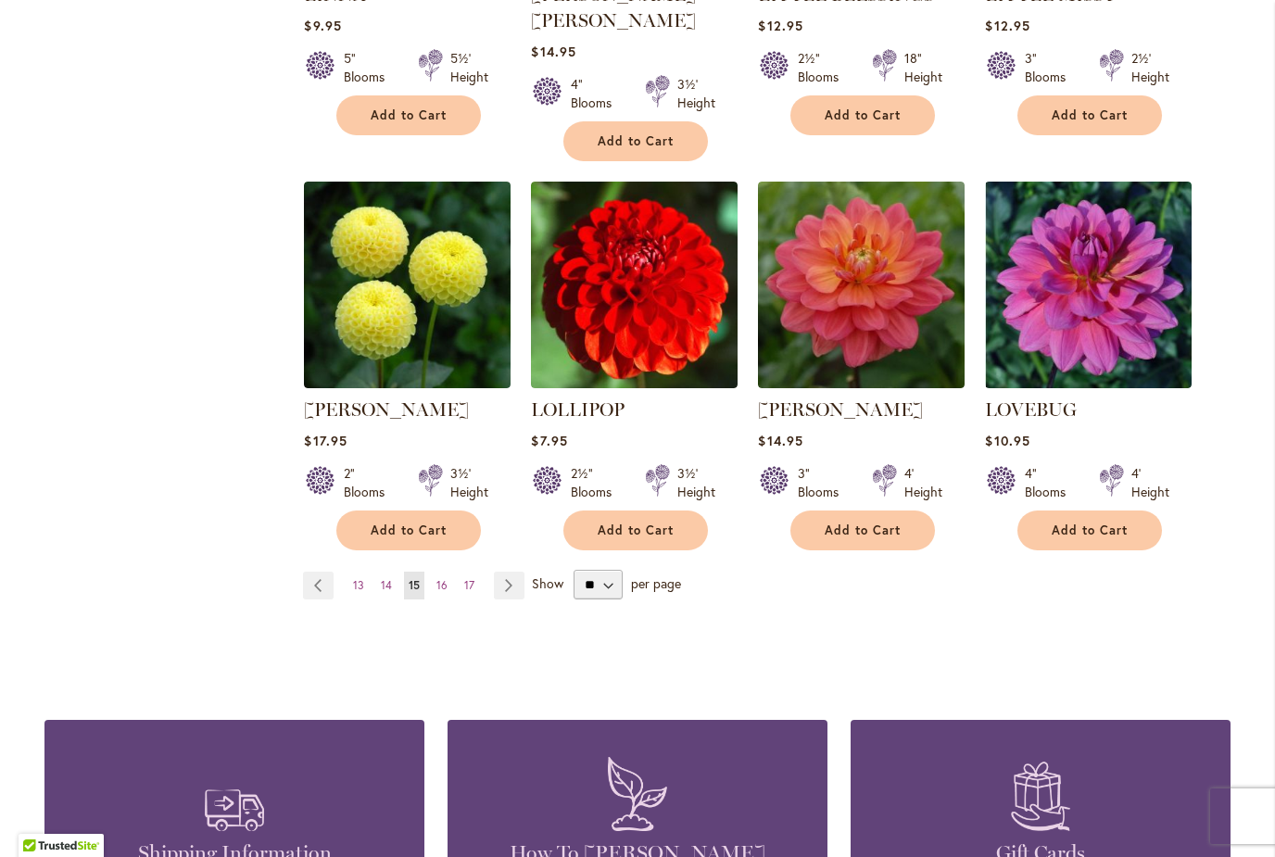
scroll to position [1508, 0]
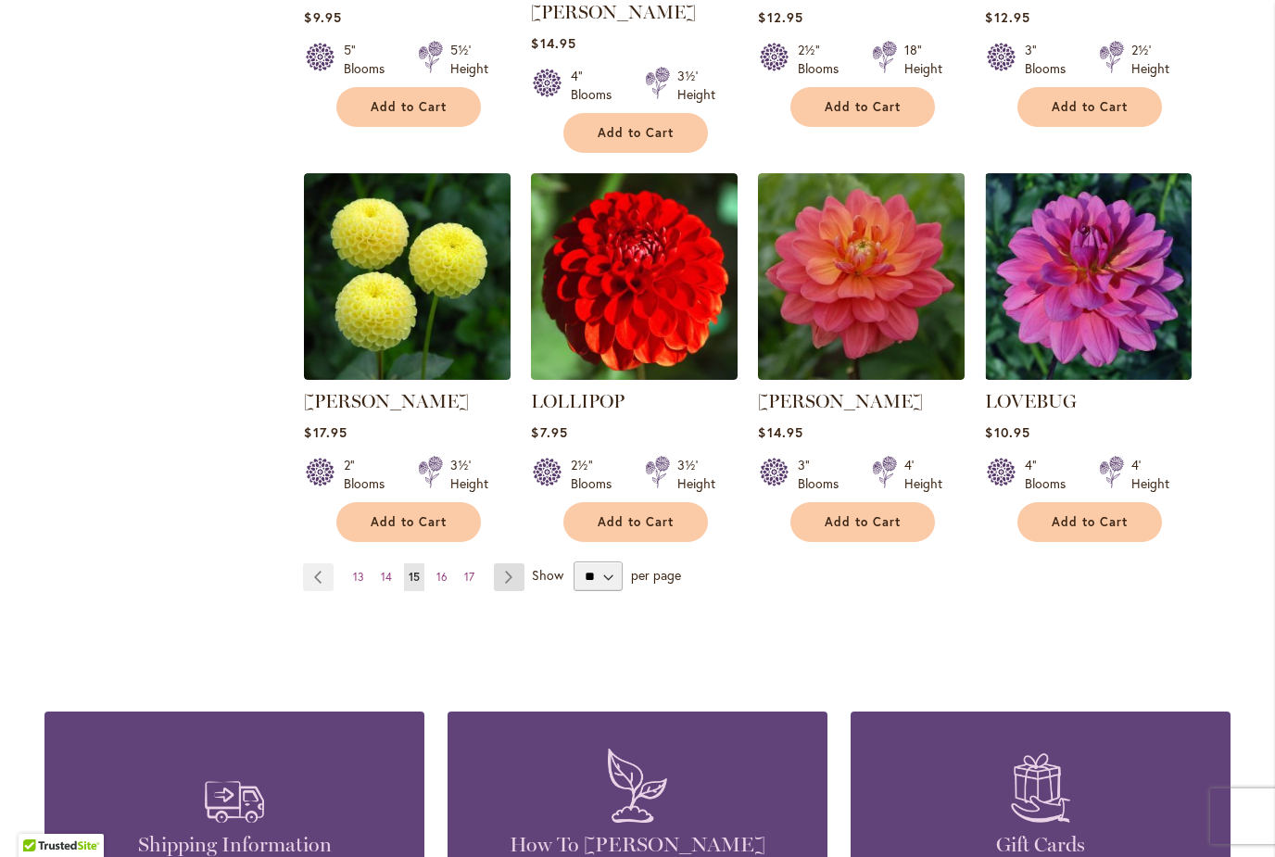
click at [512, 563] on link "Page Next" at bounding box center [509, 577] width 31 height 28
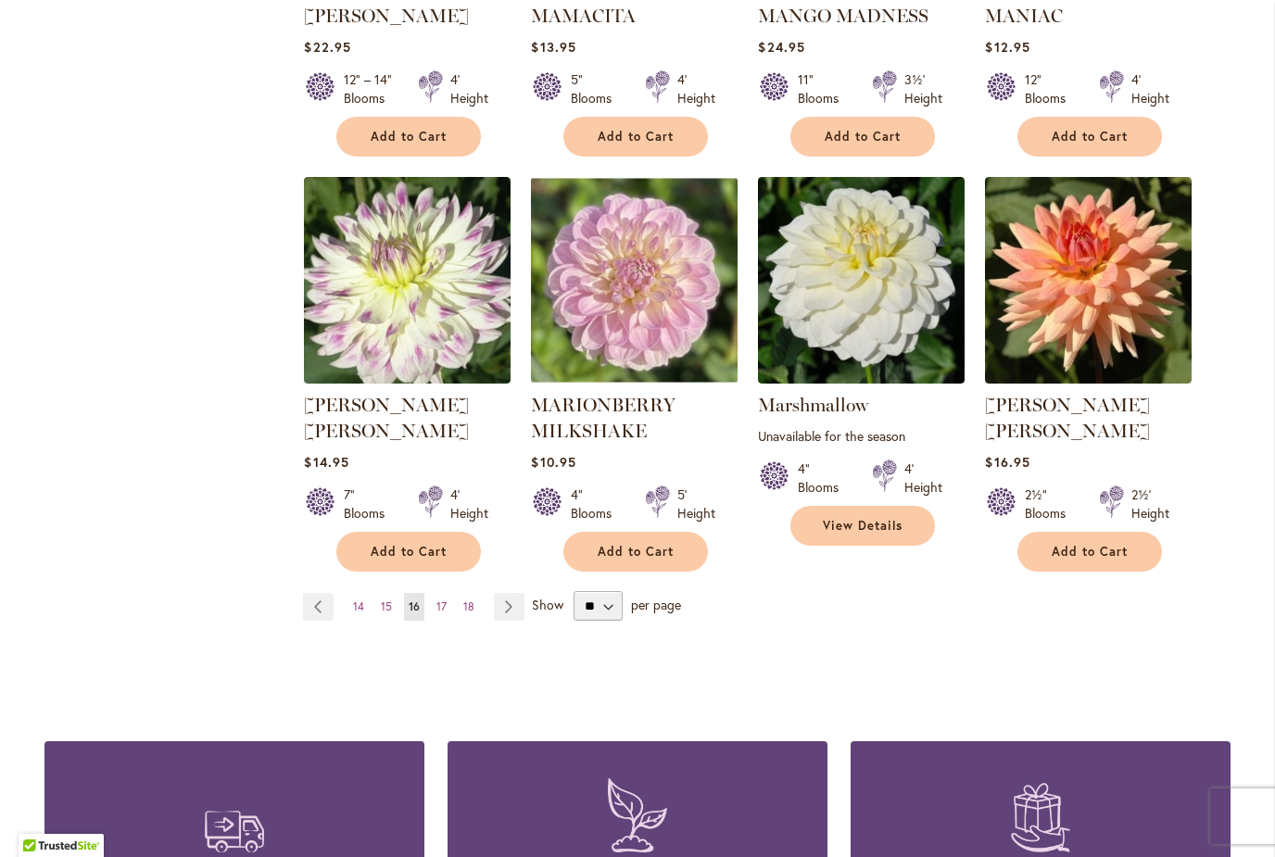
scroll to position [1490, 0]
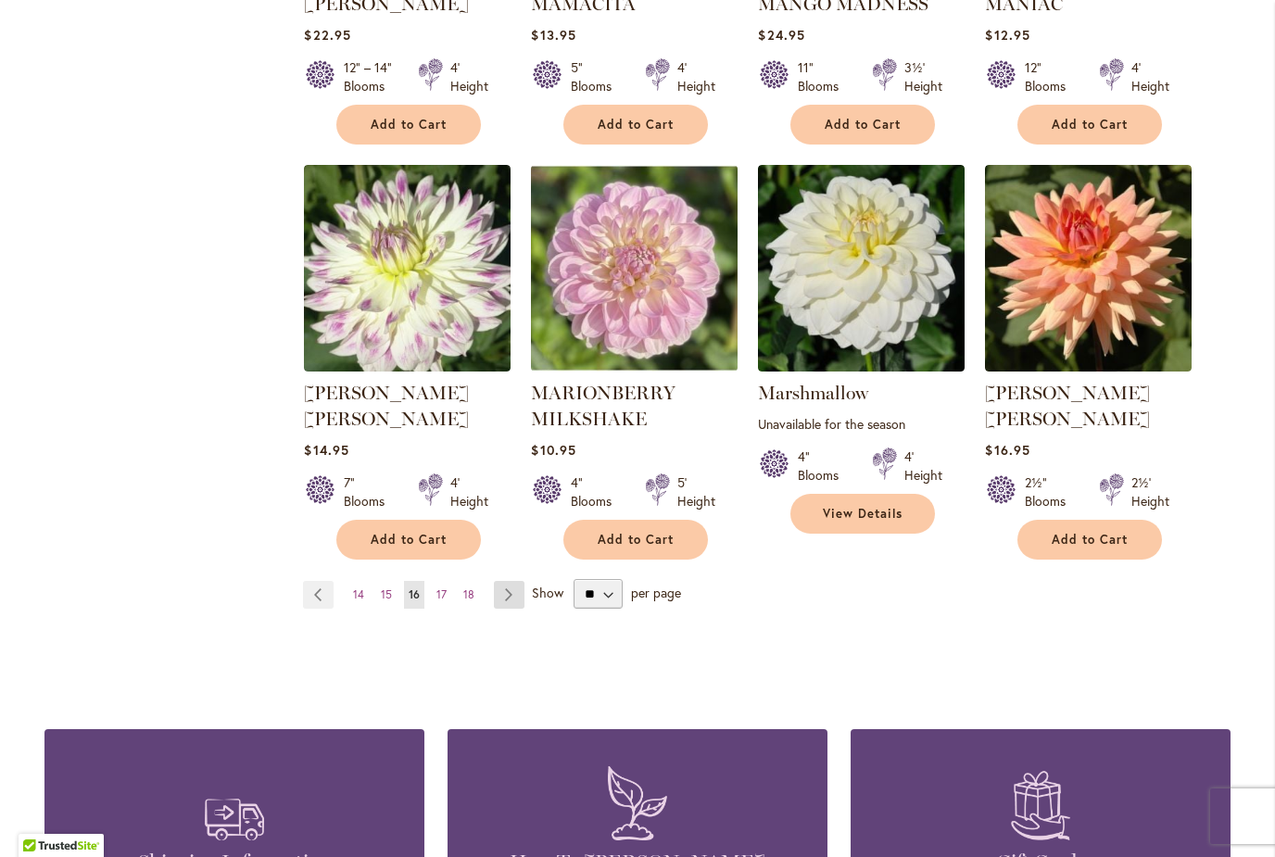
click at [517, 581] on link "Page Next" at bounding box center [509, 595] width 31 height 28
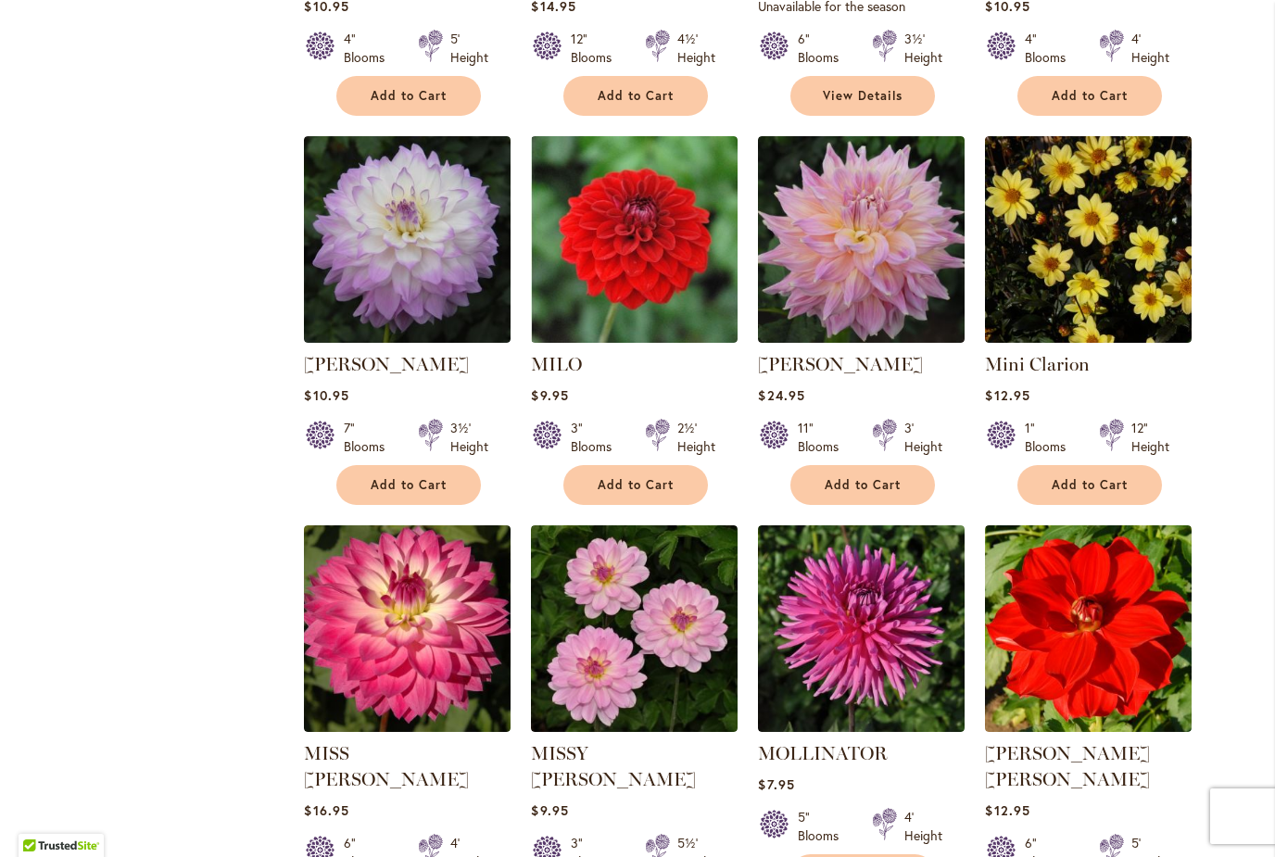
scroll to position [1110, 0]
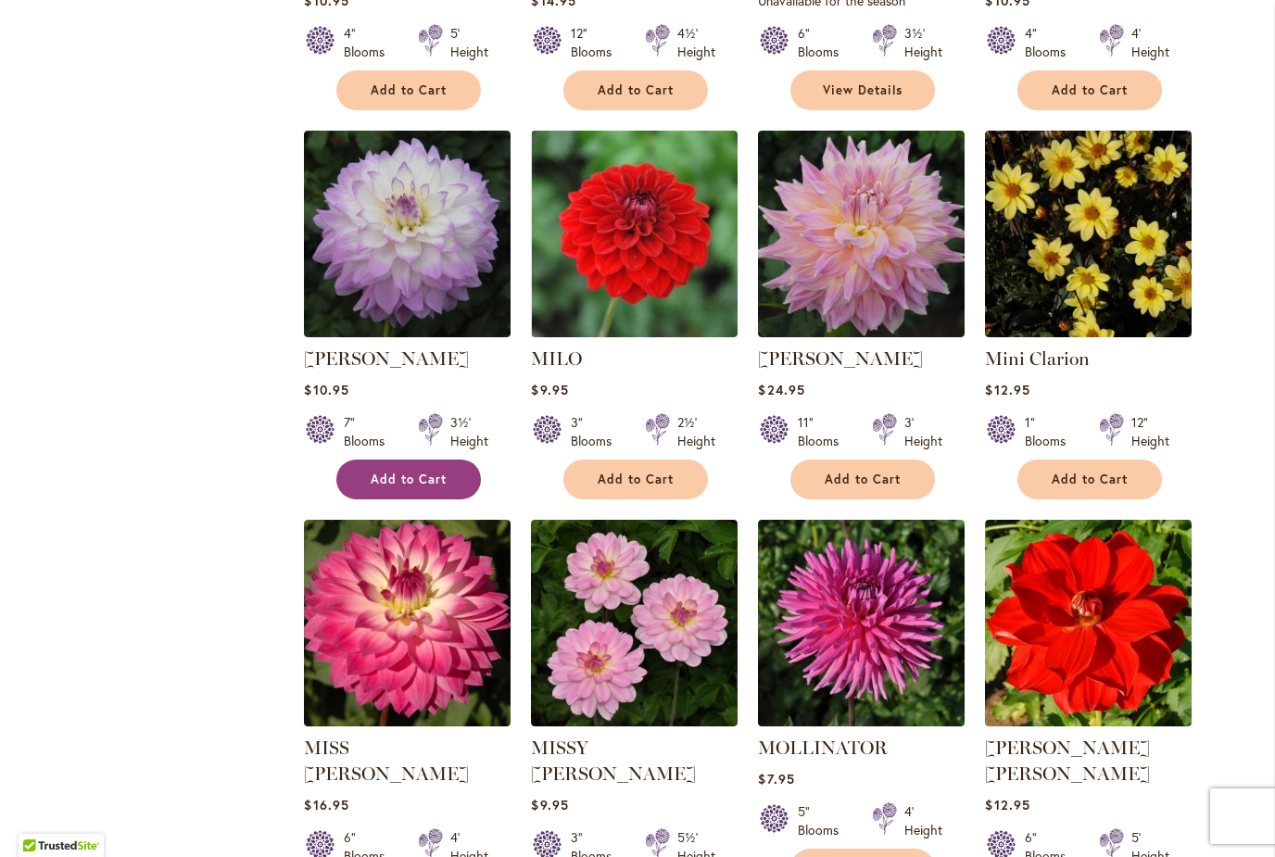
click at [370, 473] on button "Add to Cart" at bounding box center [408, 479] width 144 height 40
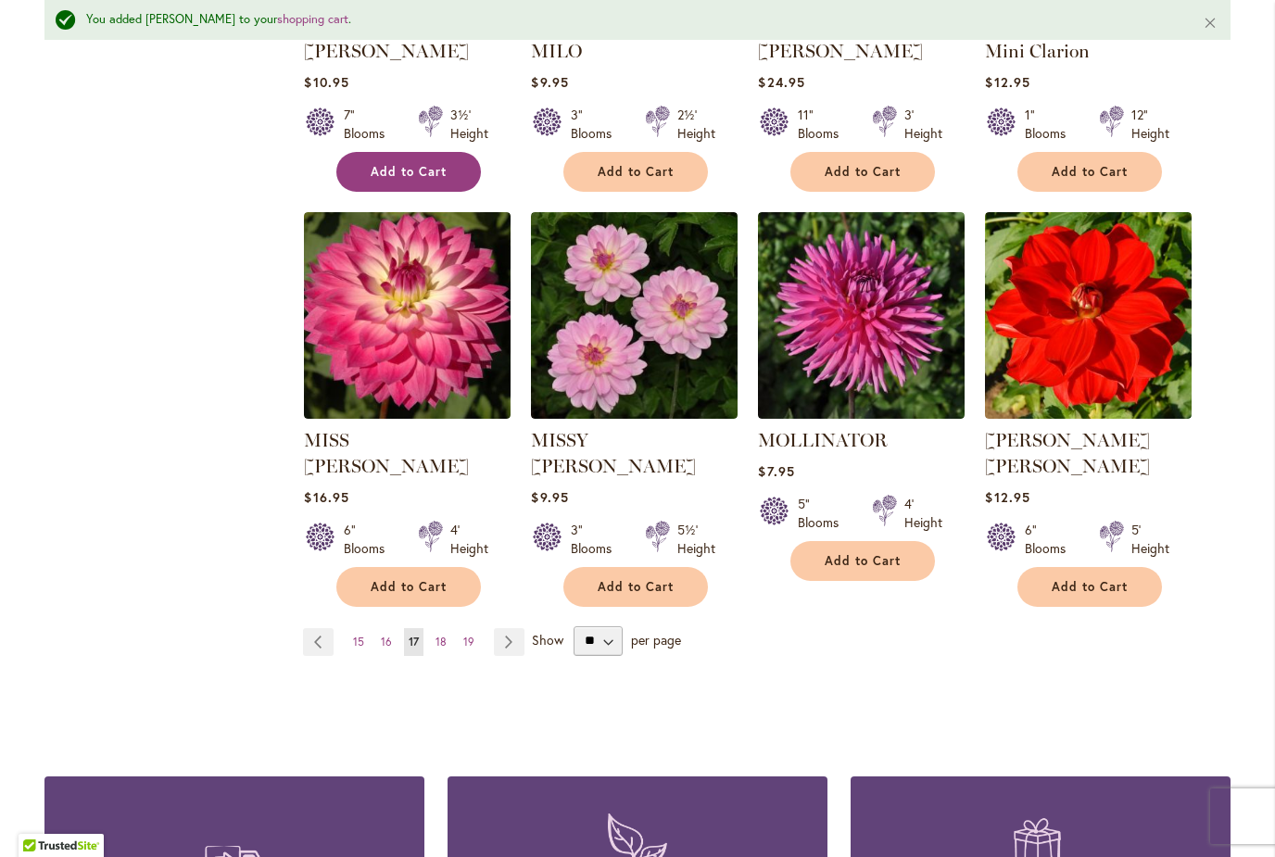
scroll to position [1470, 0]
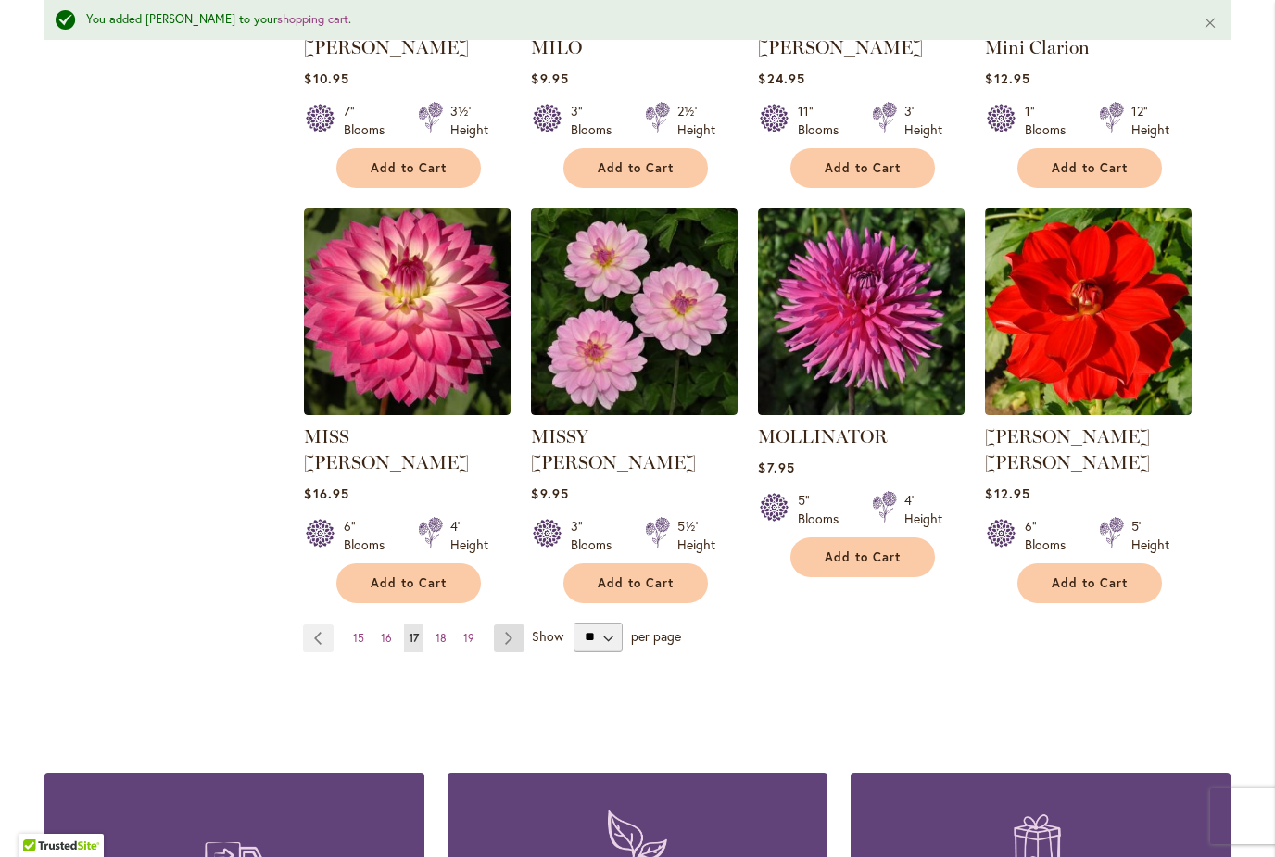
click at [515, 624] on link "Page Next" at bounding box center [509, 638] width 31 height 28
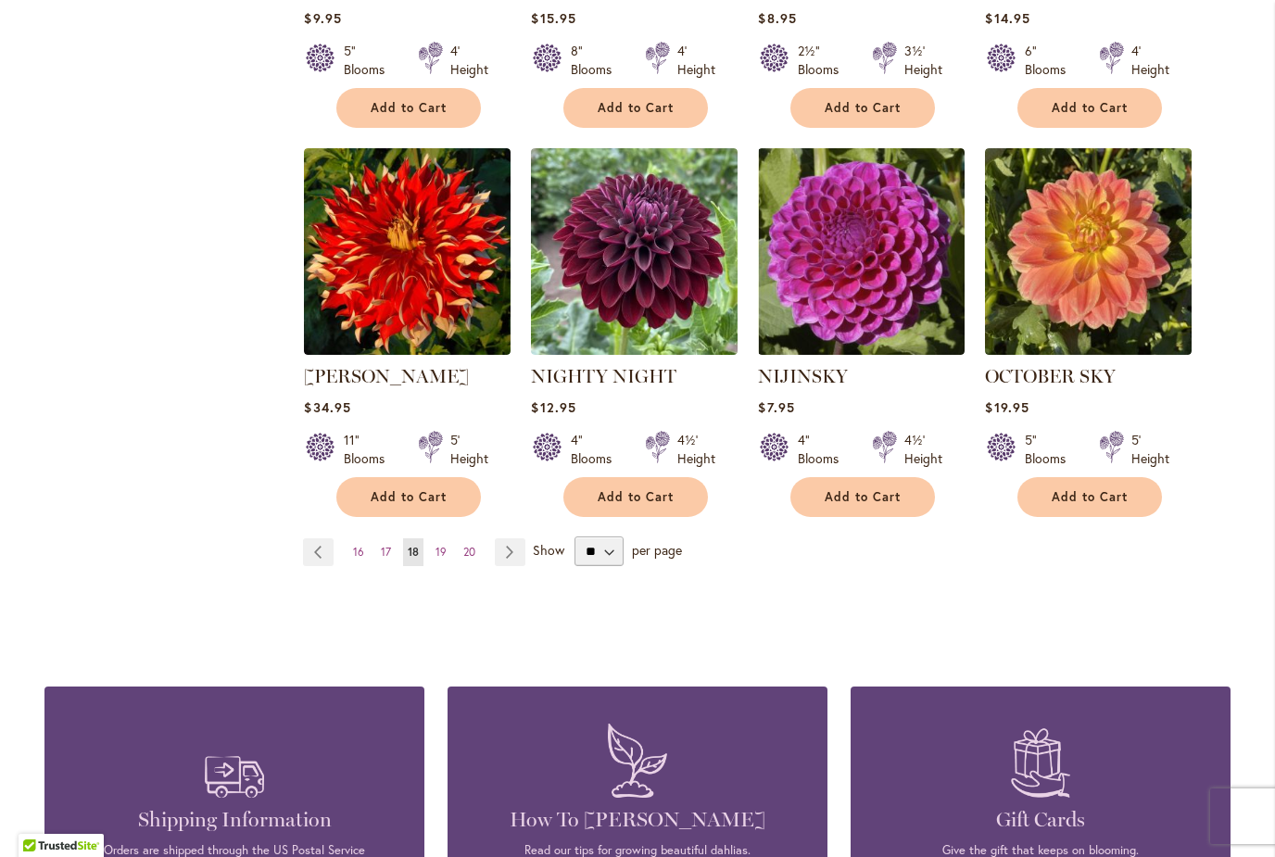
scroll to position [1512, 0]
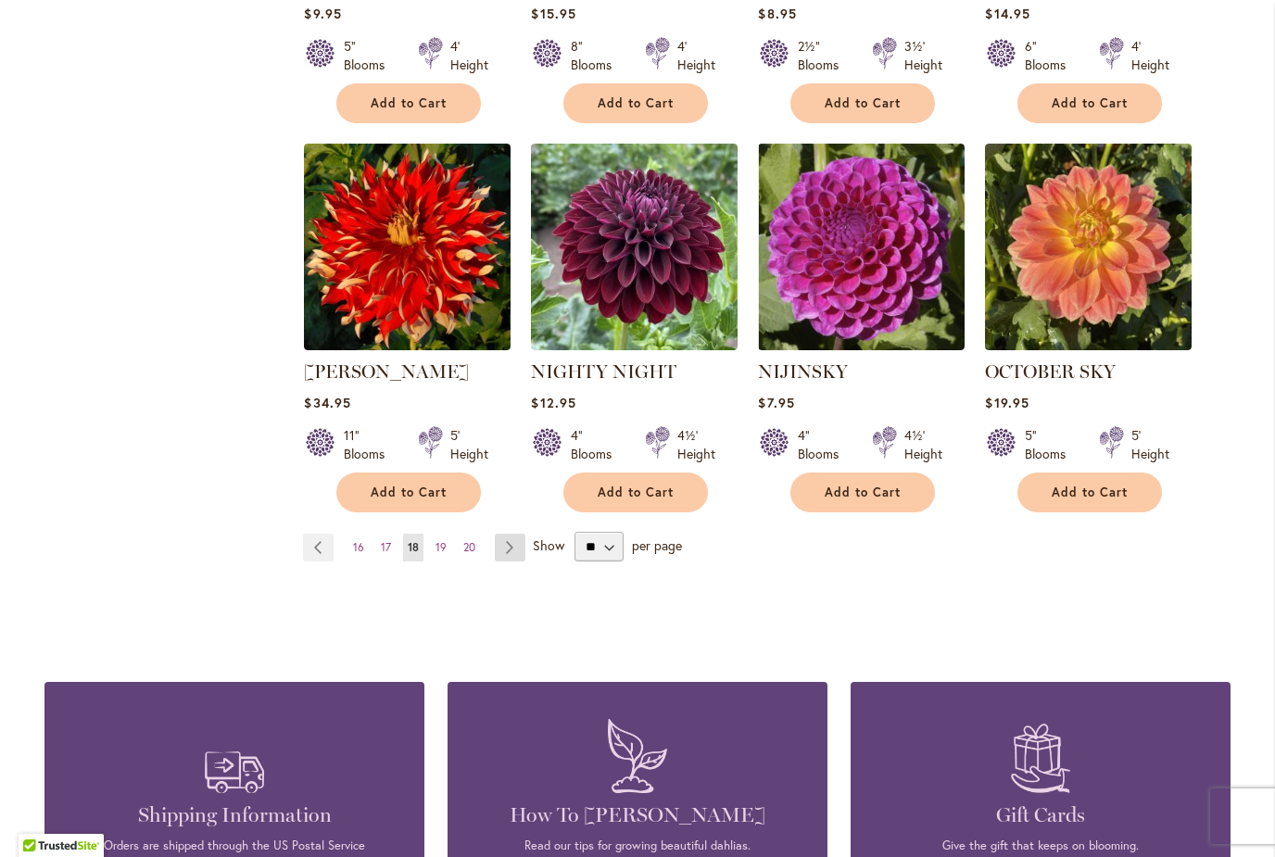
click at [520, 534] on link "Page Next" at bounding box center [510, 548] width 31 height 28
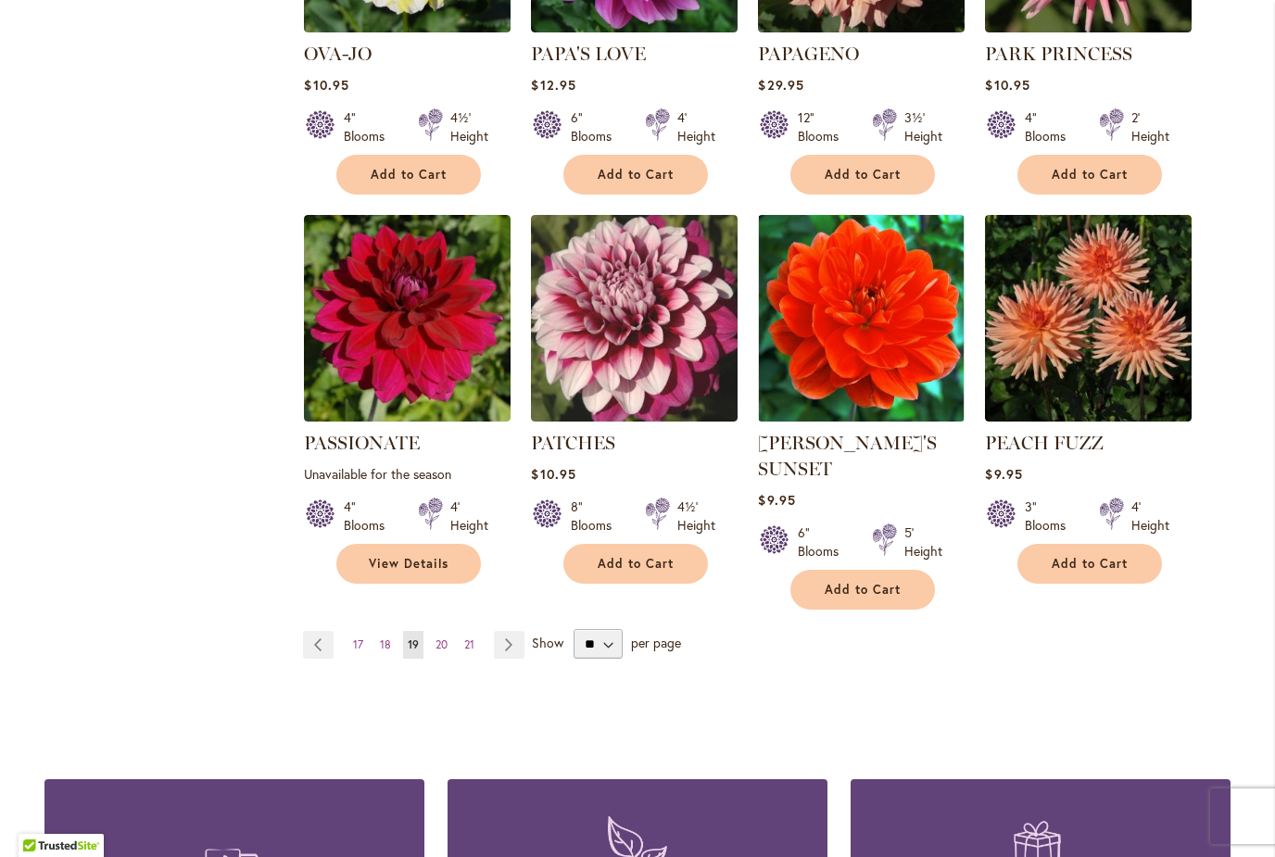
scroll to position [1442, 0]
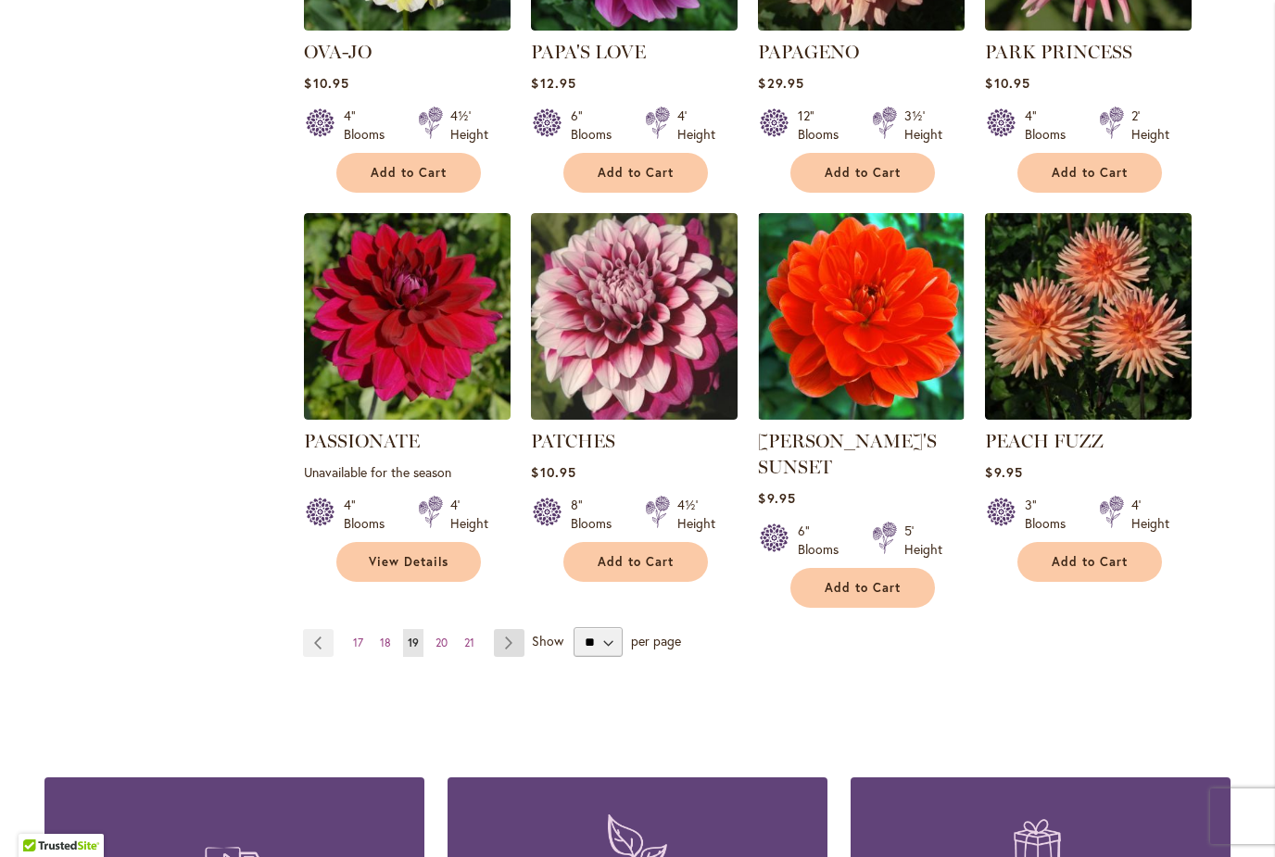
click at [521, 629] on link "Page Next" at bounding box center [509, 643] width 31 height 28
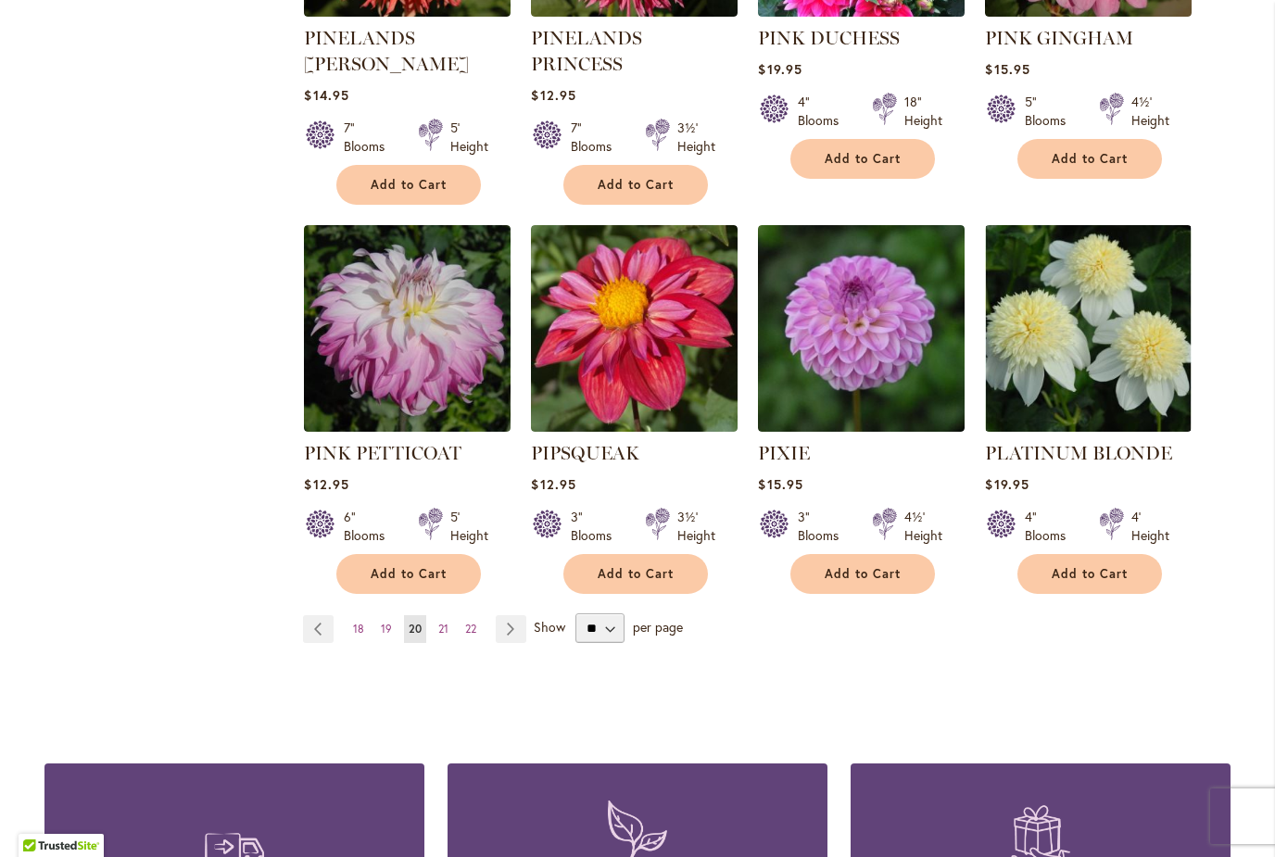
scroll to position [1490, 0]
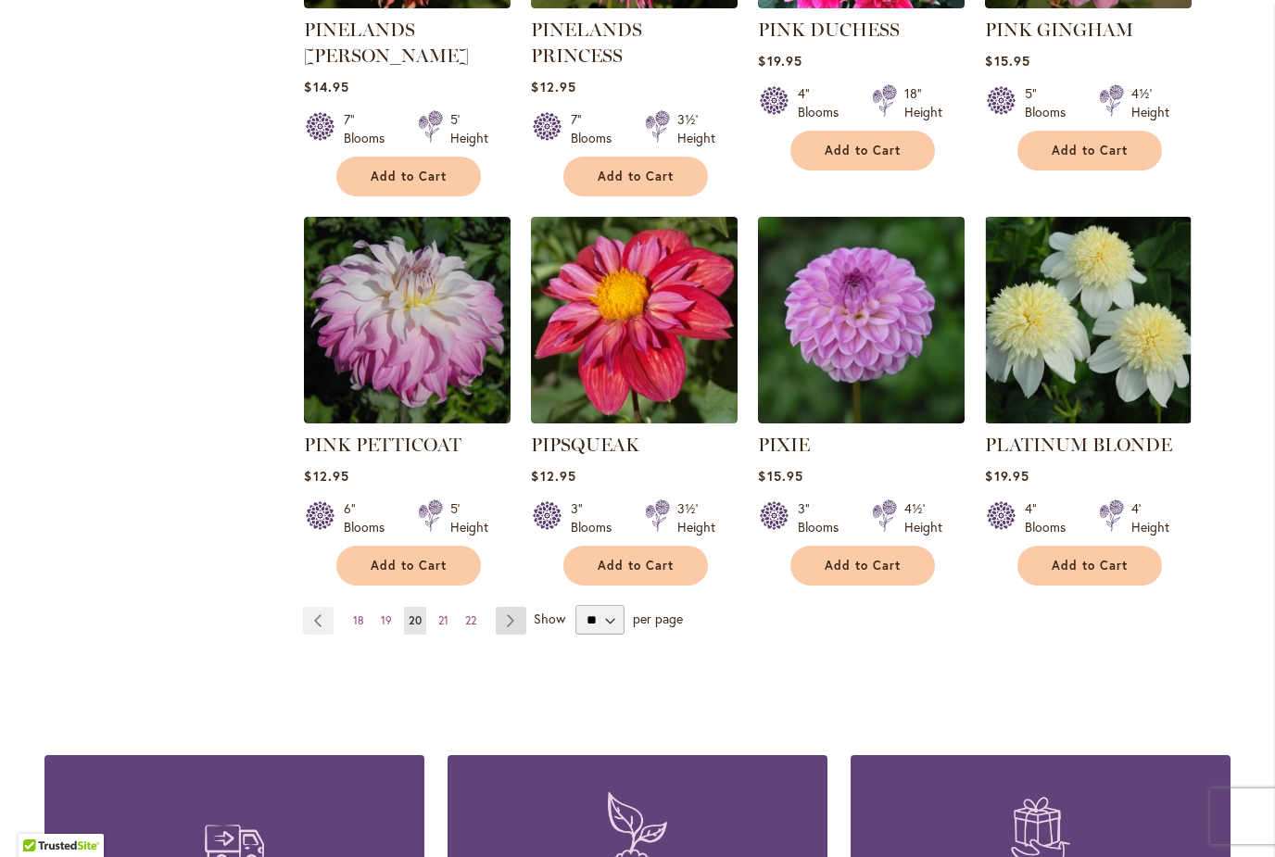
click at [503, 607] on link "Page Next" at bounding box center [511, 621] width 31 height 28
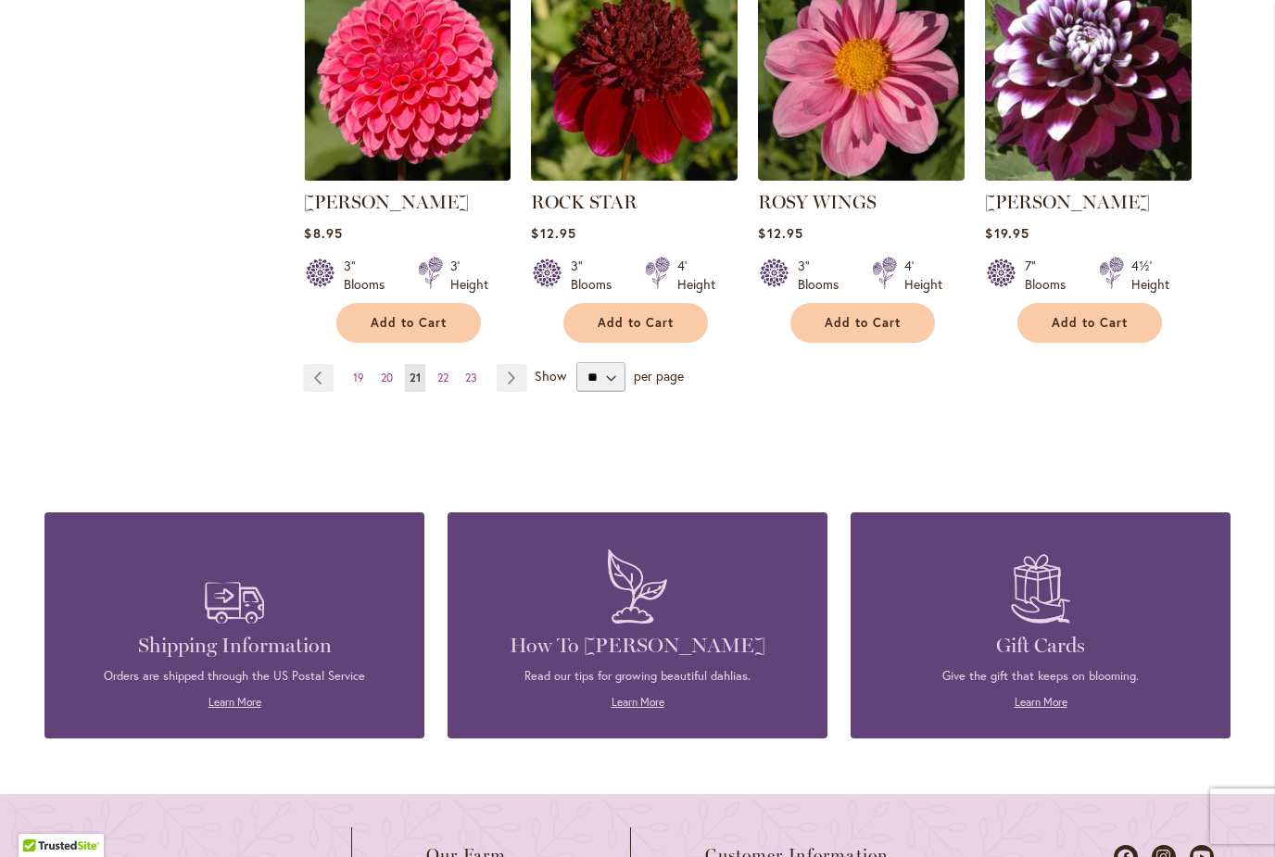
scroll to position [1682, 0]
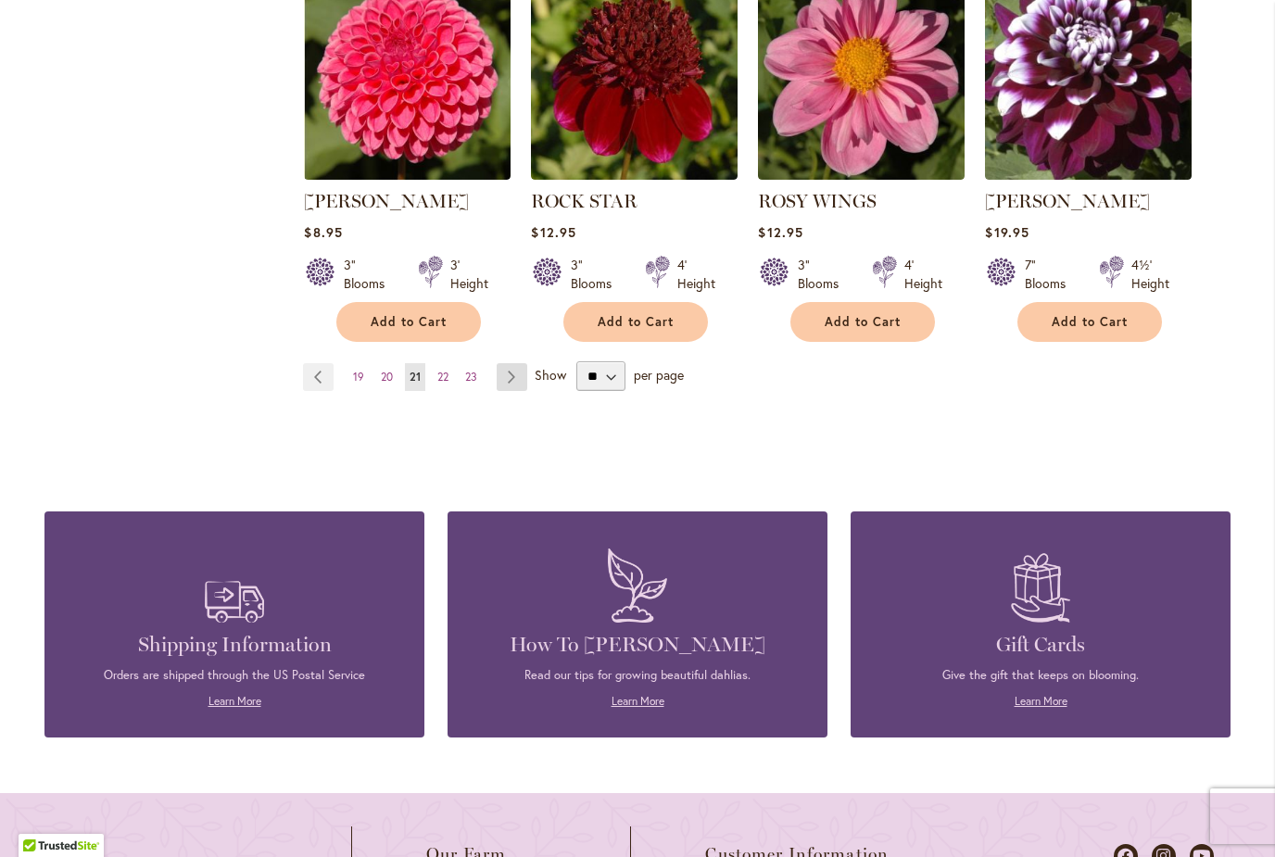
click at [516, 382] on link "Page Next" at bounding box center [511, 377] width 31 height 28
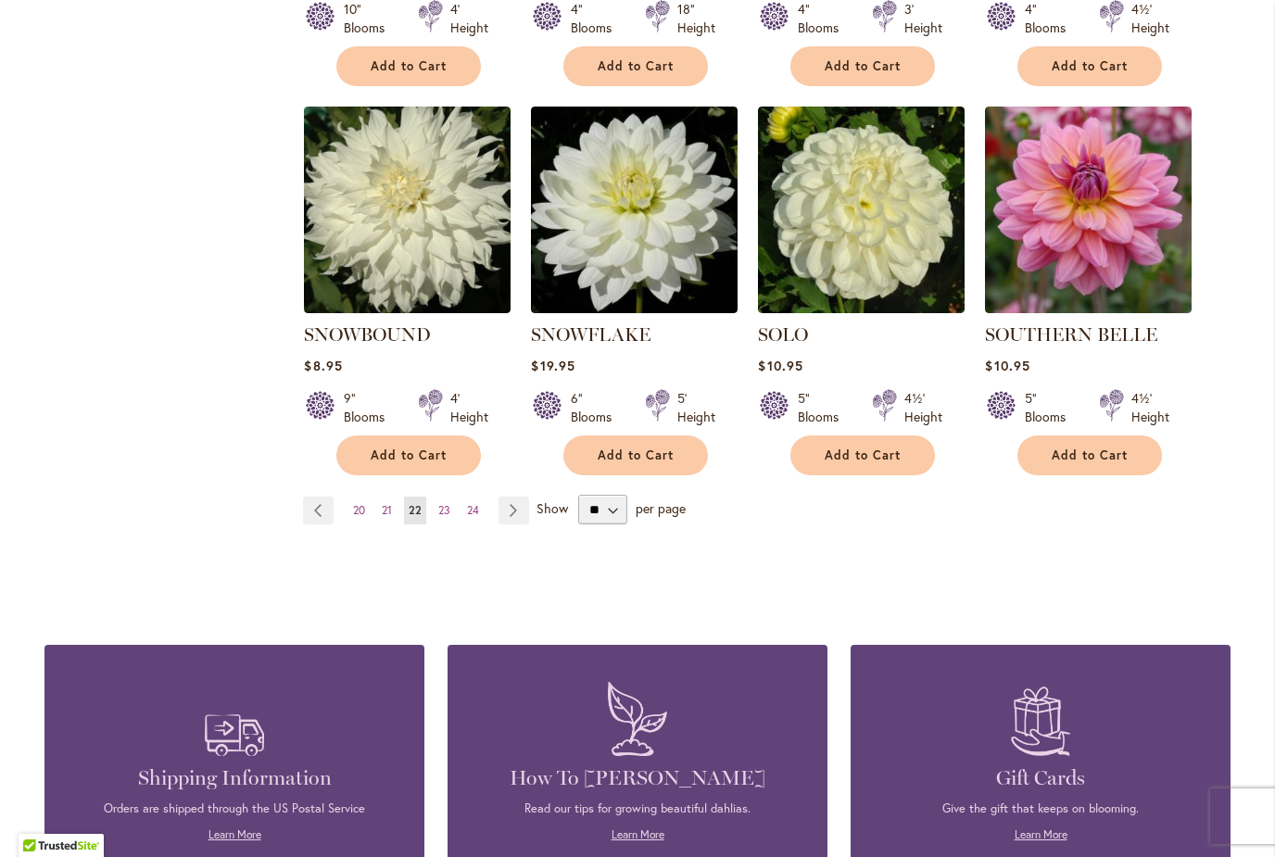
scroll to position [1550, 0]
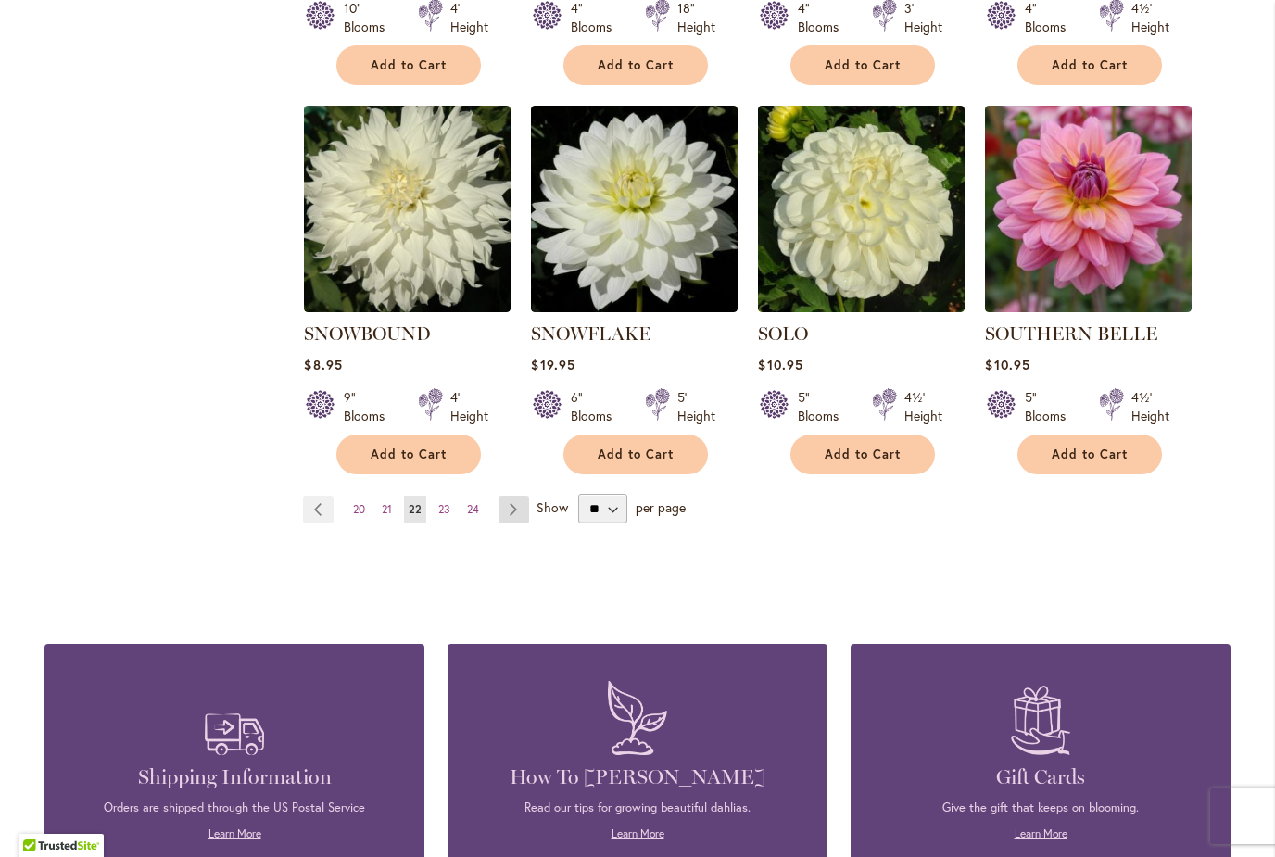
click at [514, 496] on link "Page Next" at bounding box center [513, 510] width 31 height 28
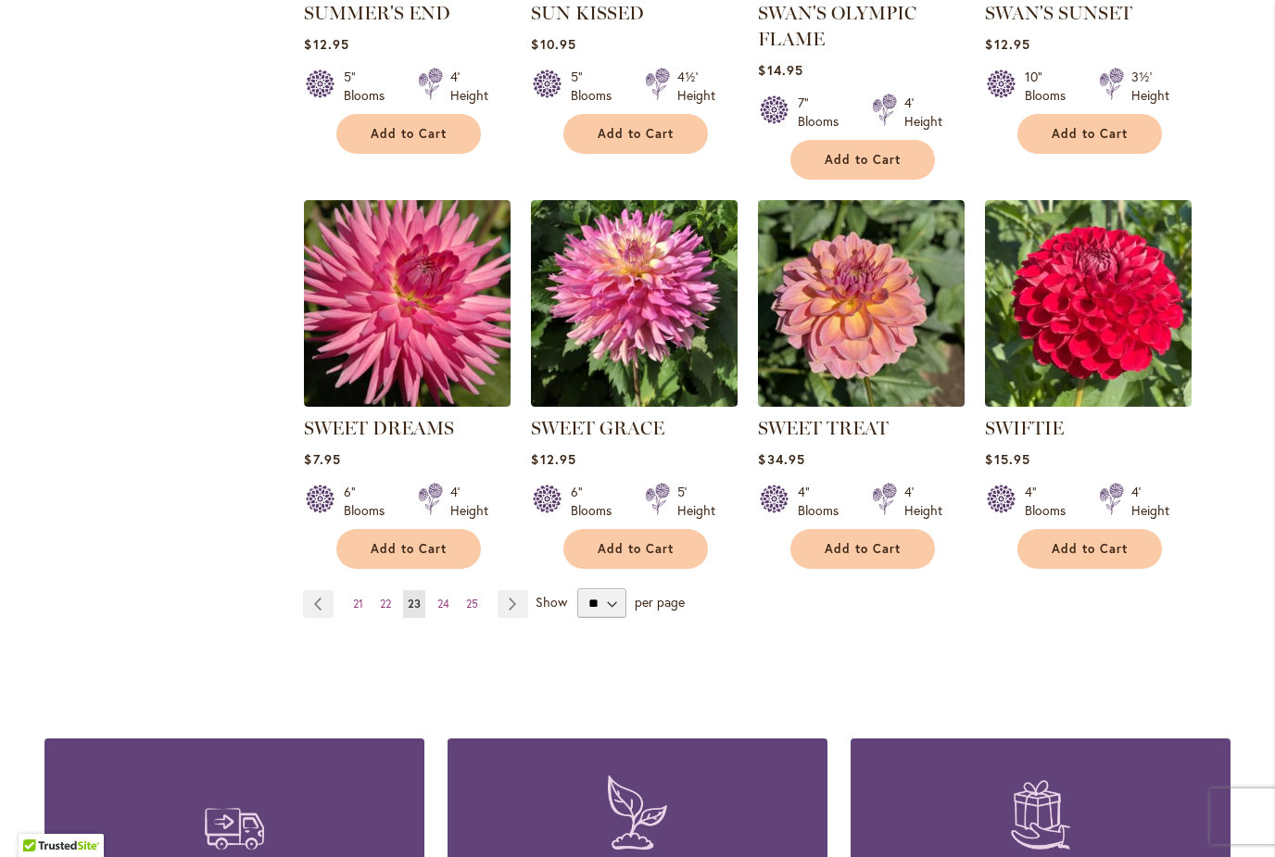
scroll to position [1458, 0]
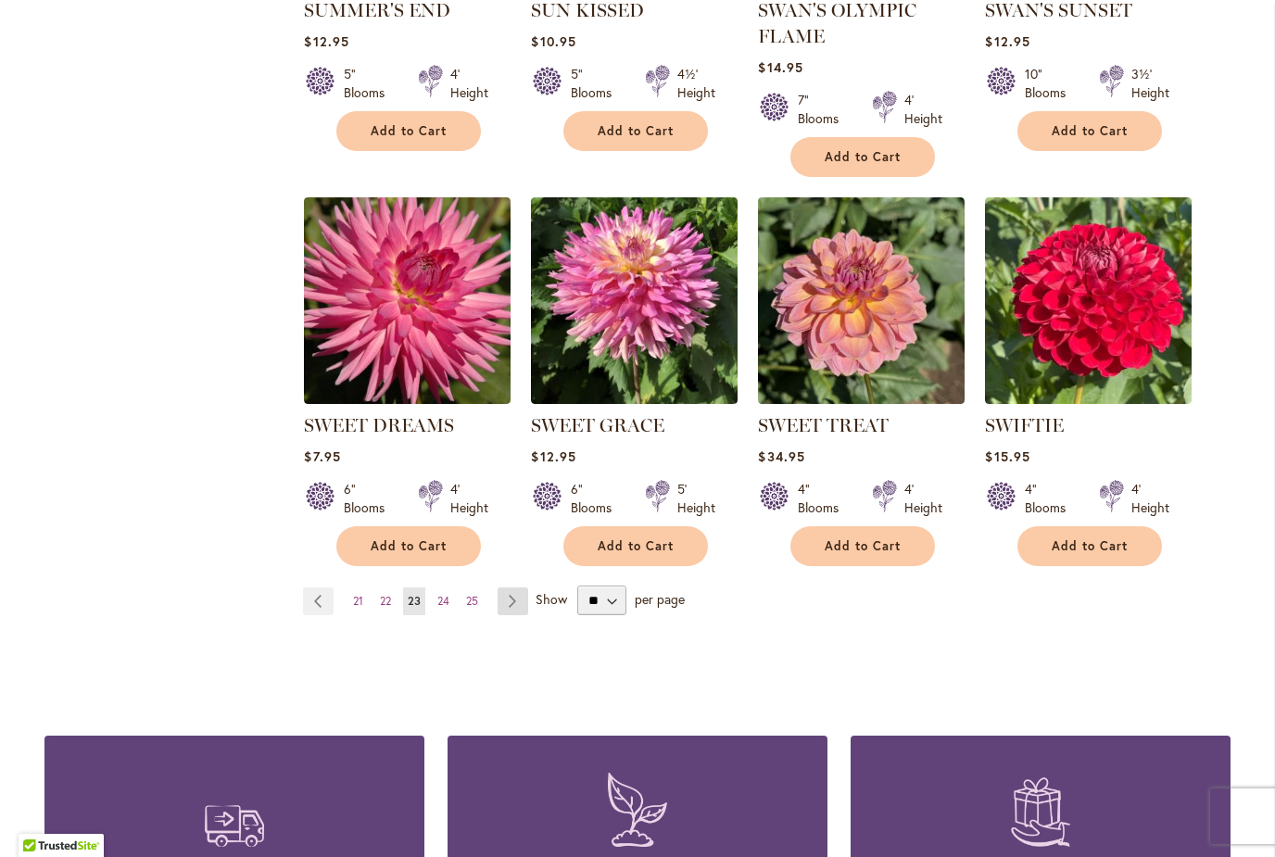
click at [508, 601] on link "Page Next" at bounding box center [512, 601] width 31 height 28
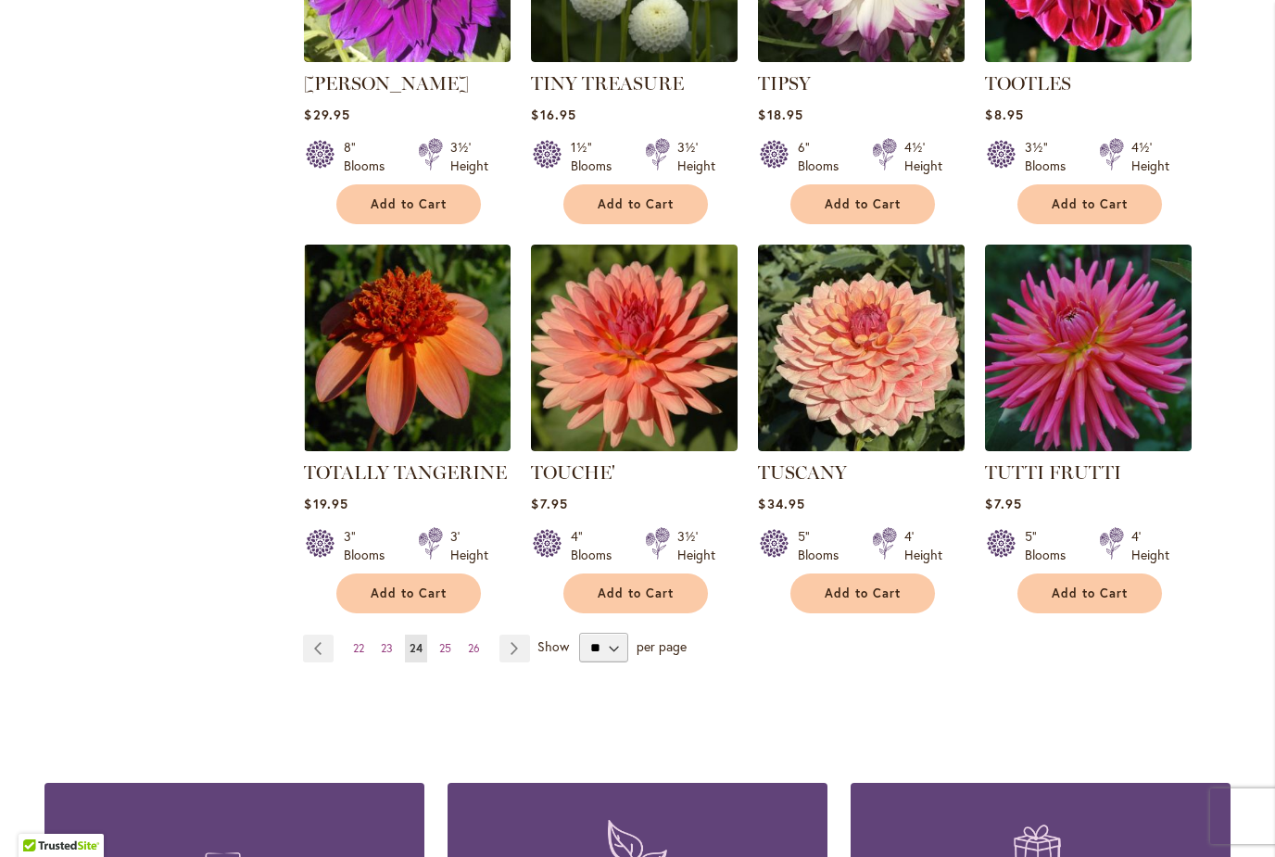
scroll to position [1412, 0]
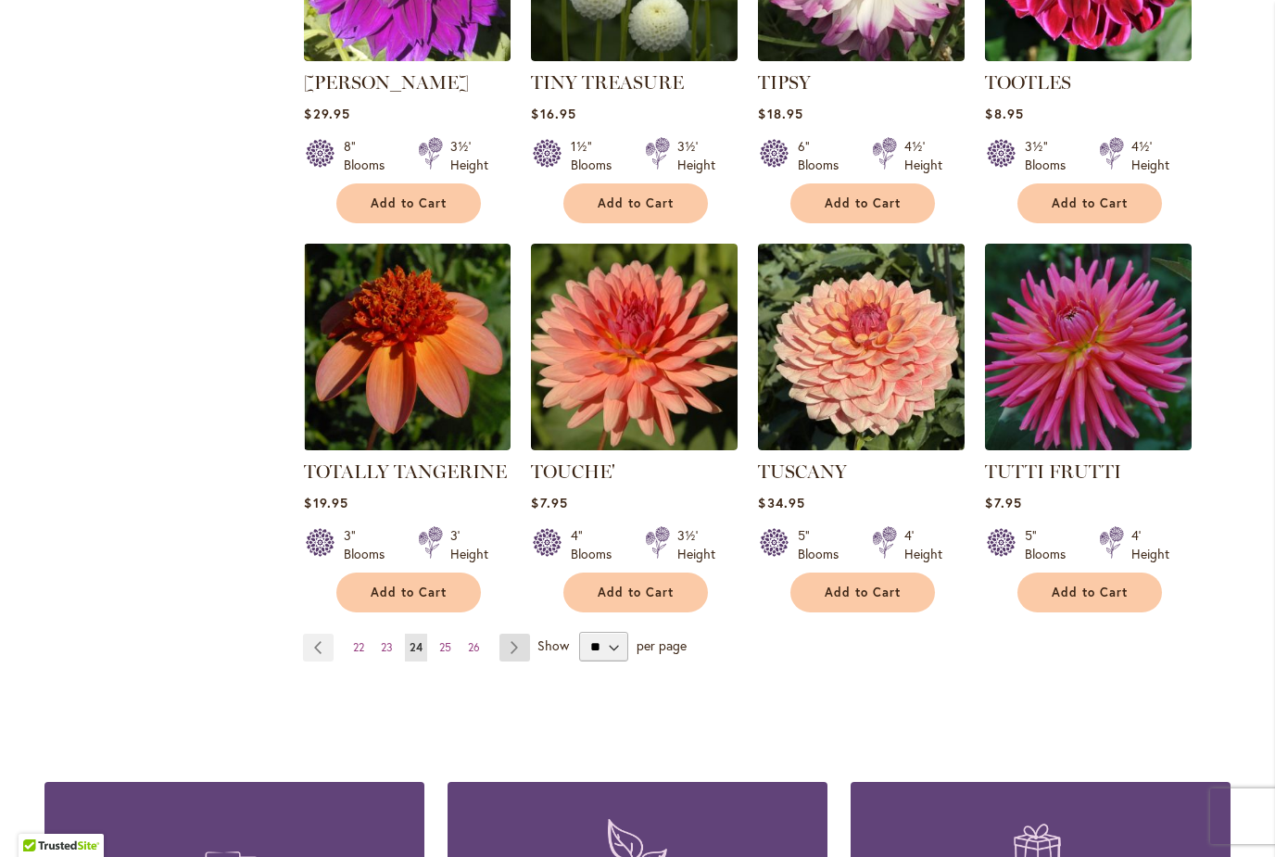
click at [518, 634] on link "Page Next" at bounding box center [514, 648] width 31 height 28
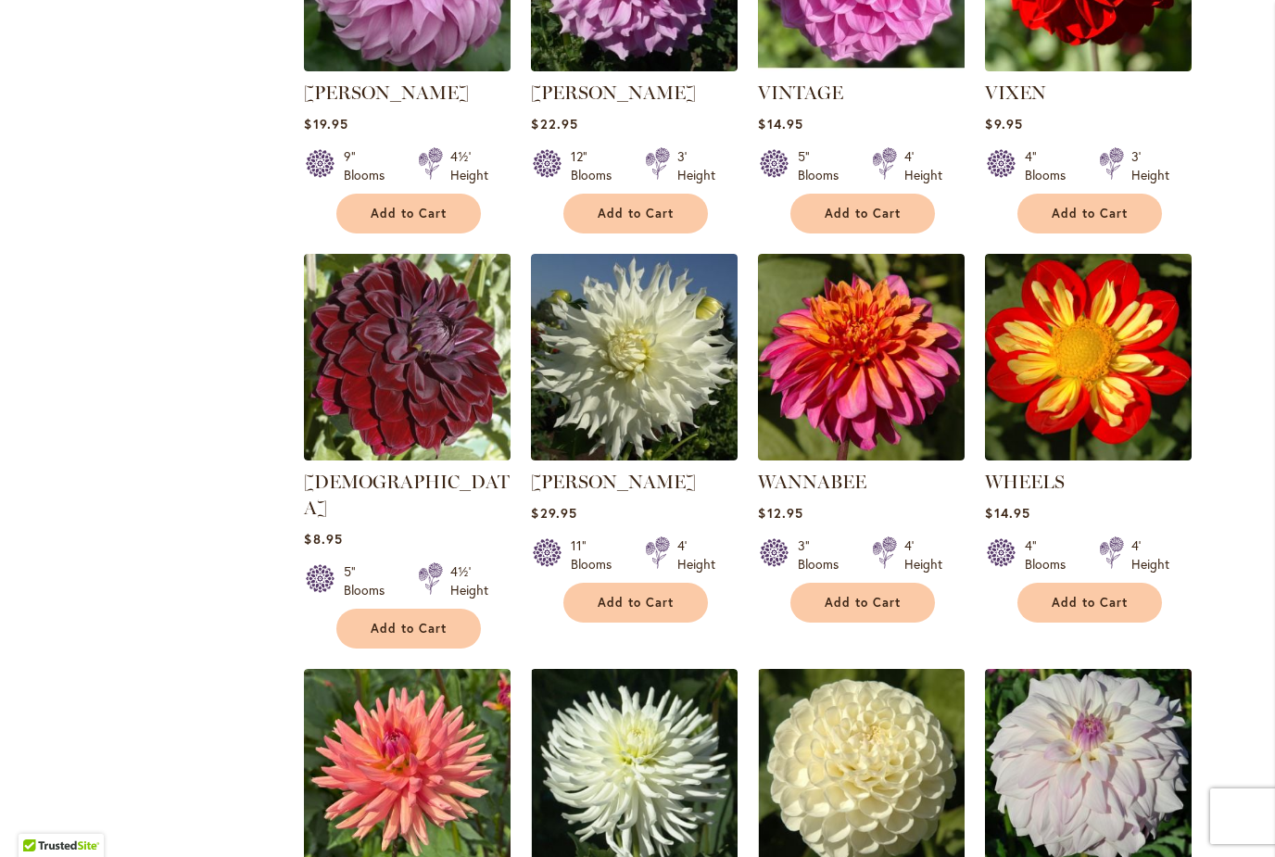
scroll to position [994, 0]
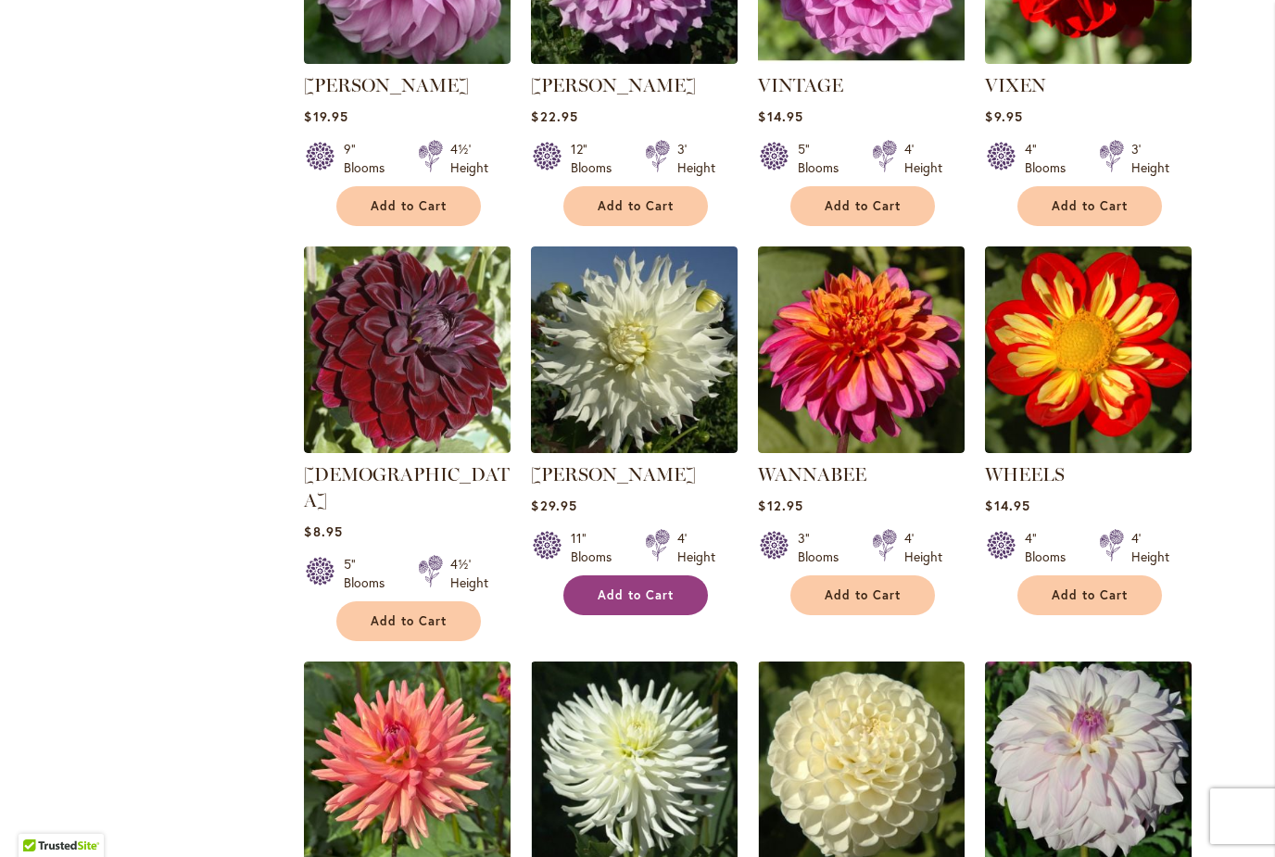
click at [658, 606] on button "Add to Cart" at bounding box center [635, 595] width 144 height 40
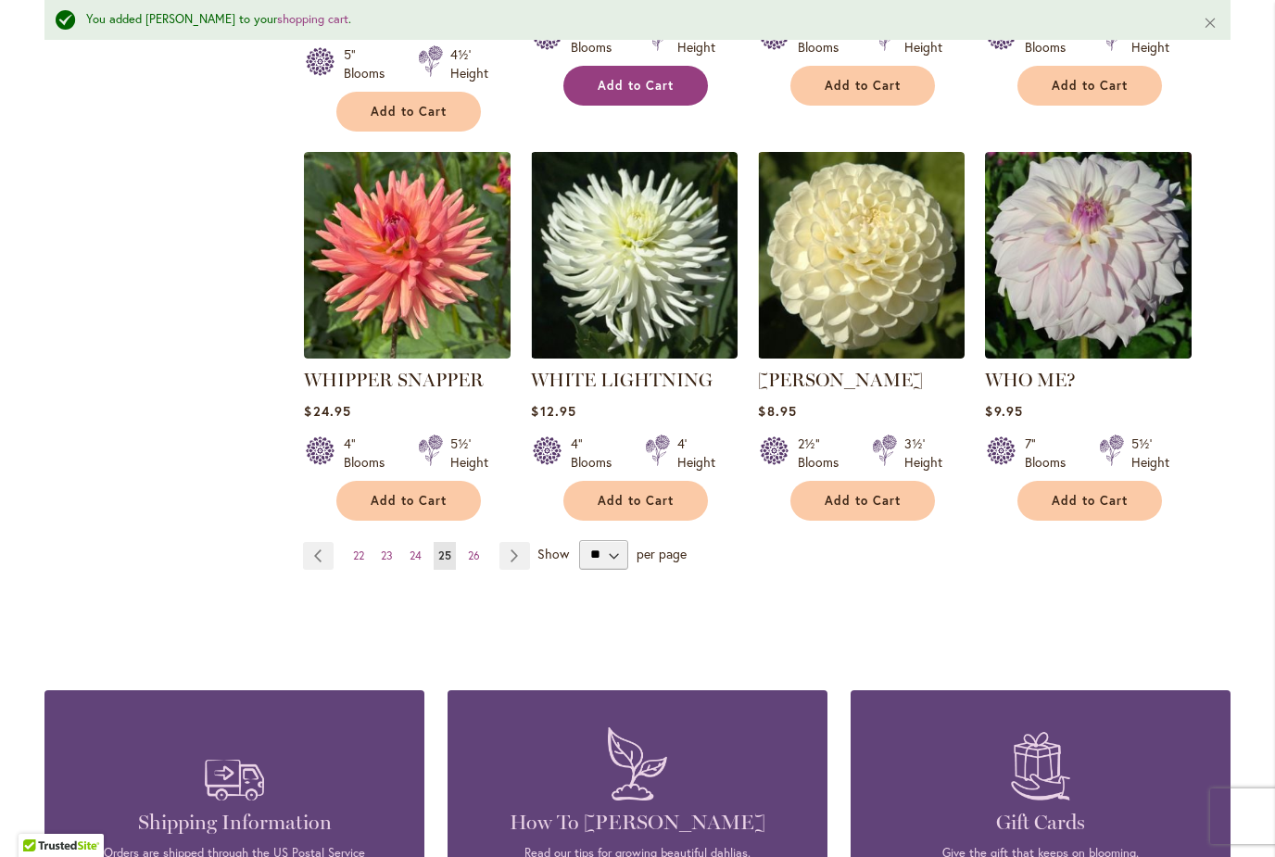
scroll to position [1562, 0]
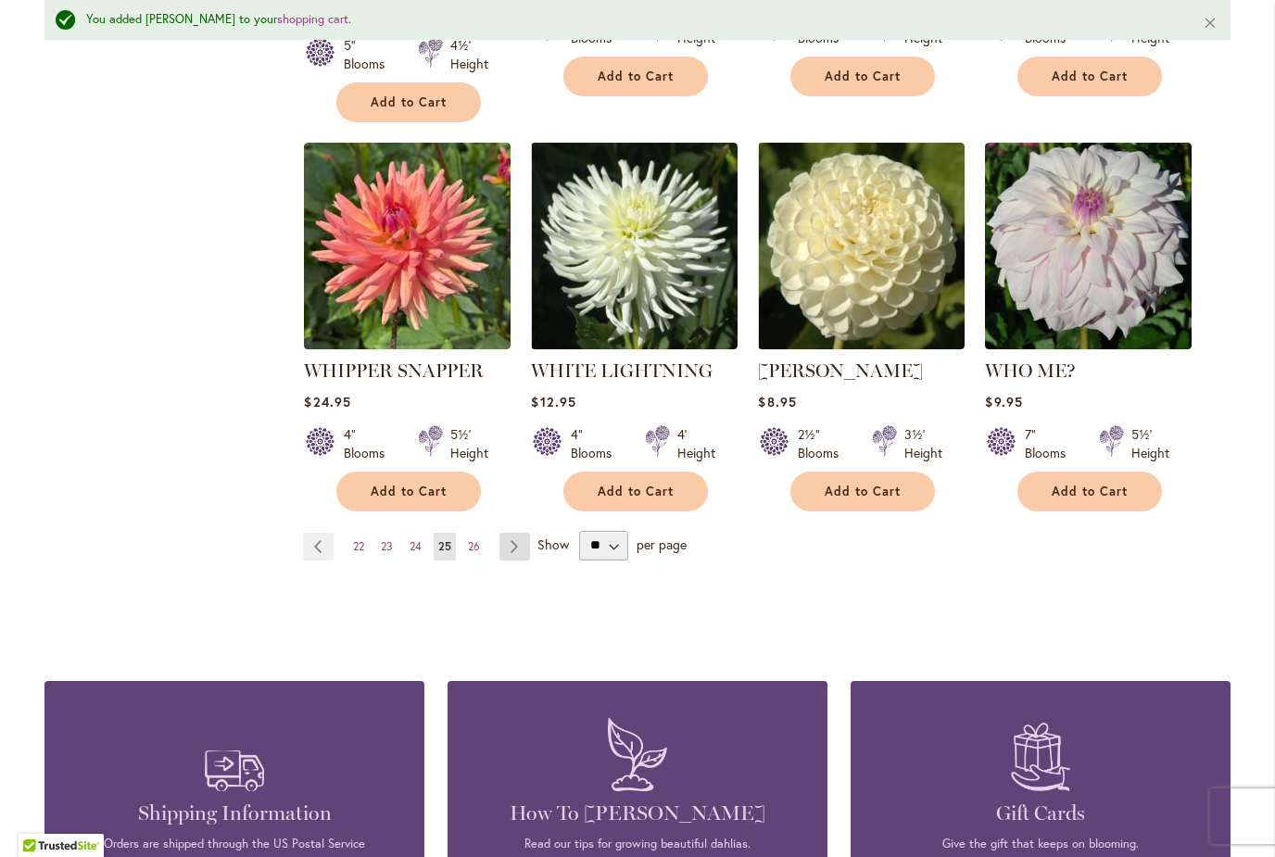
click at [529, 533] on link "Page Next" at bounding box center [514, 547] width 31 height 28
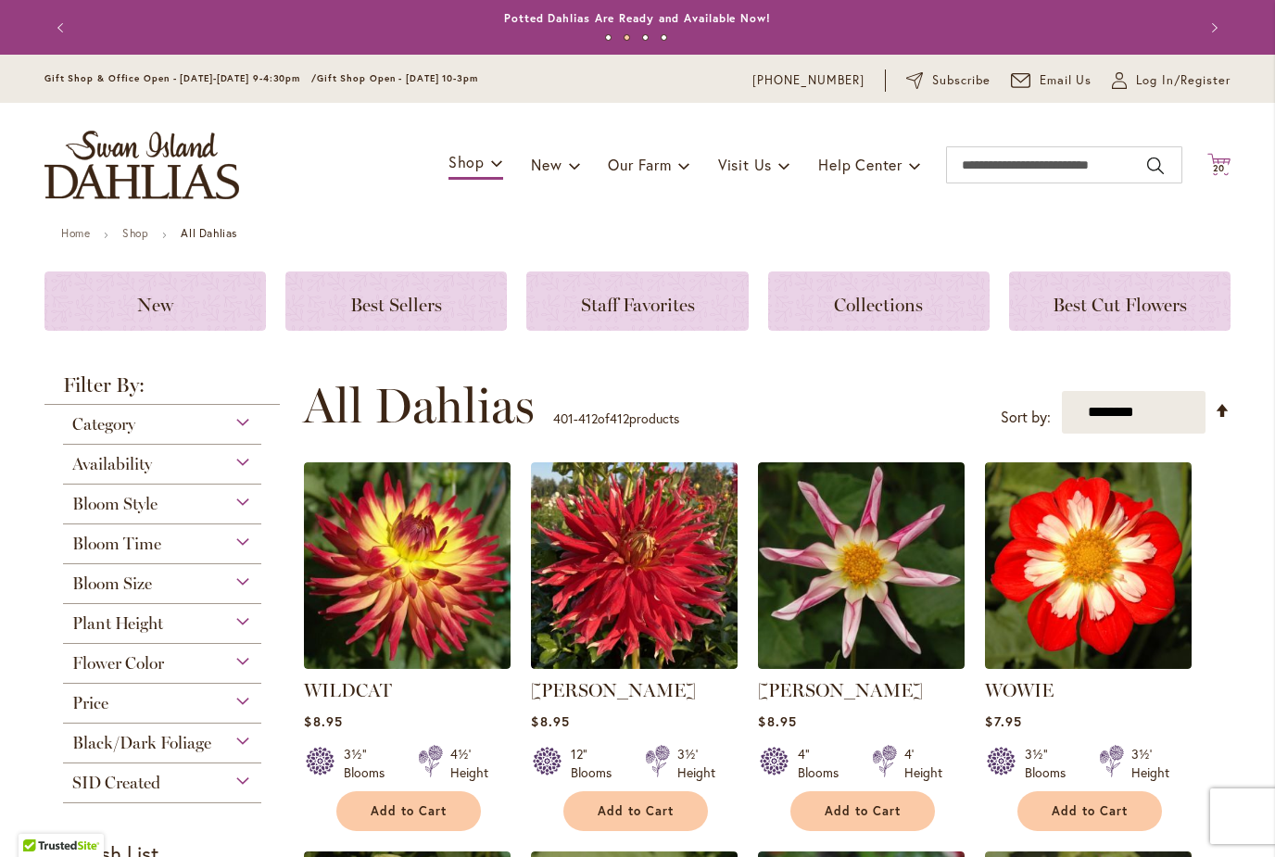
click at [1223, 169] on span "20" at bounding box center [1218, 168] width 13 height 12
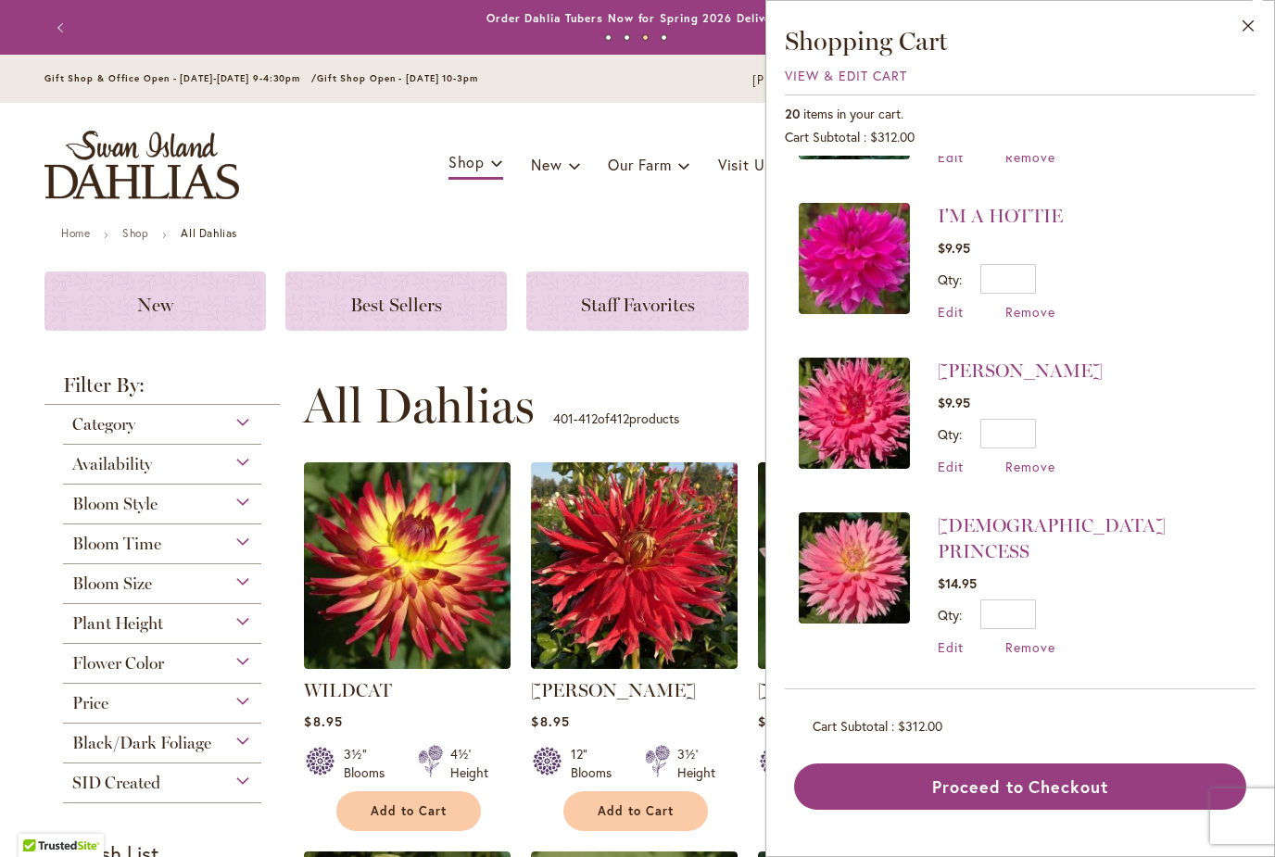
scroll to position [445, 0]
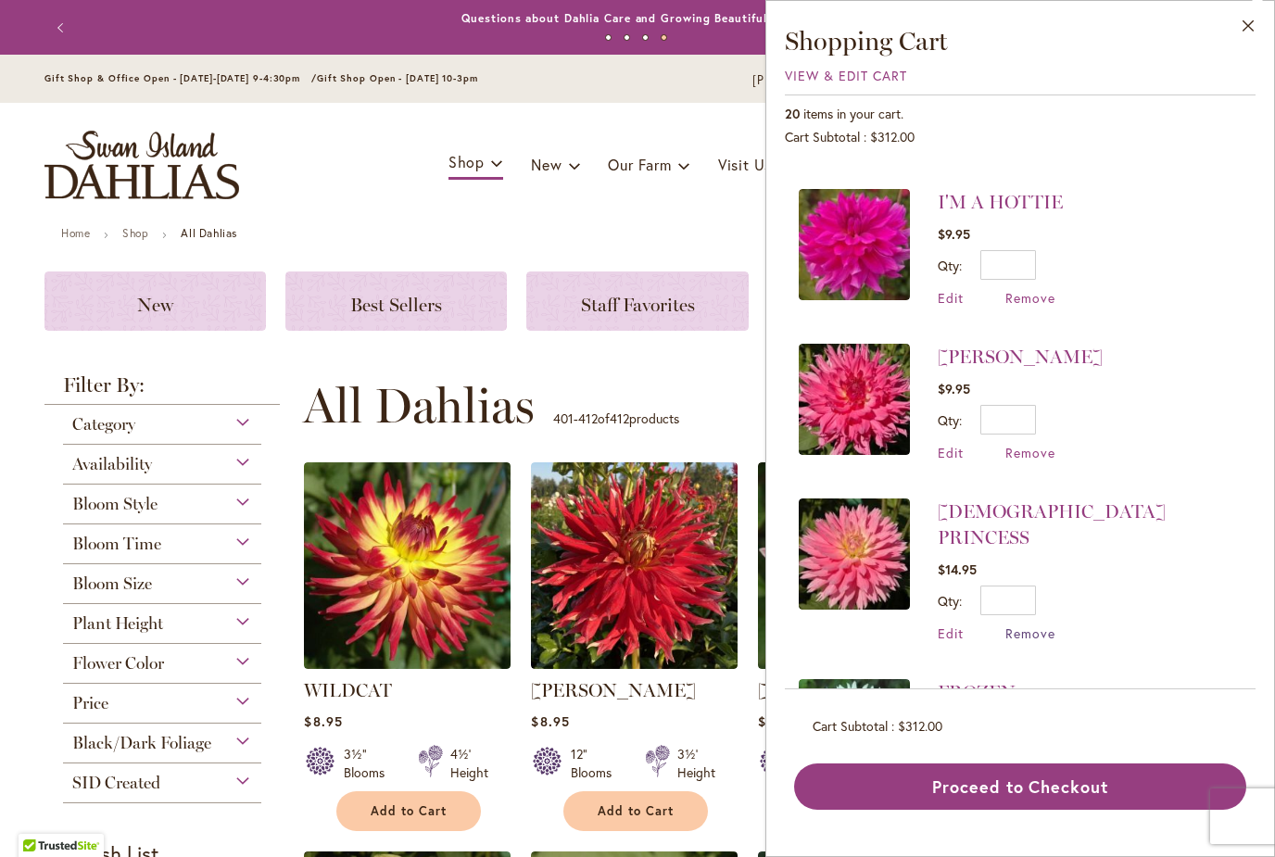
click at [1033, 624] on span "Remove" at bounding box center [1030, 633] width 50 height 18
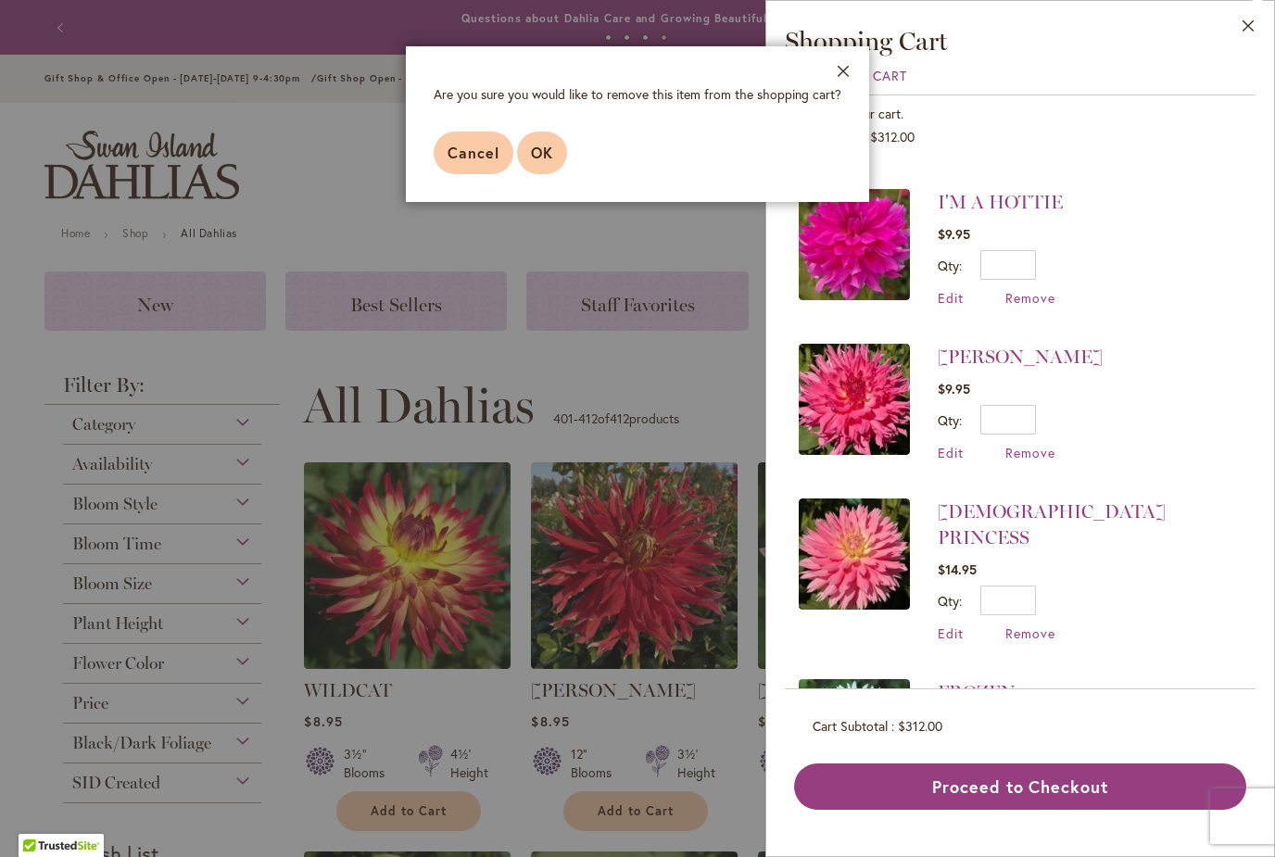
click at [546, 157] on span "OK" at bounding box center [542, 152] width 22 height 19
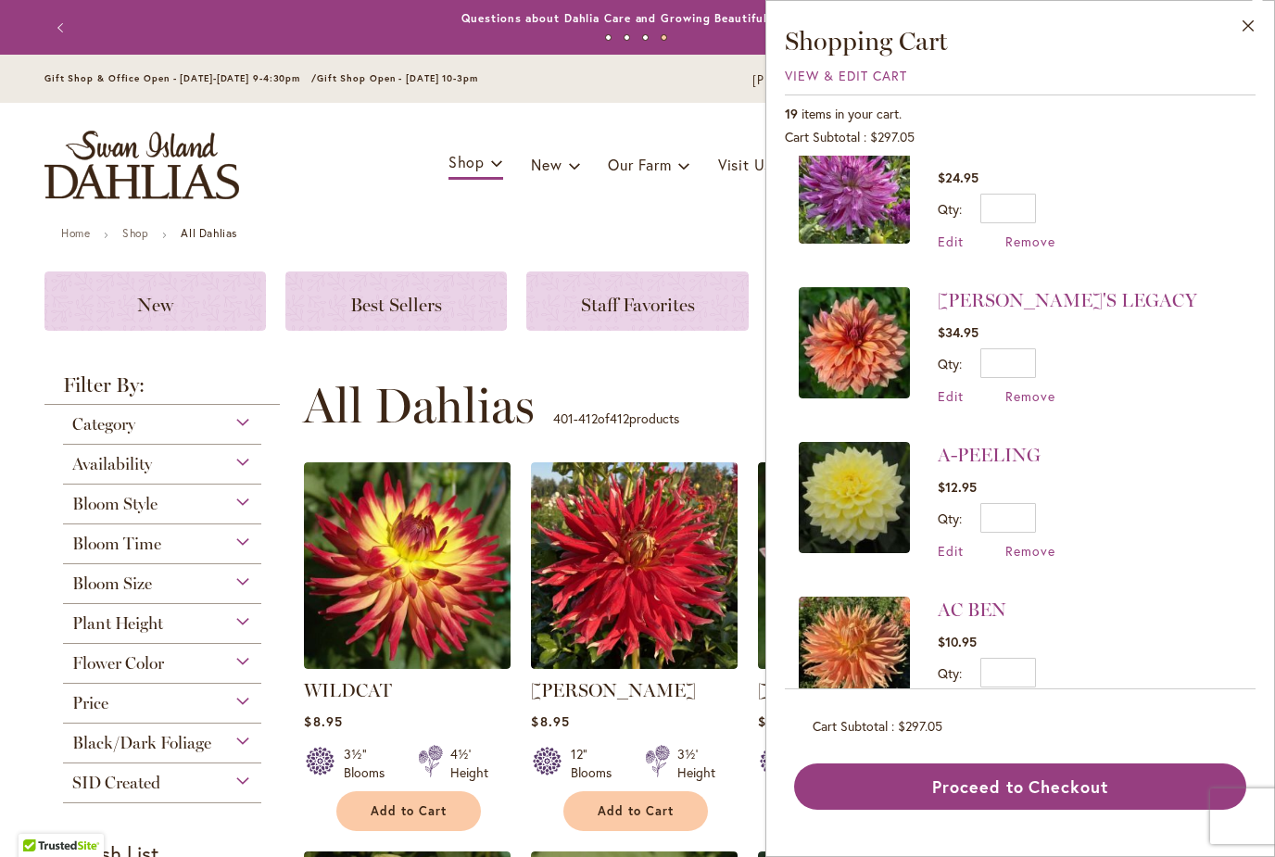
scroll to position [2356, 0]
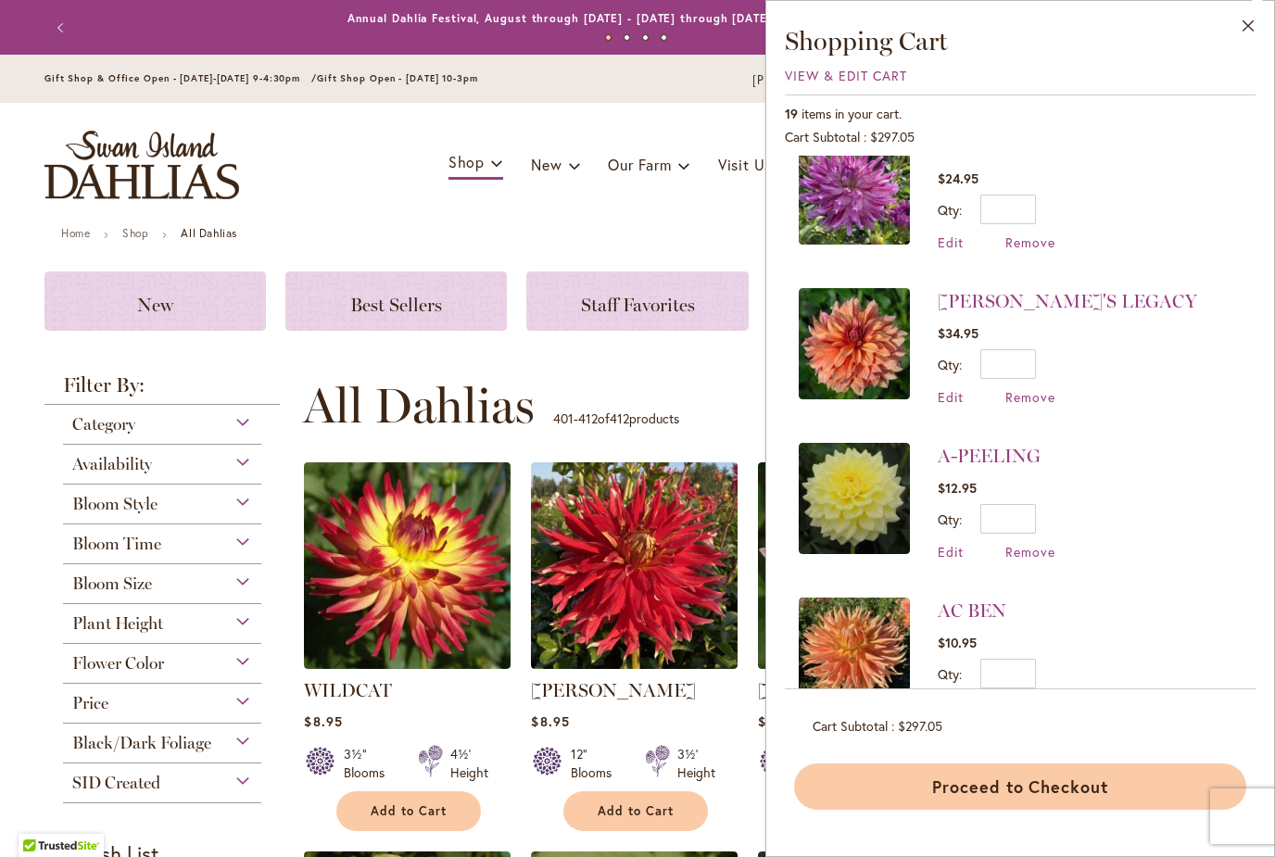
click at [1087, 810] on button "Proceed to Checkout" at bounding box center [1020, 786] width 452 height 46
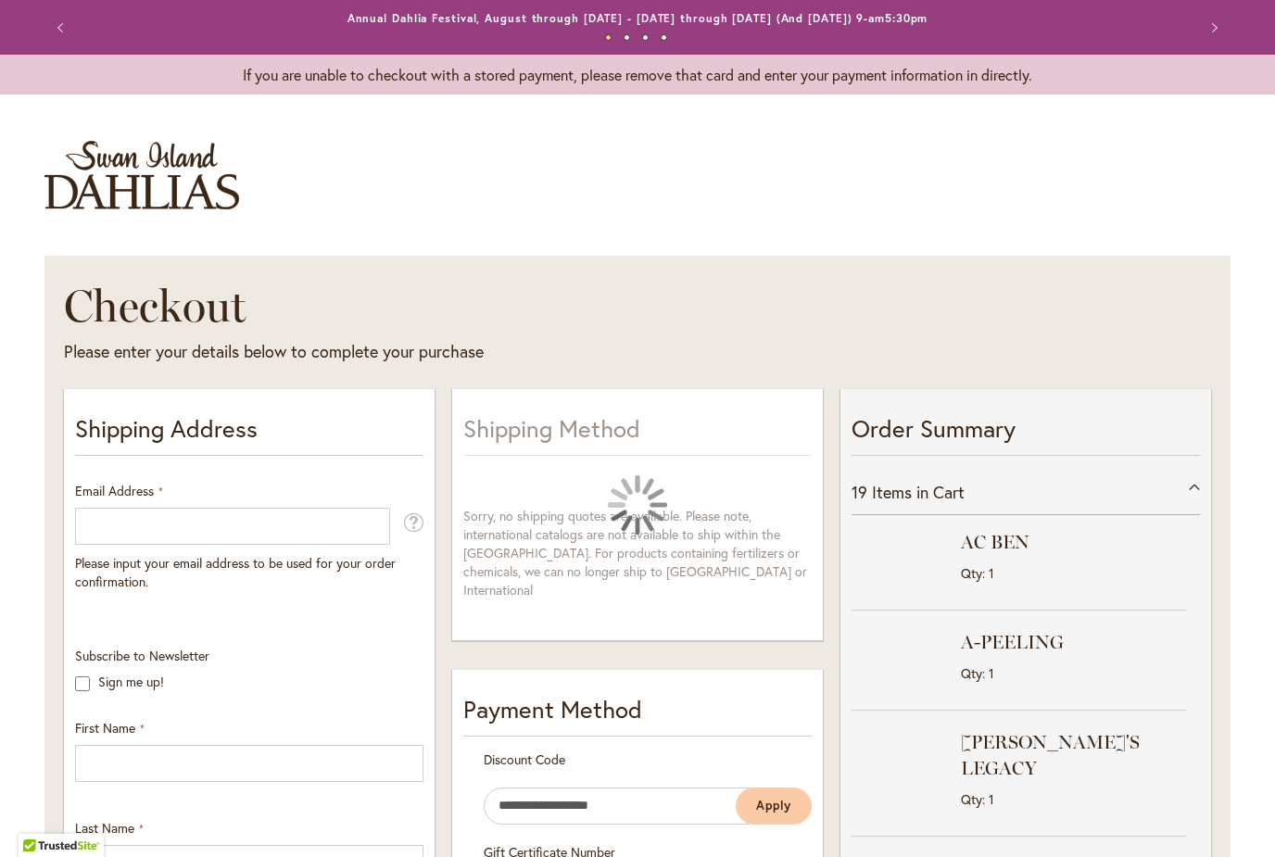
select select "**"
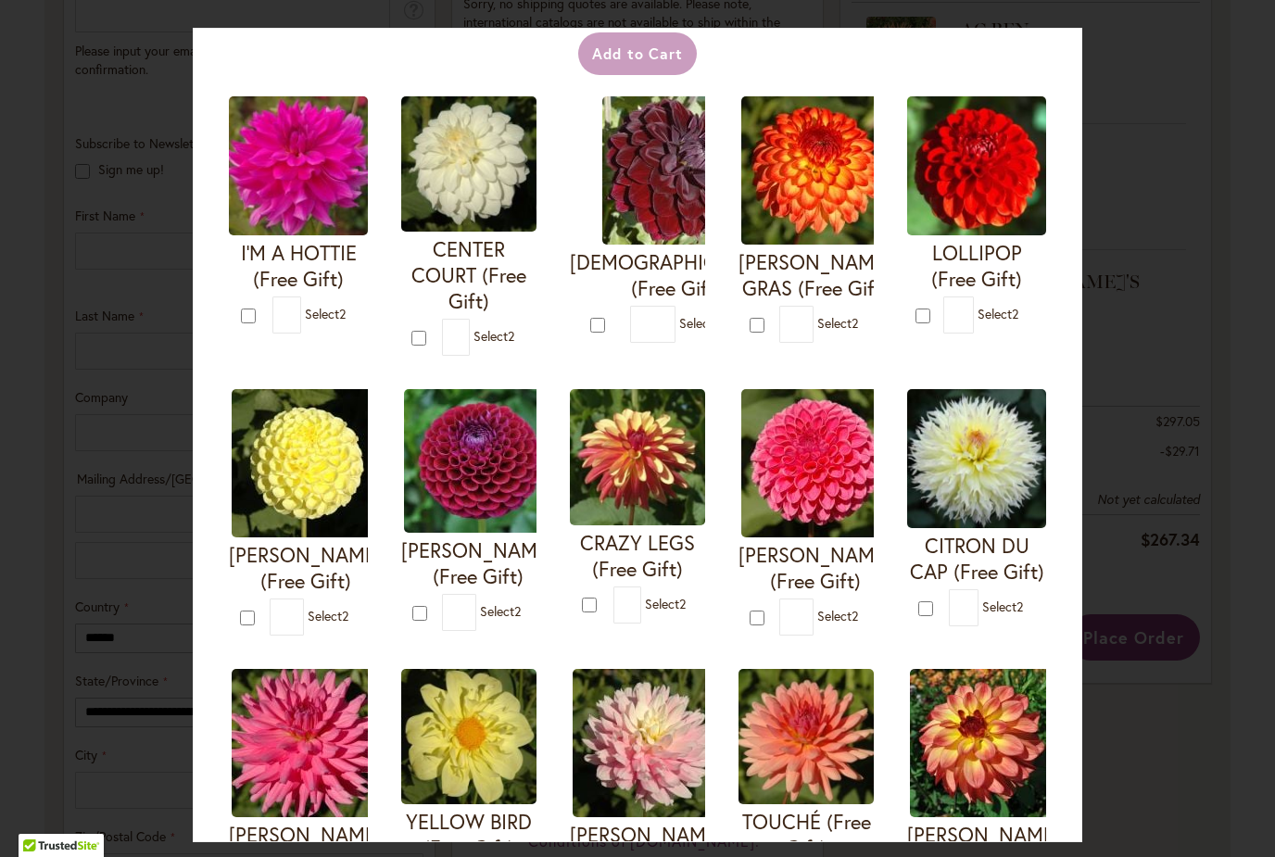
scroll to position [93, 0]
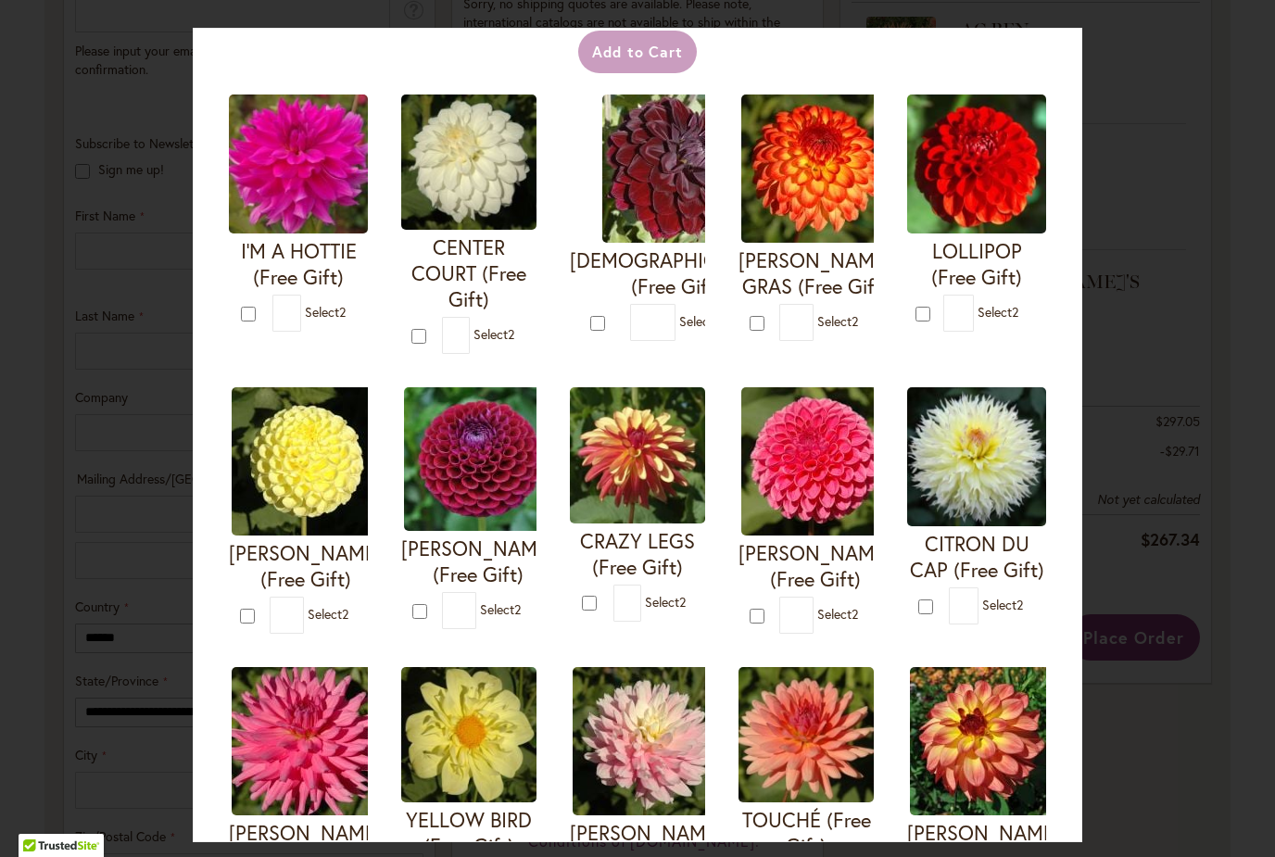
type input "*"
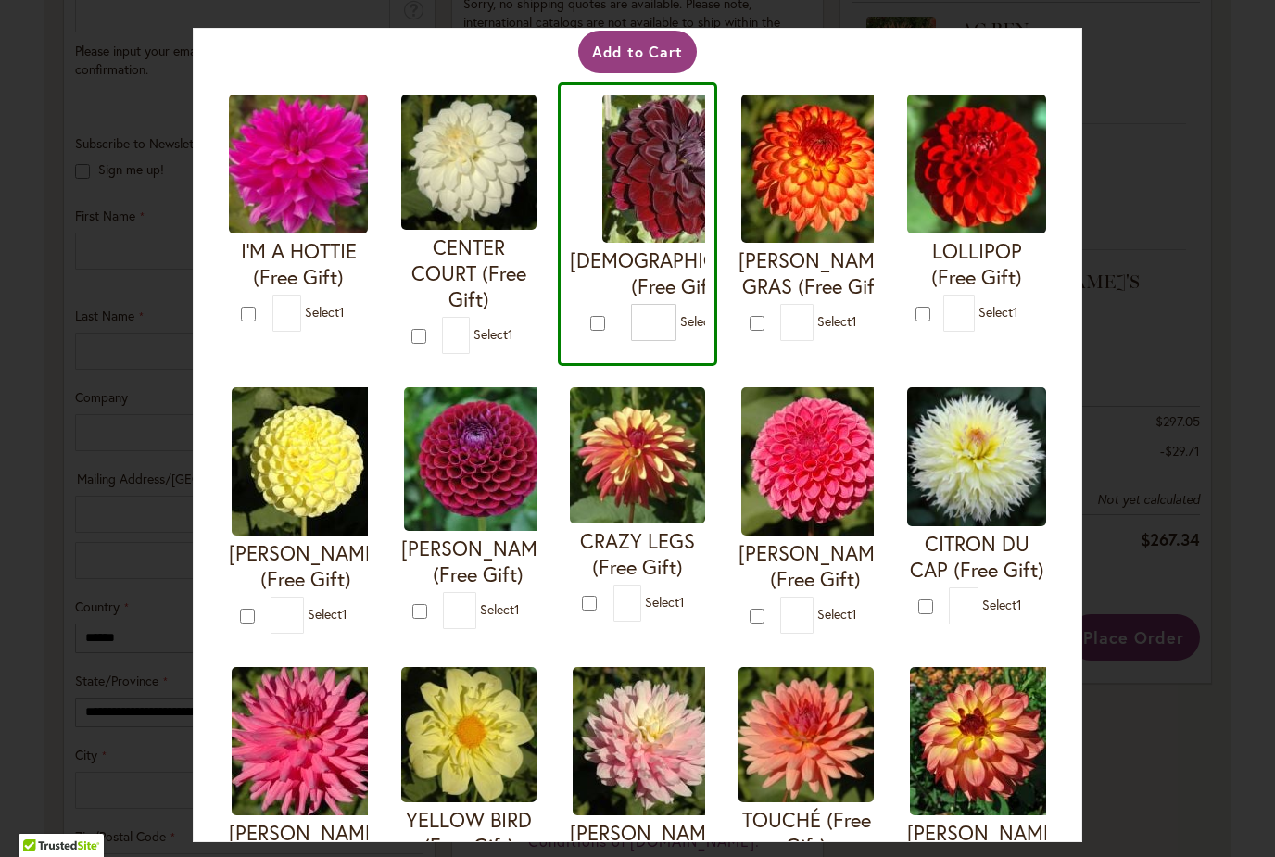
type input "*"
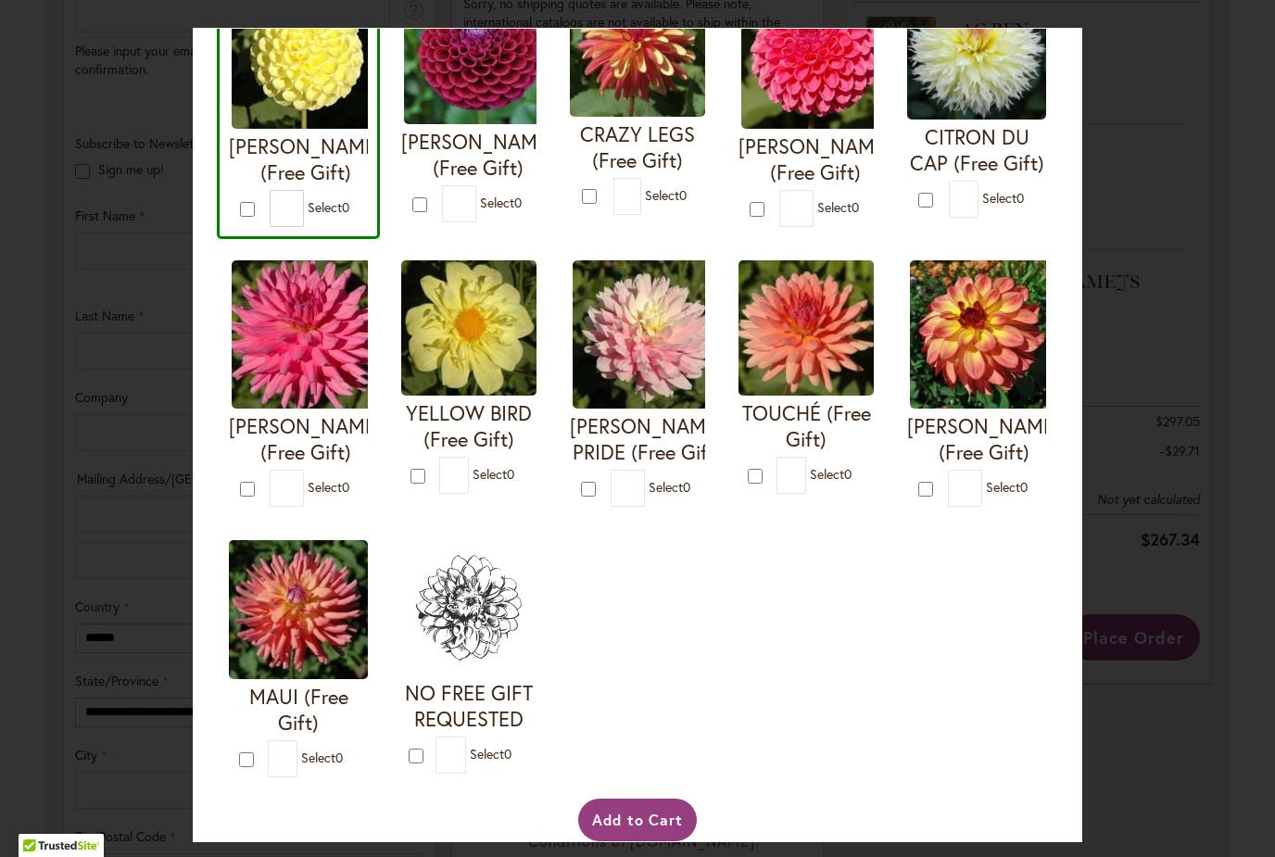
scroll to position [498, 0]
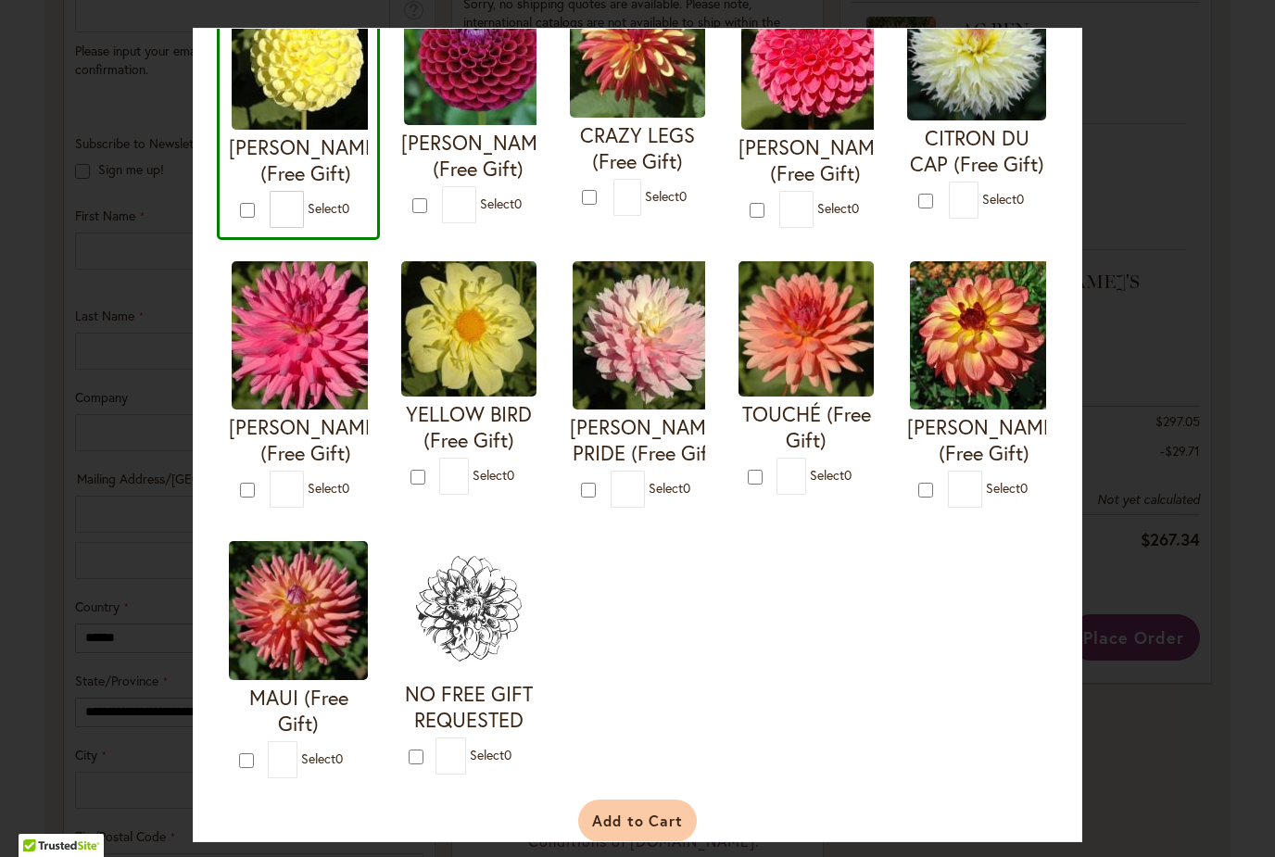
click at [636, 841] on button "Add to Cart" at bounding box center [637, 820] width 119 height 43
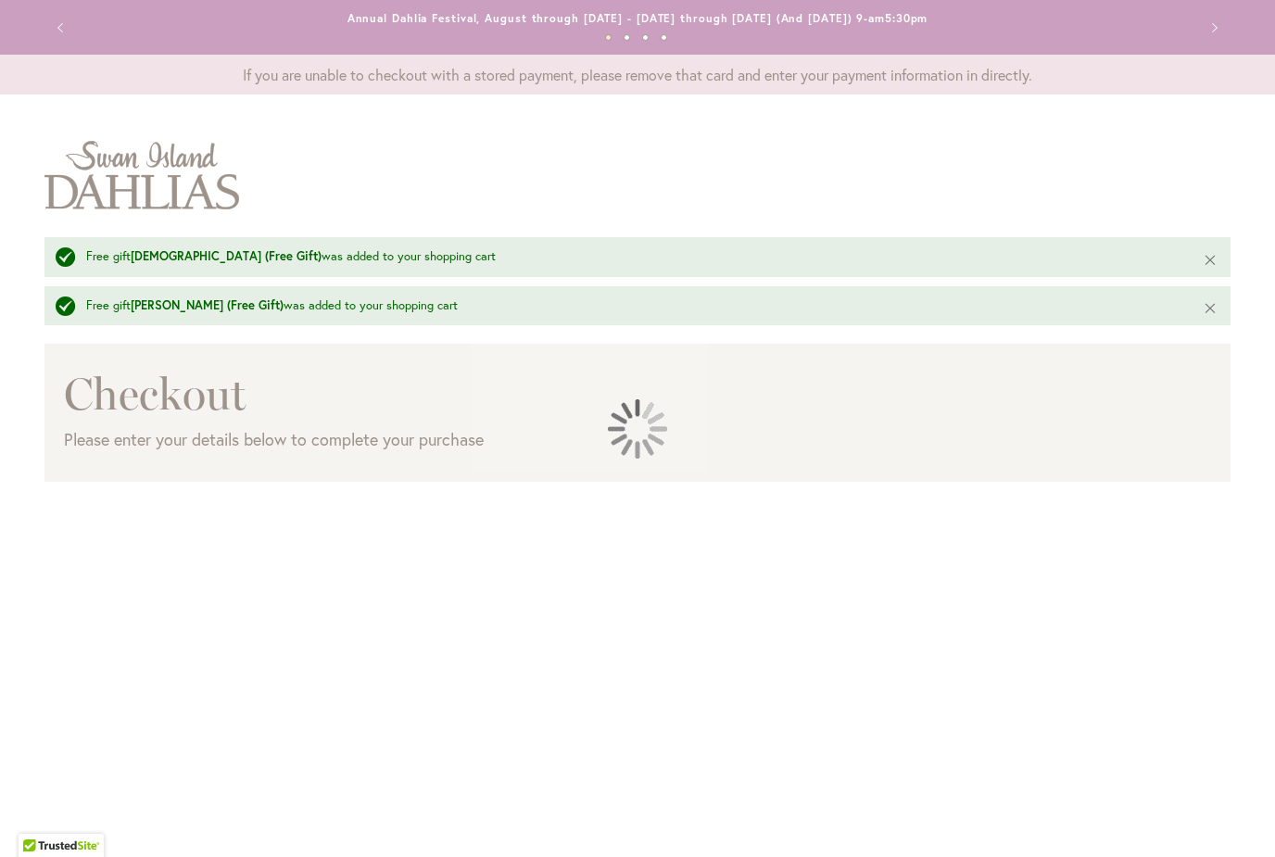
select select "**"
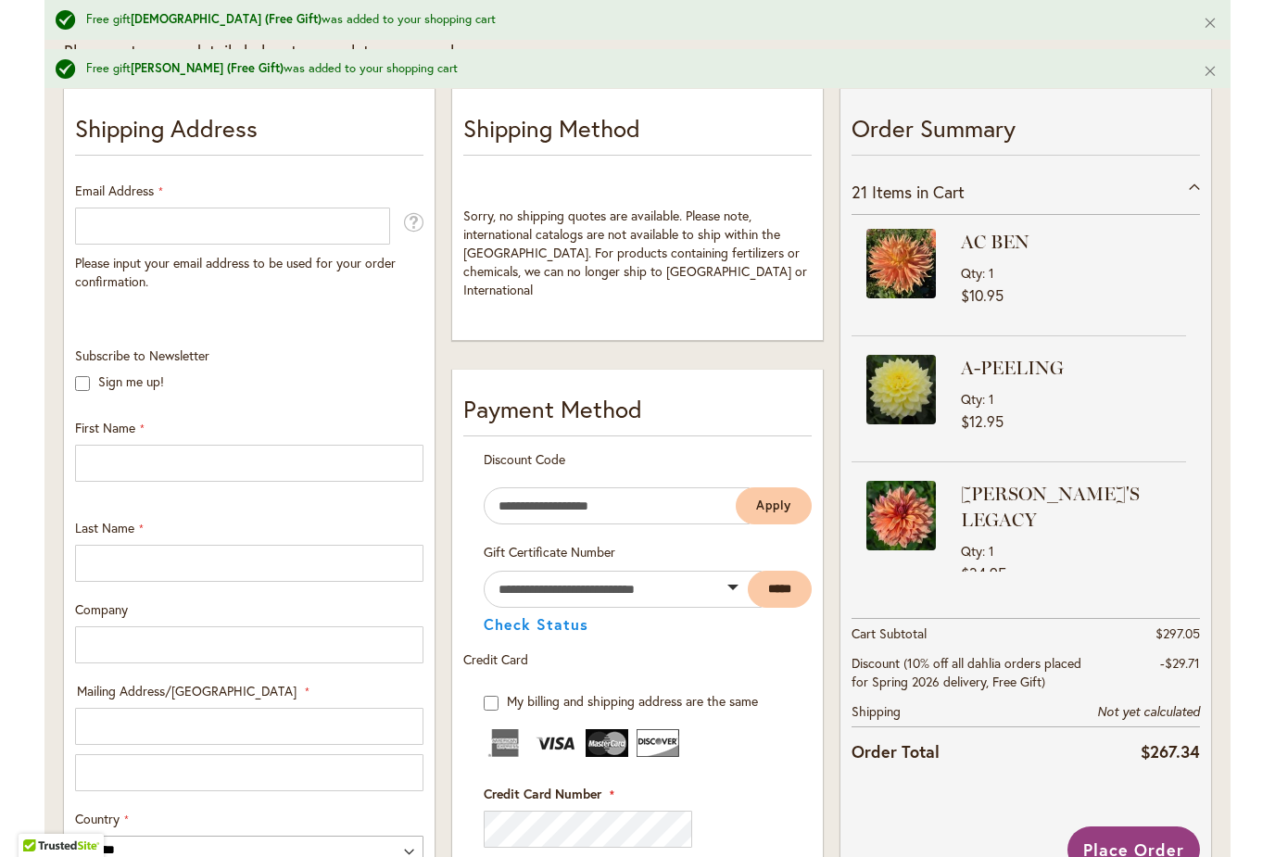
scroll to position [389, 0]
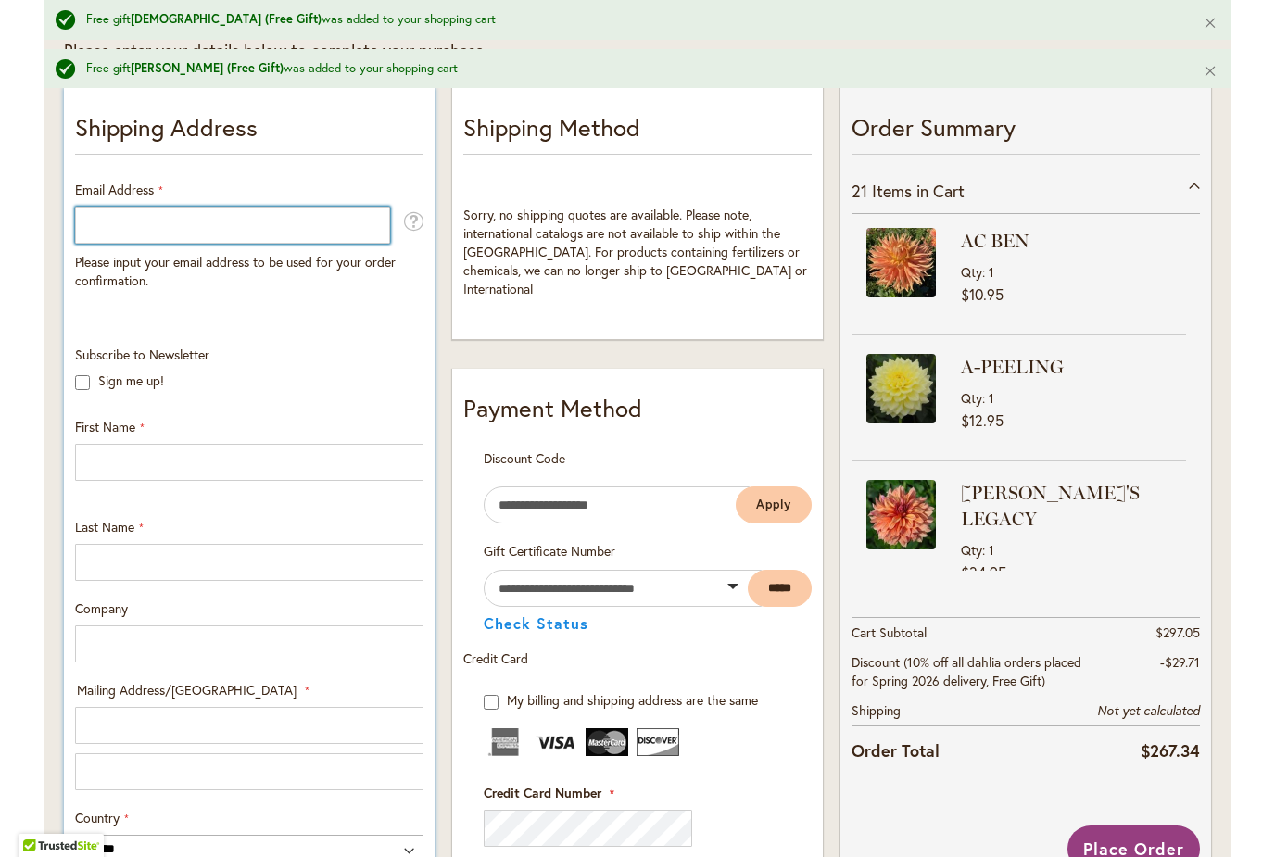
click at [98, 233] on input "Email Address" at bounding box center [232, 225] width 315 height 37
type input "**********"
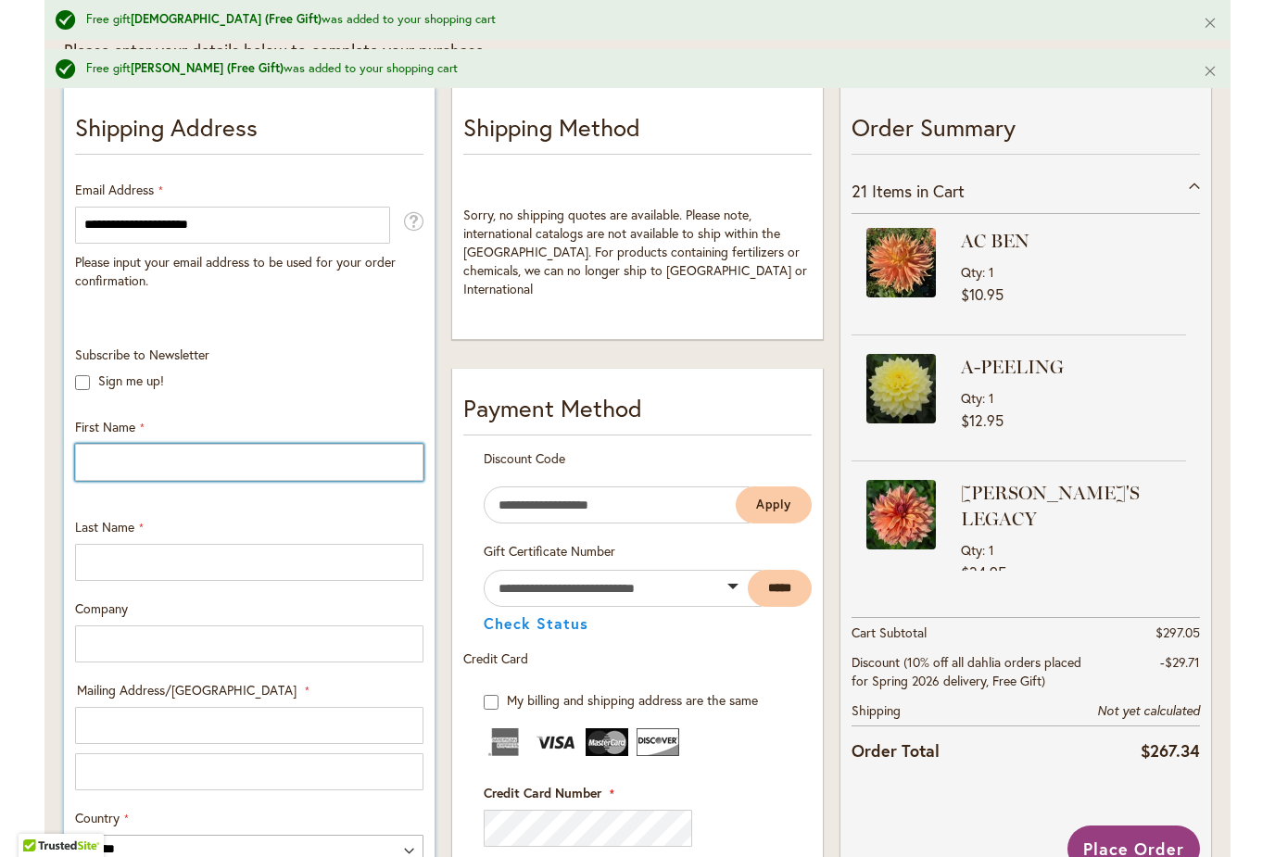
click at [107, 473] on input "First Name" at bounding box center [249, 462] width 348 height 37
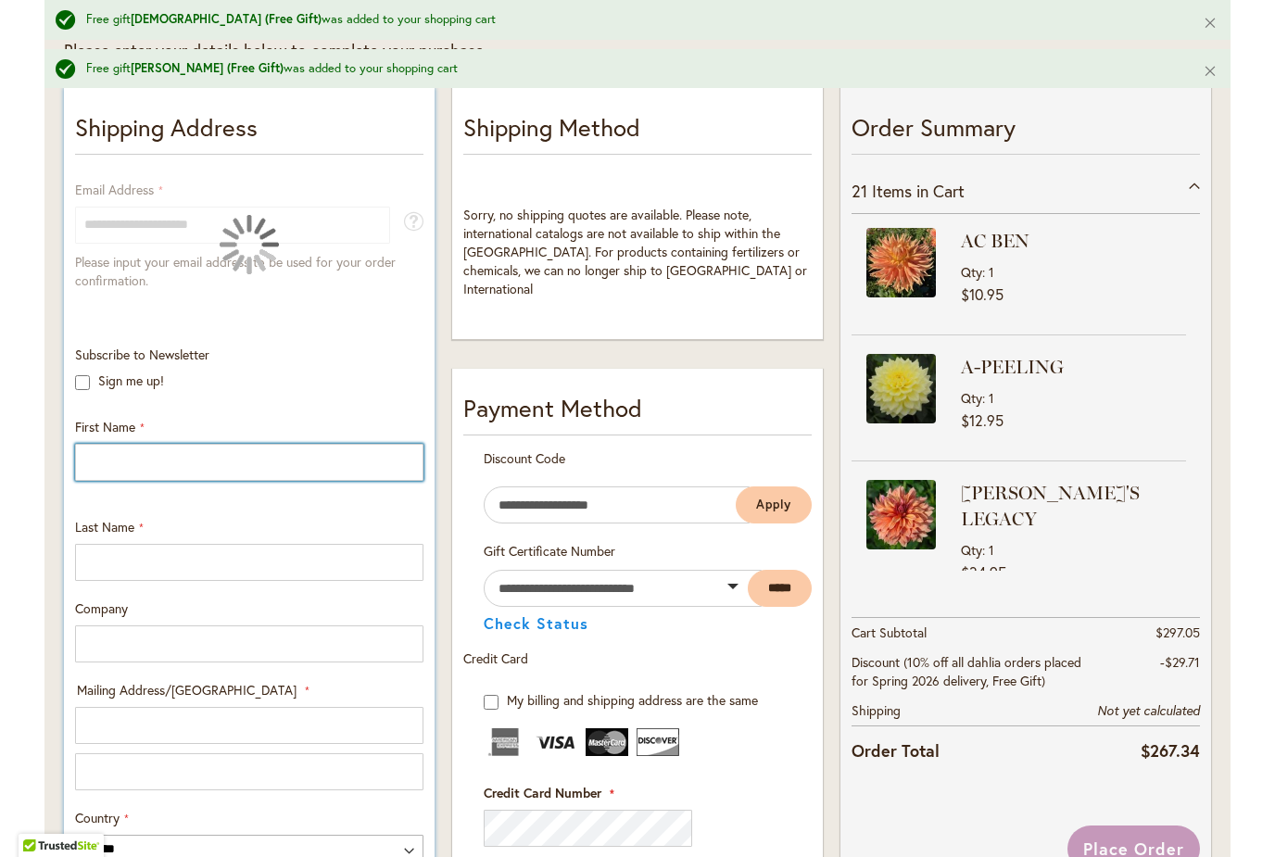
type input "********"
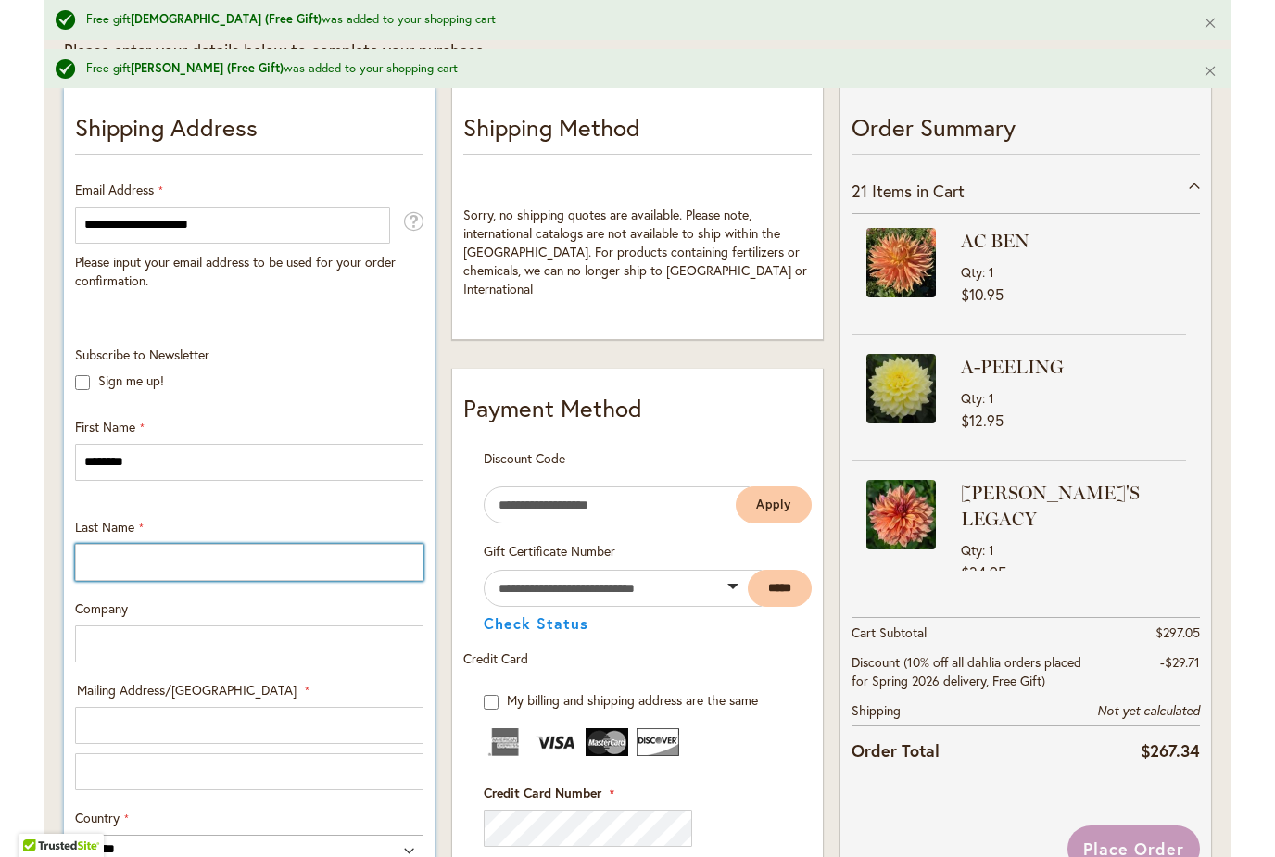
type input "******"
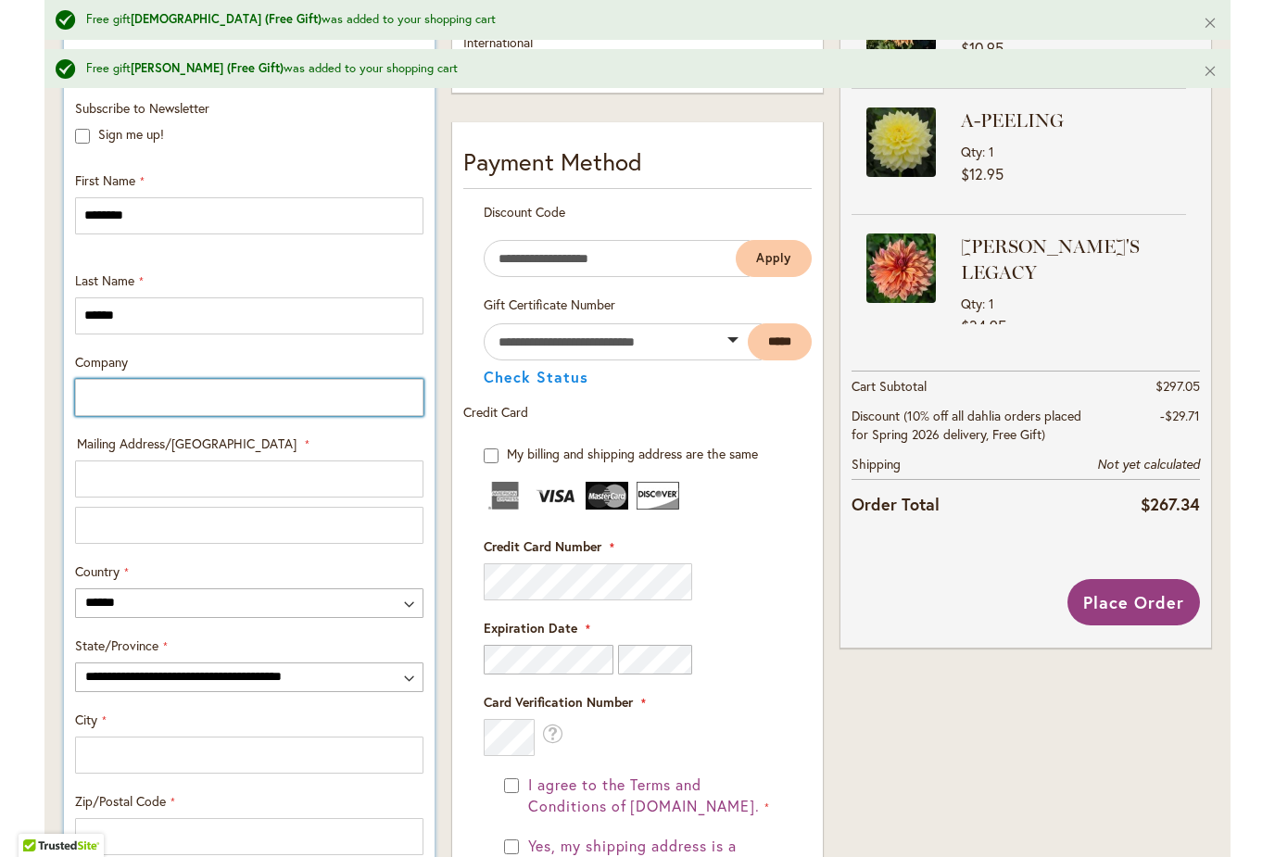
scroll to position [636, 0]
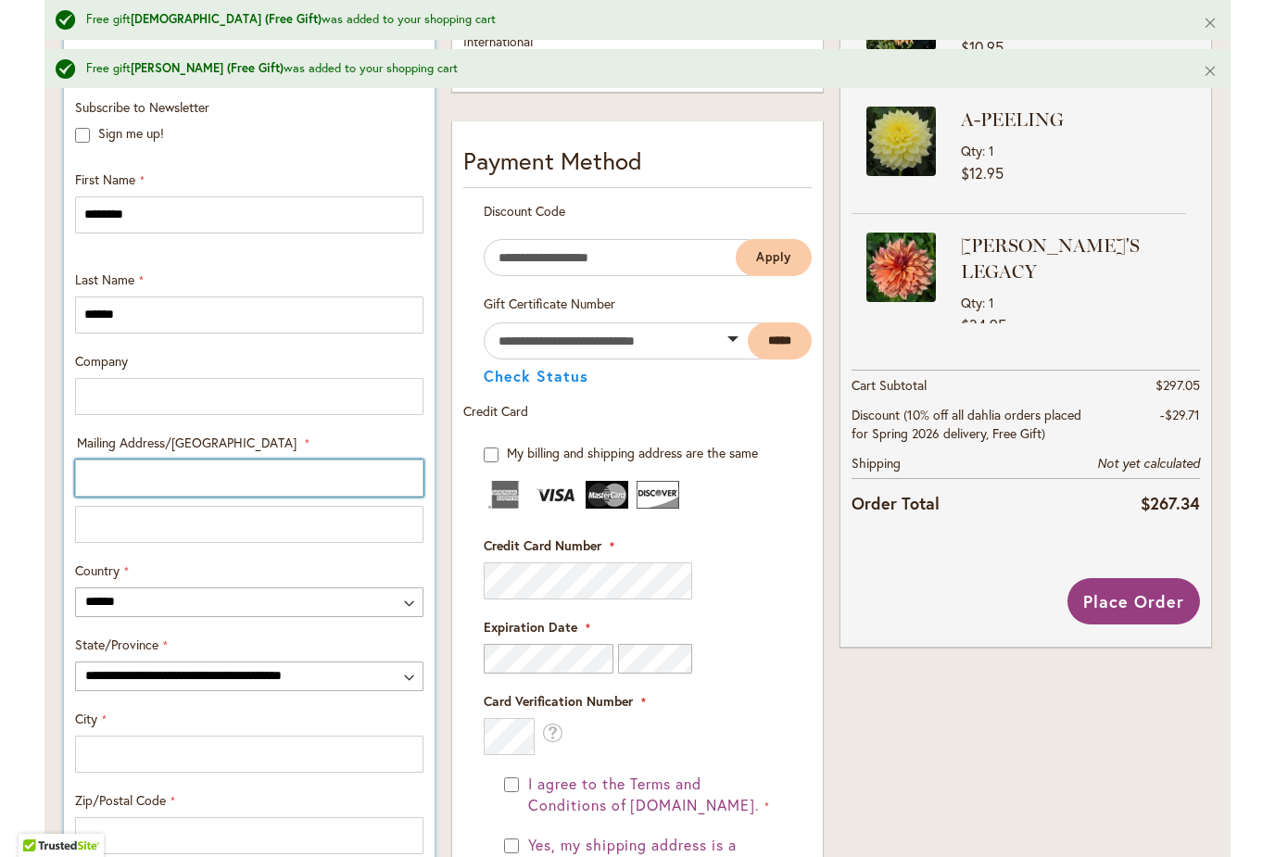
click at [98, 473] on input "Mailing Address/PO BOX: Line 1" at bounding box center [249, 477] width 348 height 37
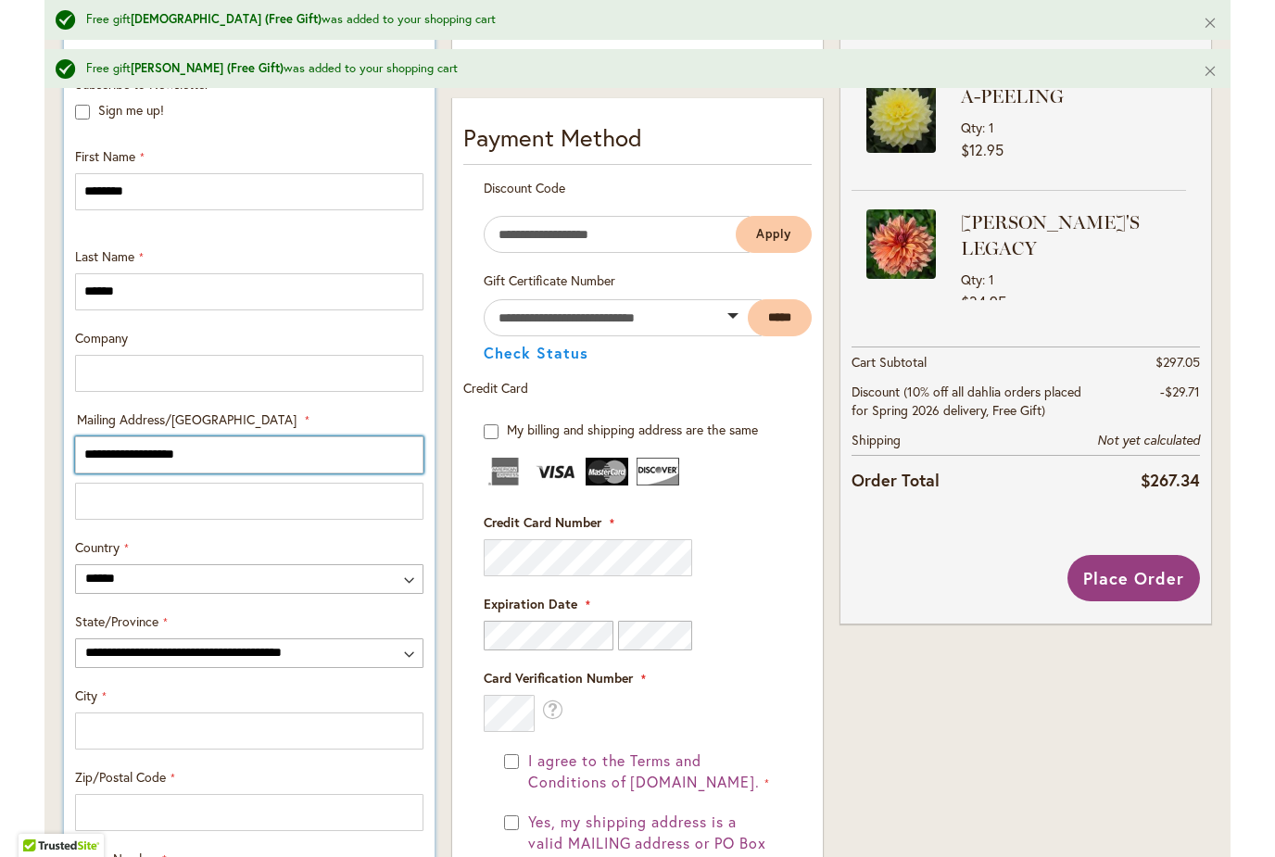
scroll to position [662, 0]
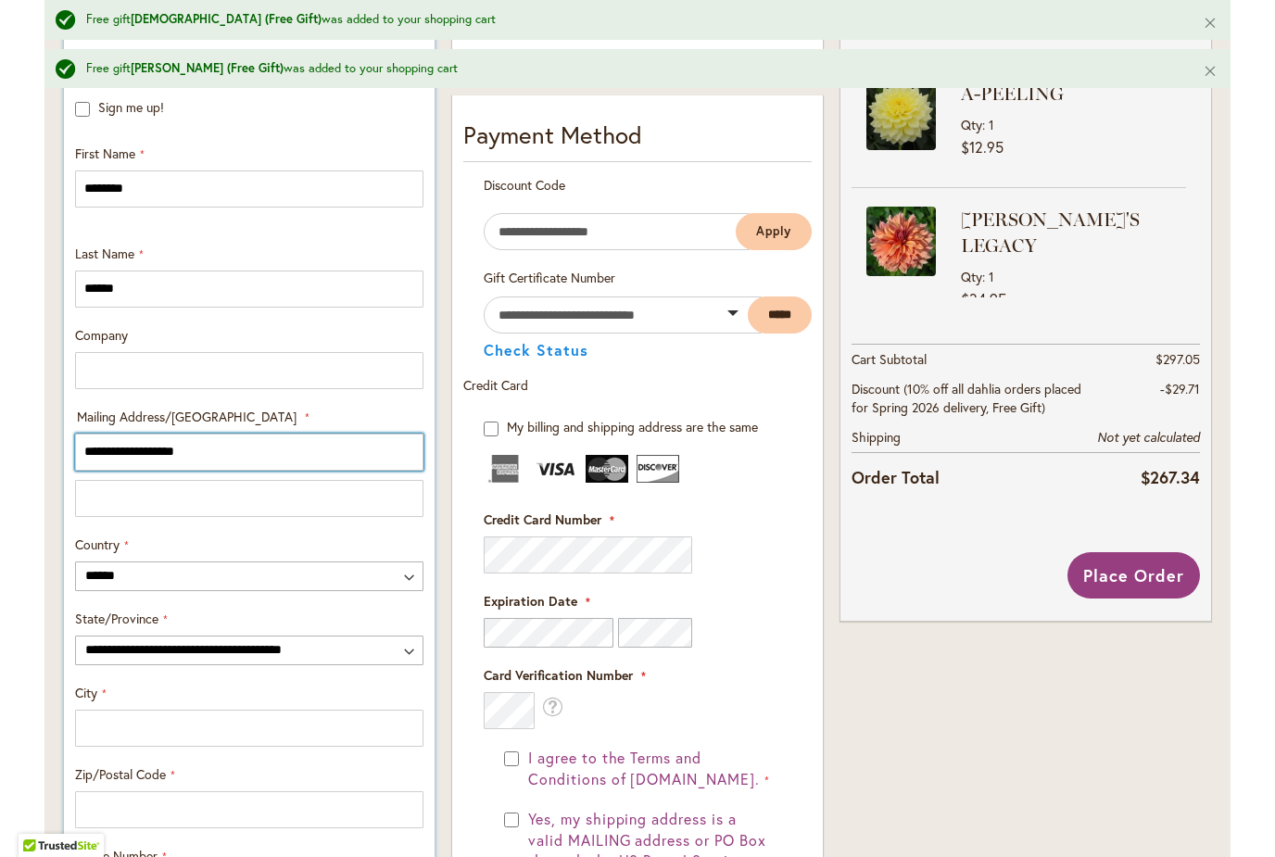
type input "**********"
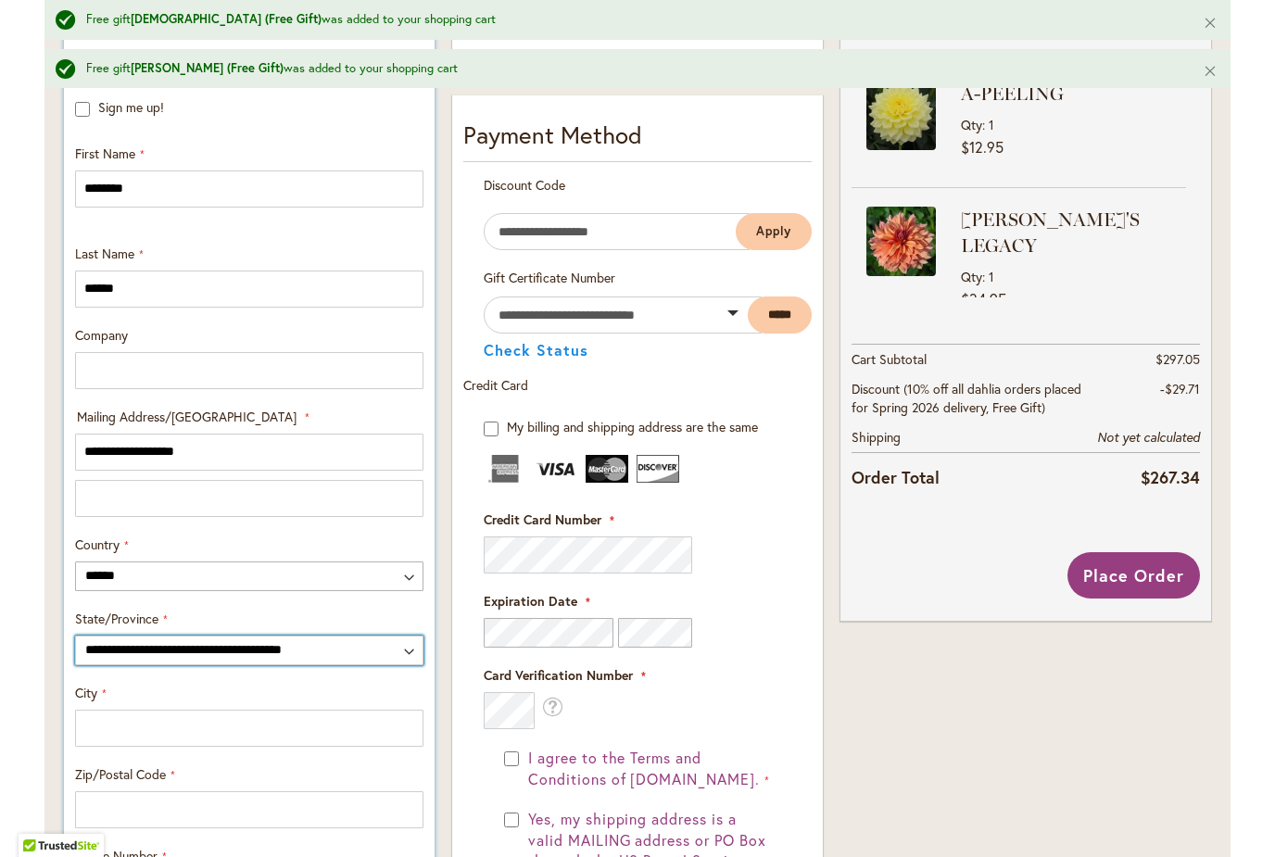
click at [84, 658] on select "**********" at bounding box center [249, 650] width 348 height 30
select select "**"
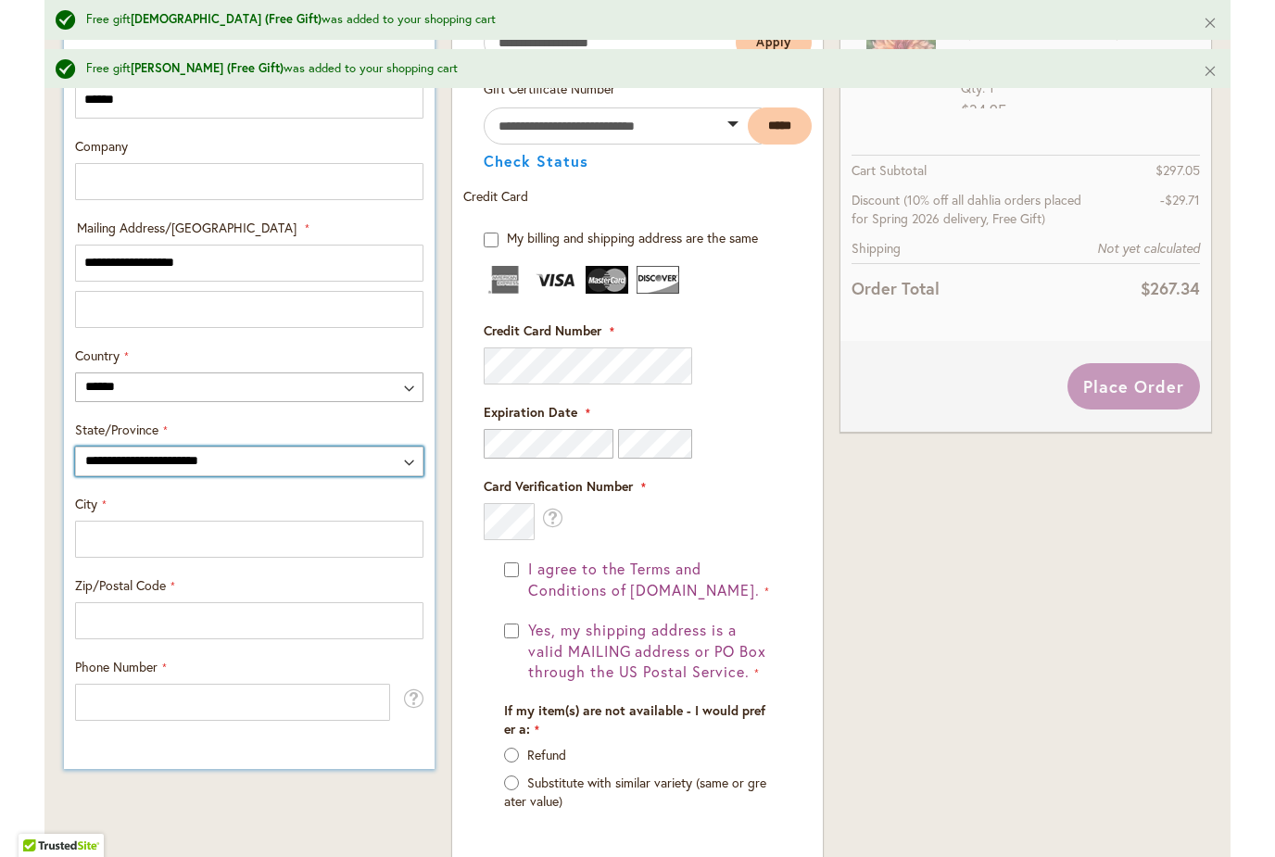
scroll to position [856, 0]
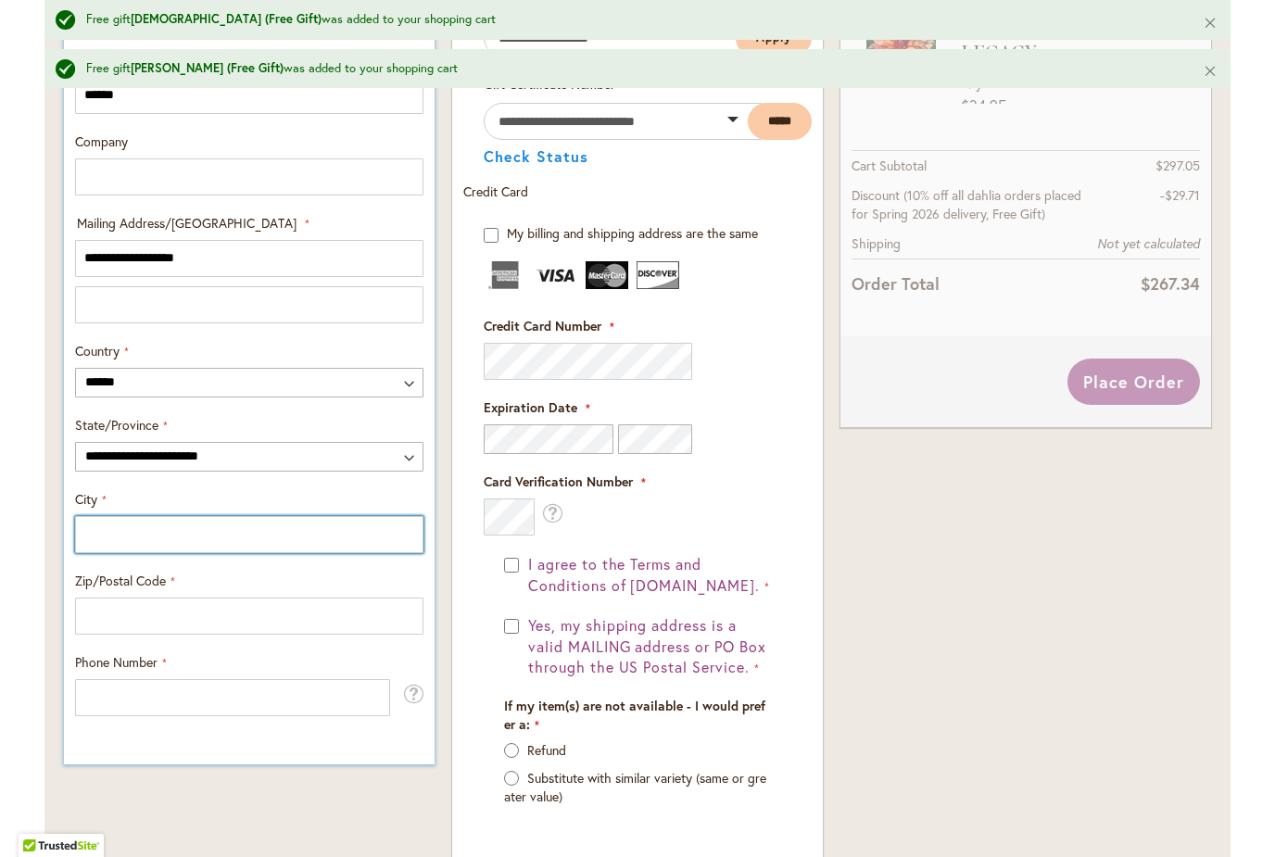
click at [108, 524] on input "City" at bounding box center [249, 534] width 348 height 37
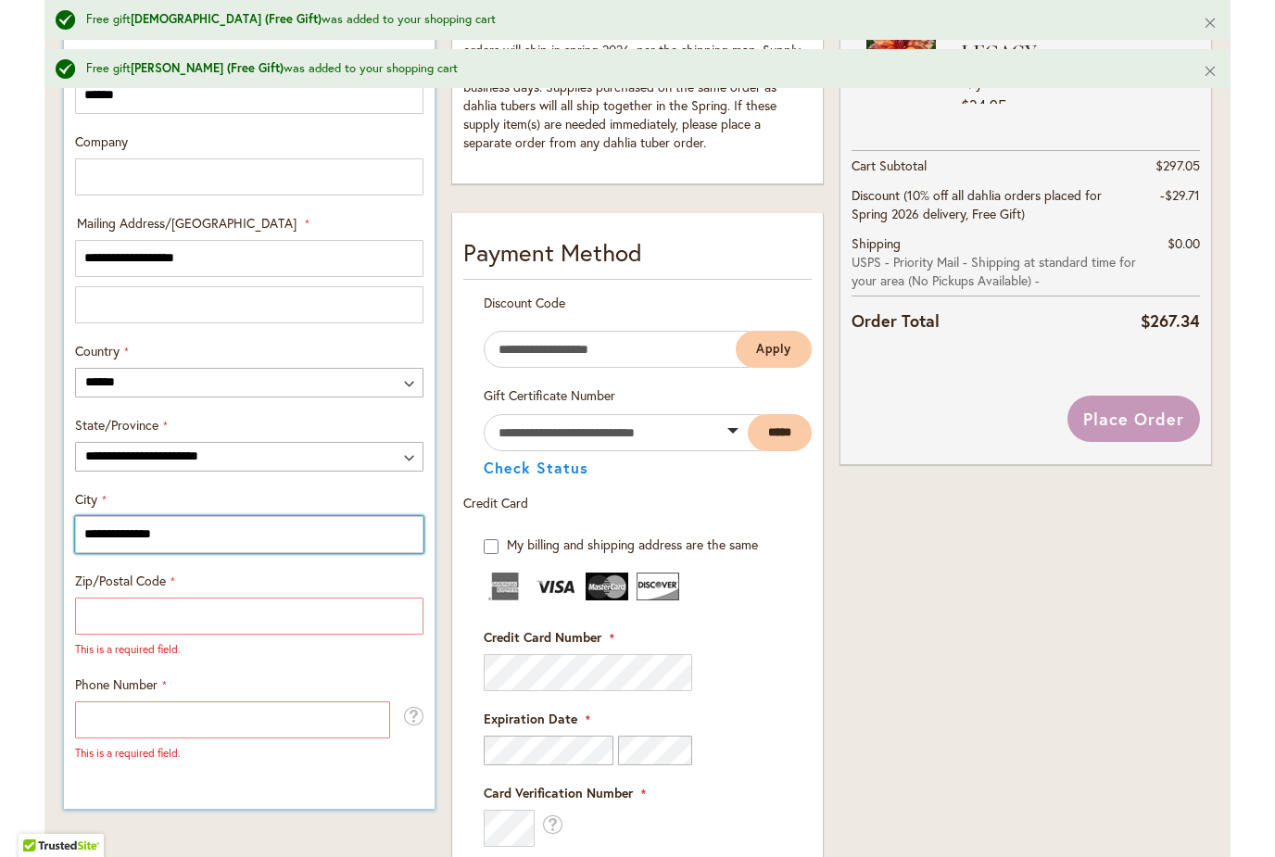
type input "**********"
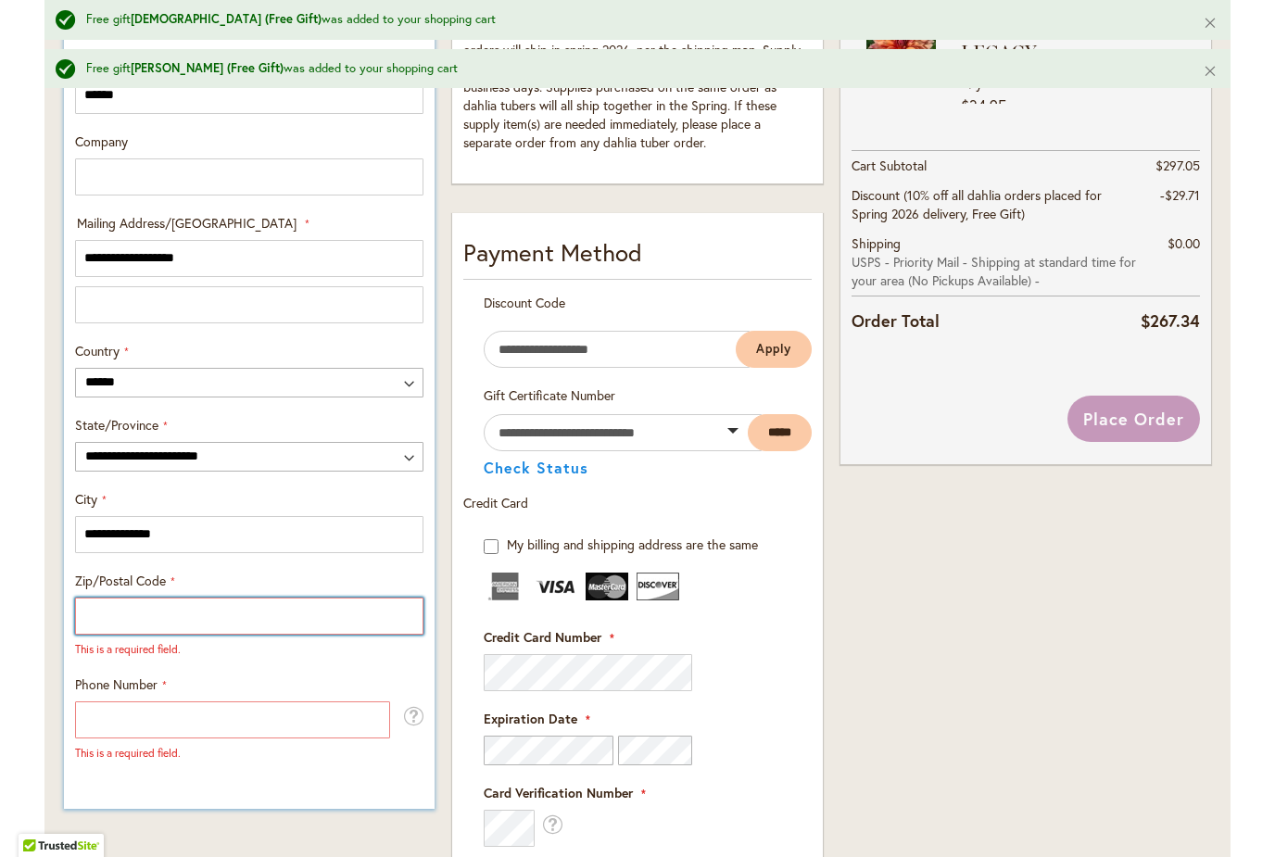
click at [160, 598] on input "Zip/Postal Code" at bounding box center [249, 615] width 348 height 37
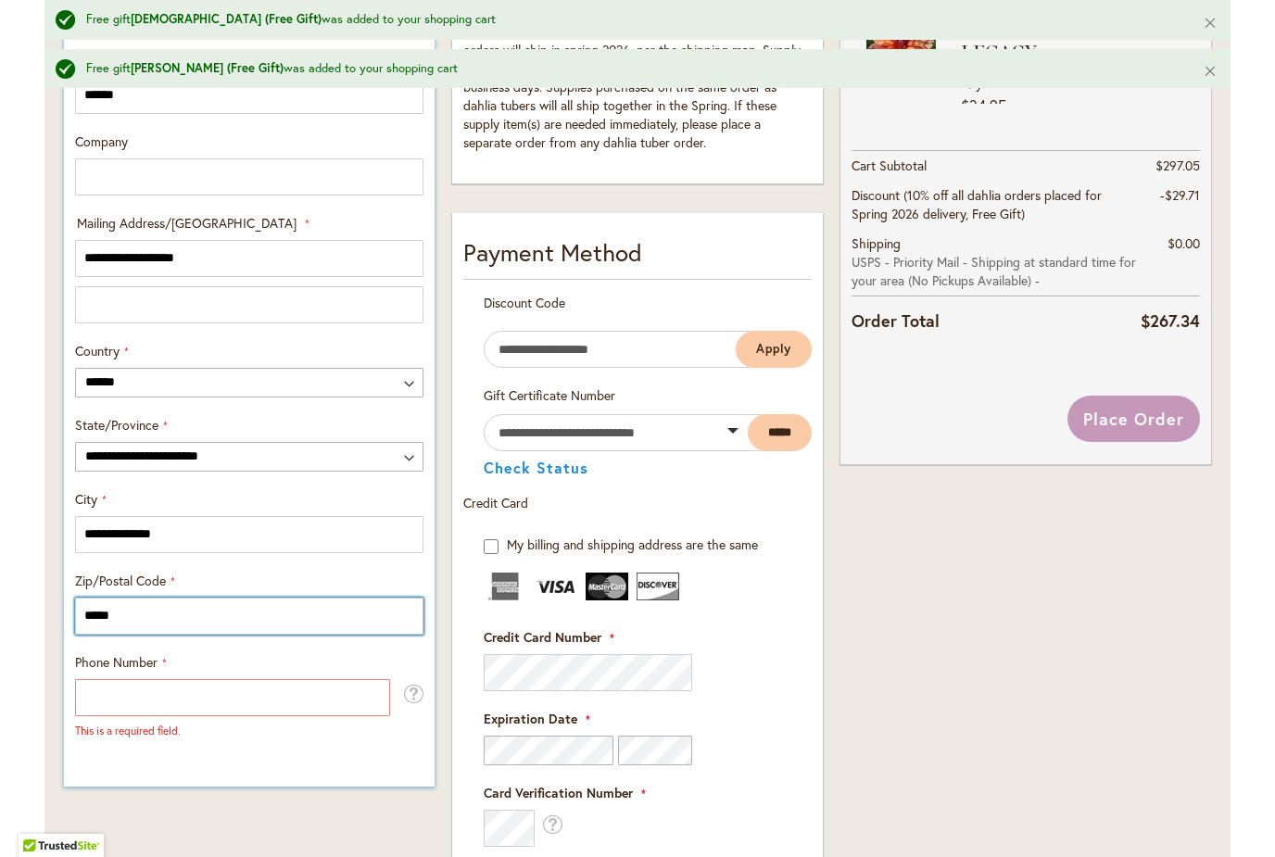
type input "*****"
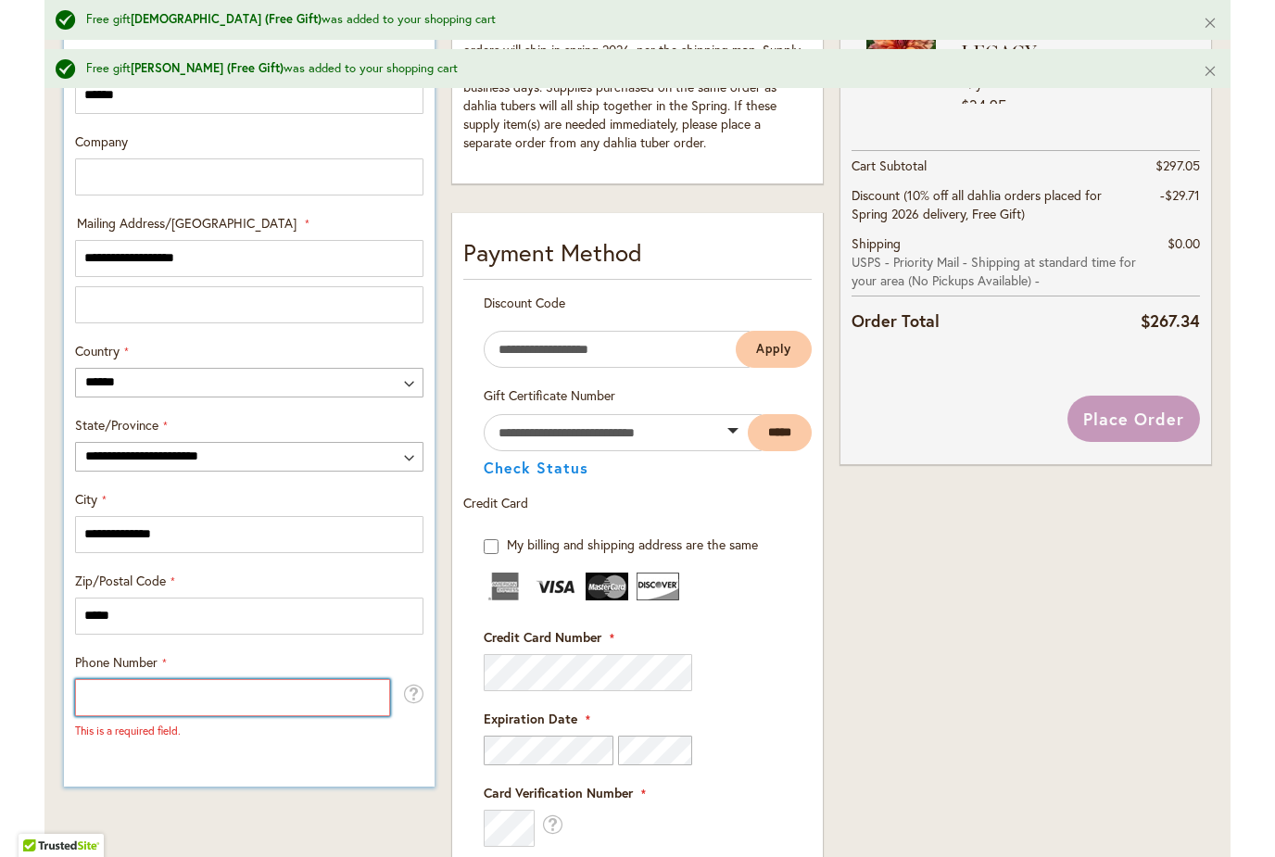
click at [104, 695] on input "Phone Number" at bounding box center [232, 697] width 315 height 37
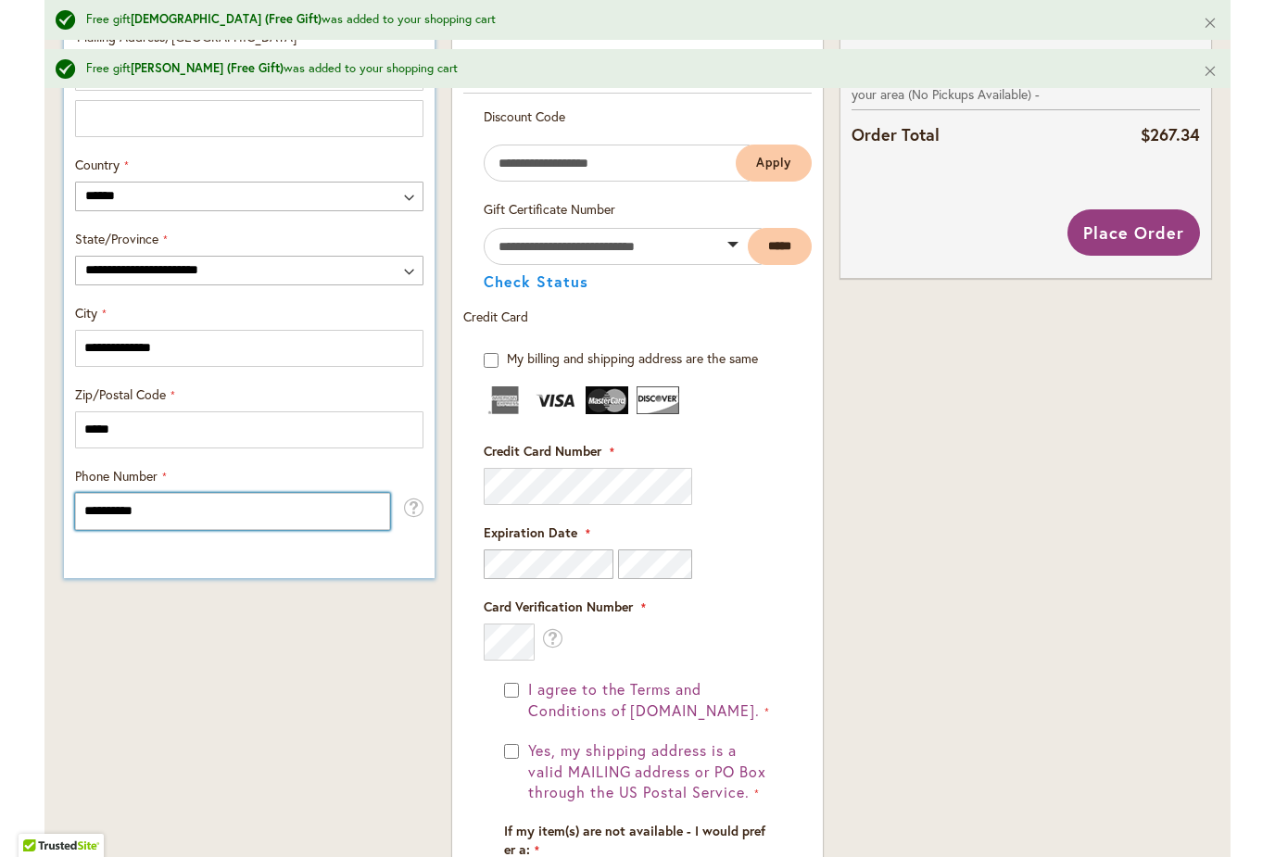
scroll to position [1056, 0]
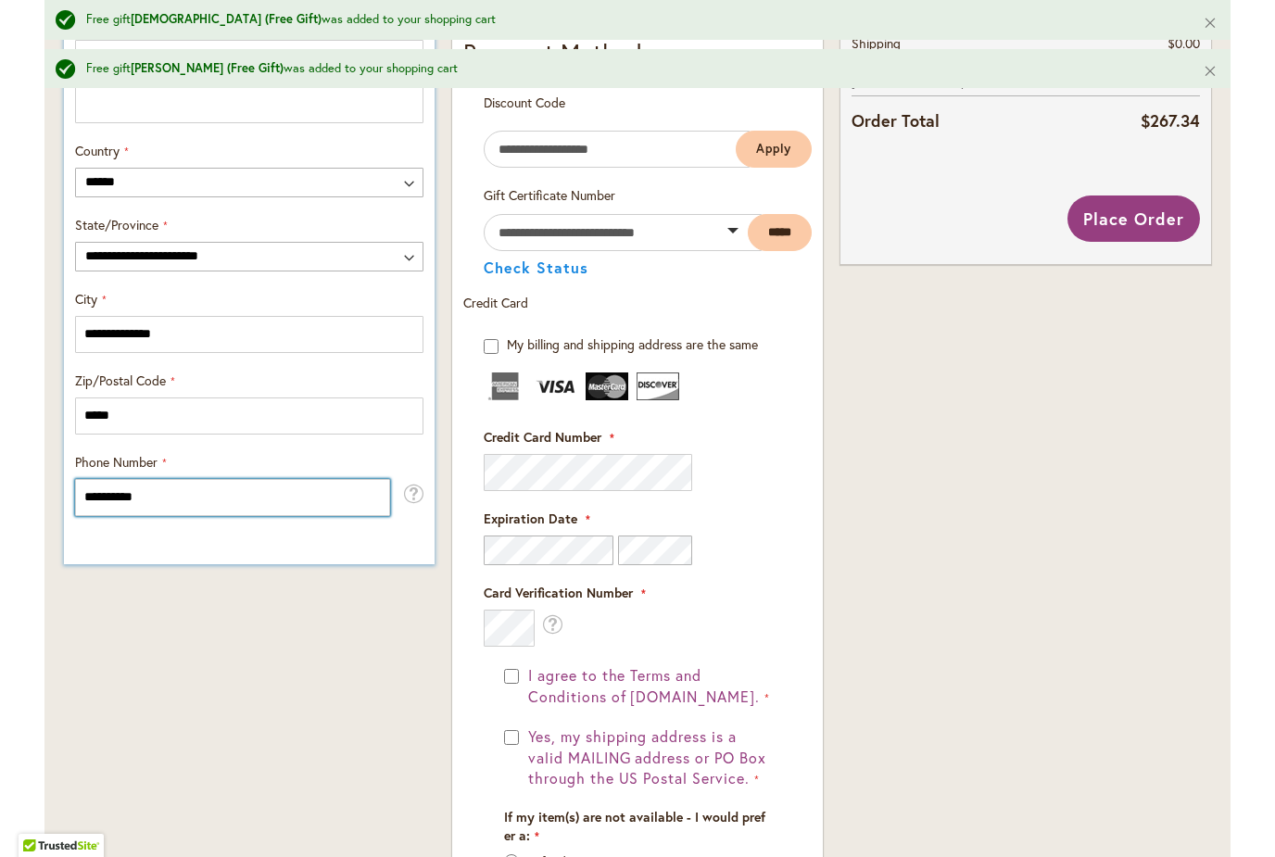
type input "**********"
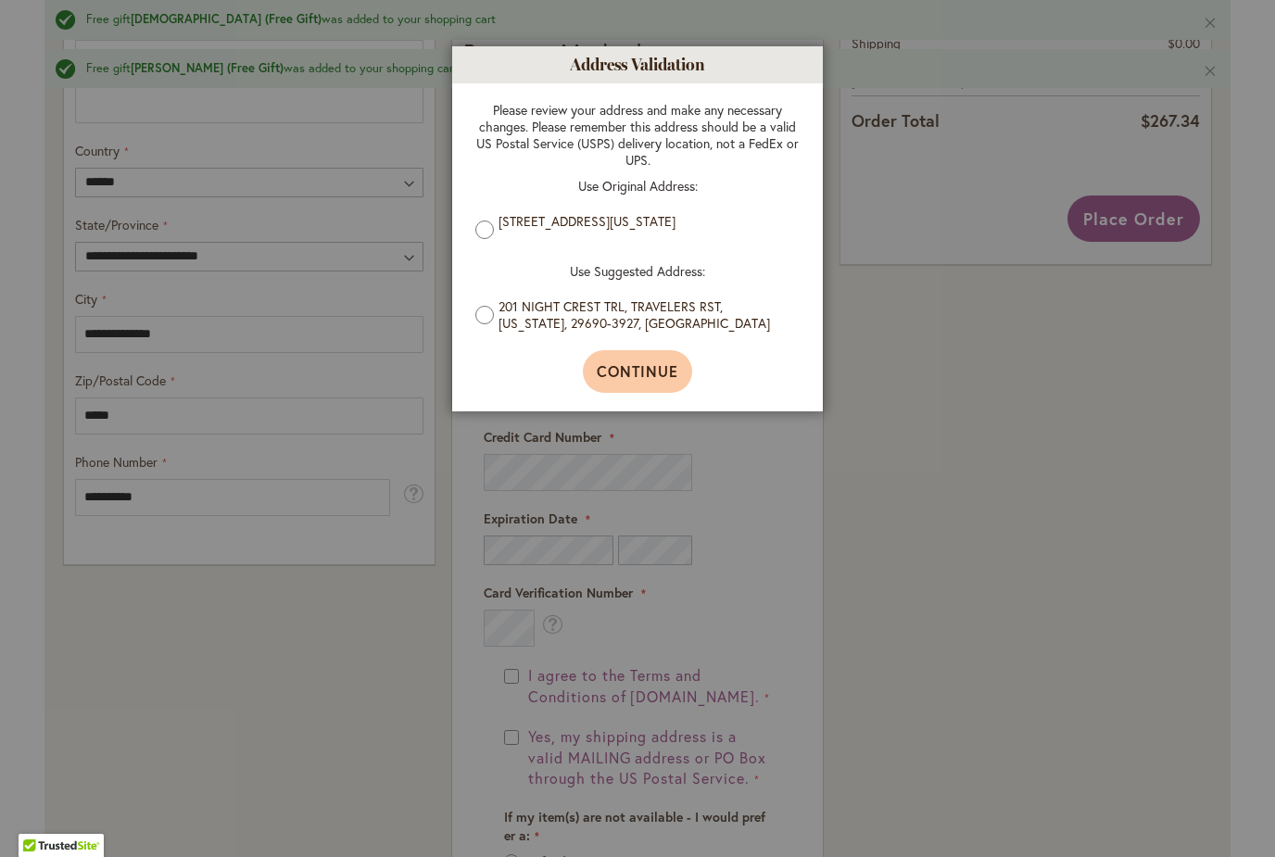
click at [652, 380] on span "Continue" at bounding box center [638, 370] width 82 height 19
type input "**********"
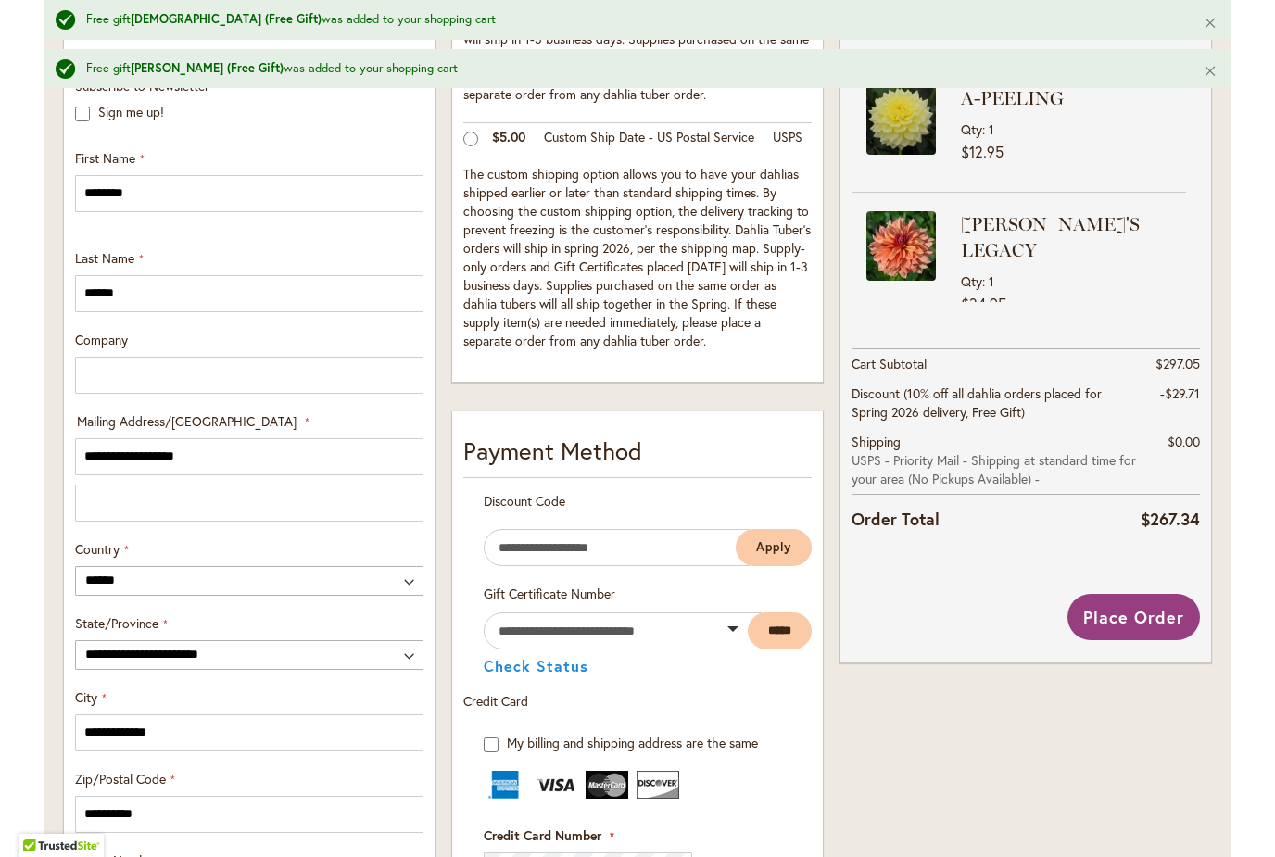
scroll to position [714, 0]
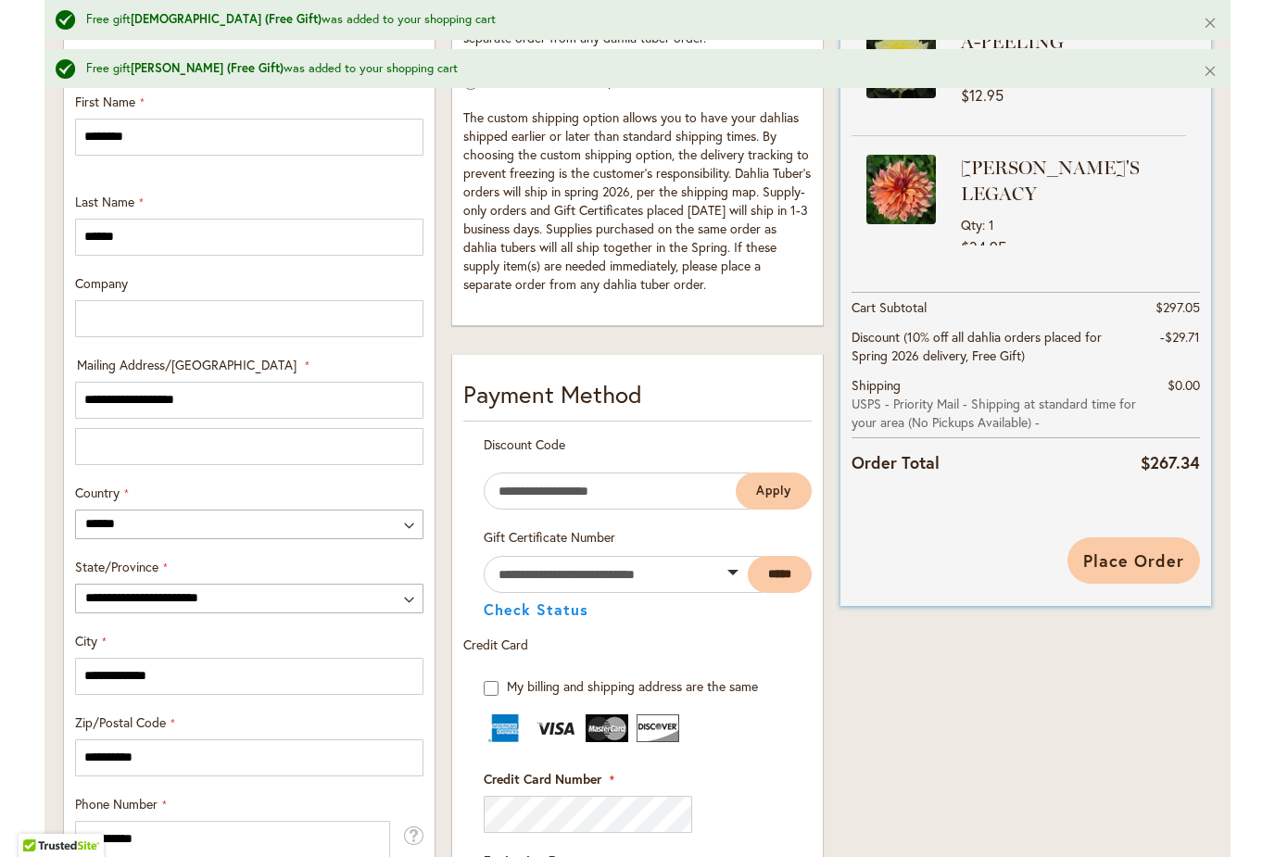
click at [1154, 566] on span "Place Order" at bounding box center [1133, 560] width 101 height 22
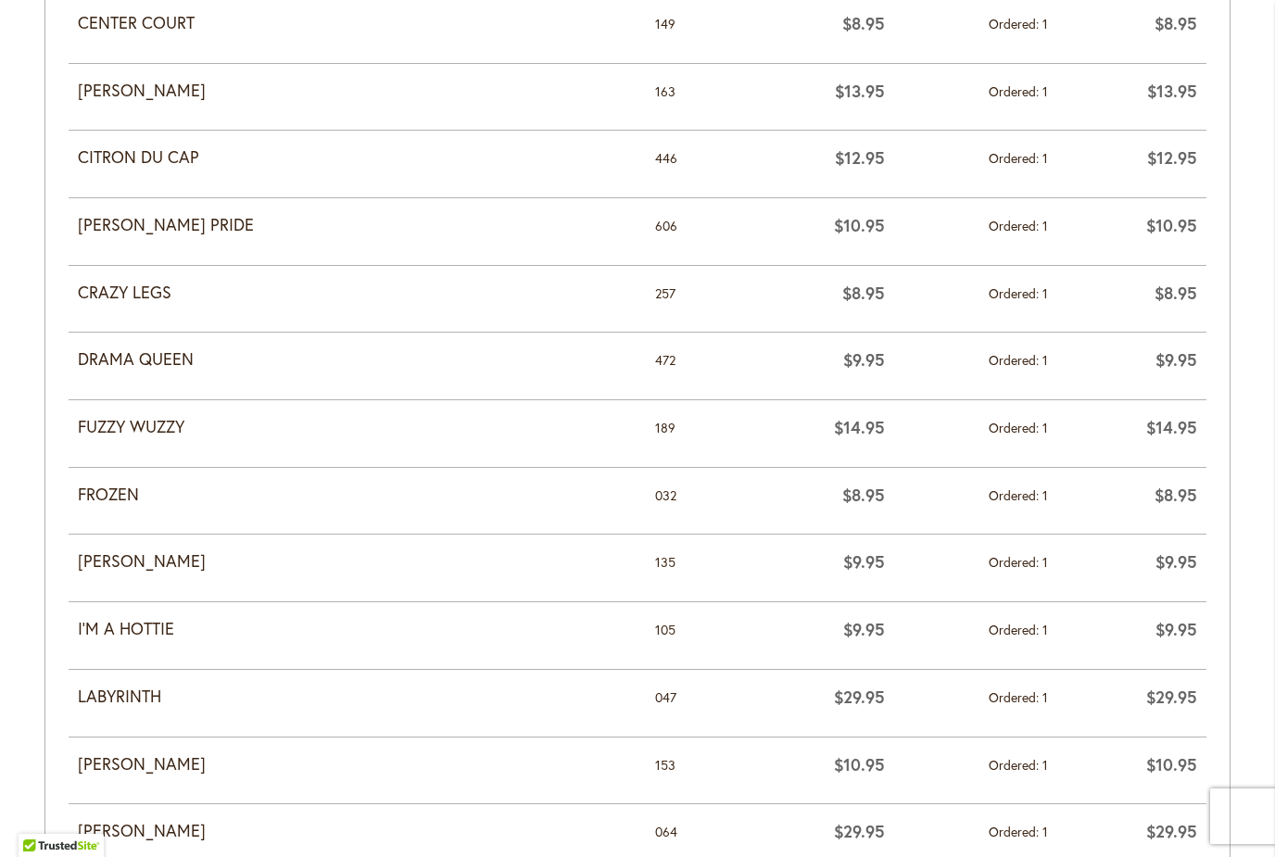
scroll to position [1485, 0]
